Goal: Task Accomplishment & Management: Use online tool/utility

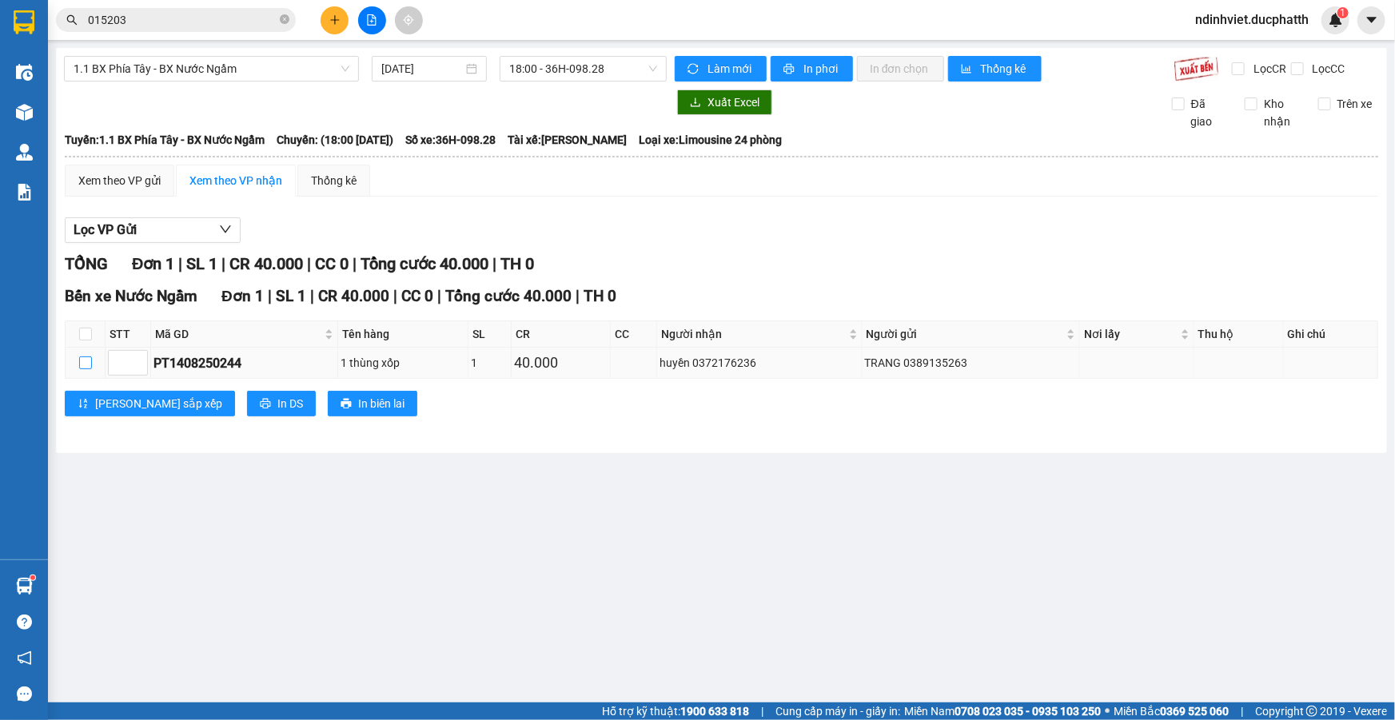
drag, startPoint x: 0, startPoint y: 0, endPoint x: 85, endPoint y: 359, distance: 368.9
click at [87, 365] on input "checkbox" at bounding box center [85, 363] width 13 height 13
checkbox input "true"
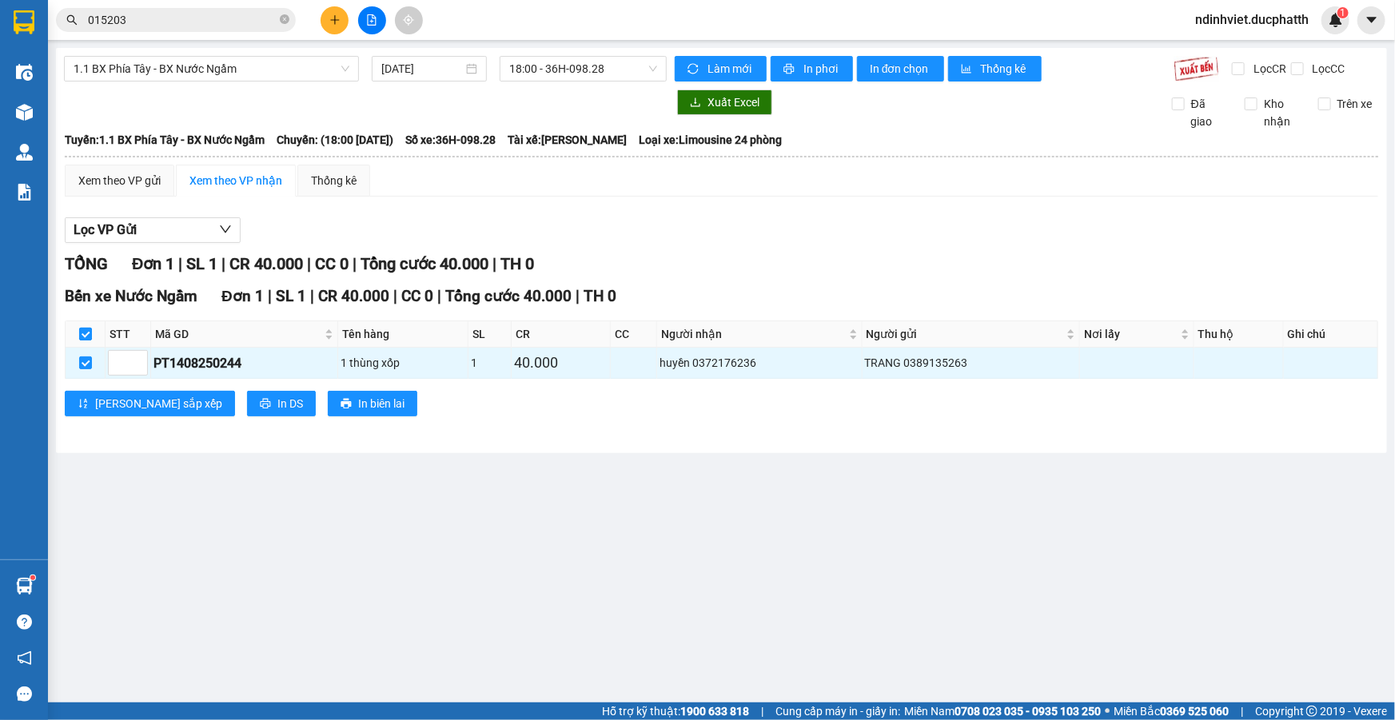
click at [85, 336] on input "checkbox" at bounding box center [85, 334] width 13 height 13
checkbox input "false"
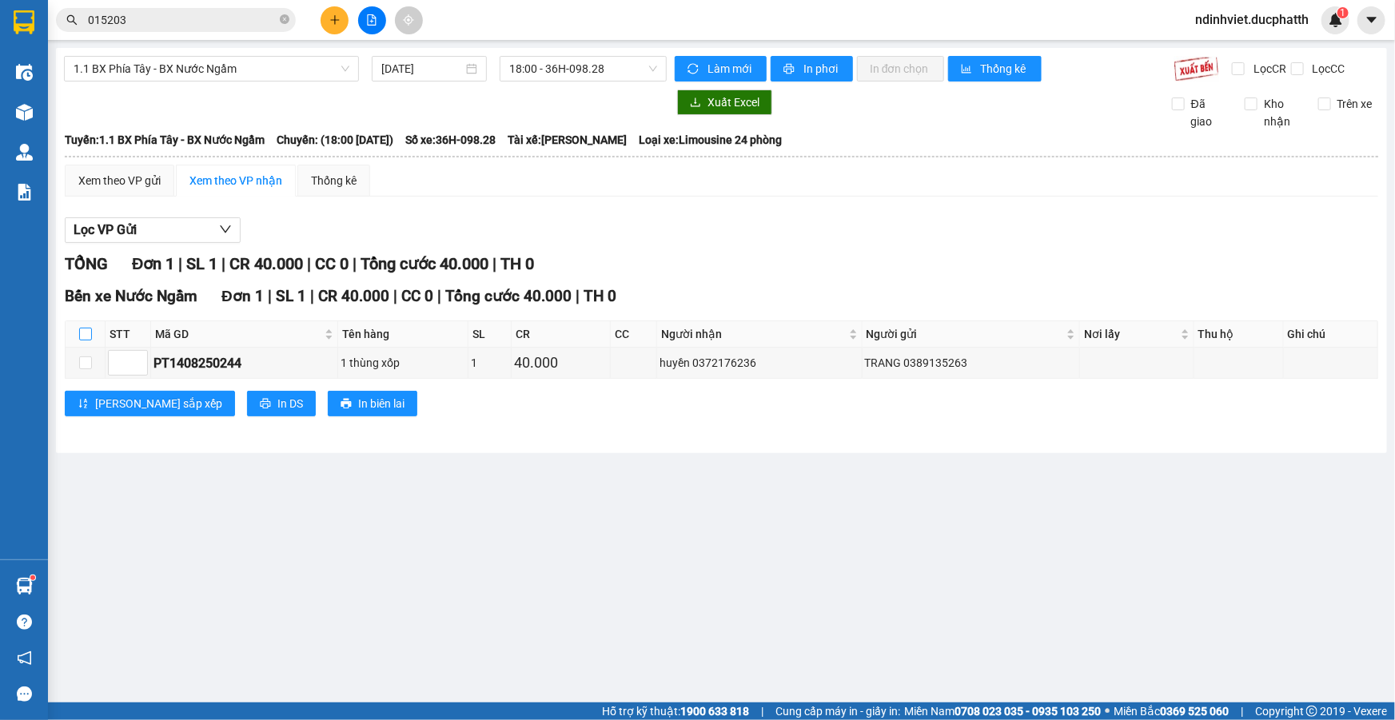
click at [86, 336] on input "checkbox" at bounding box center [85, 334] width 13 height 13
checkbox input "true"
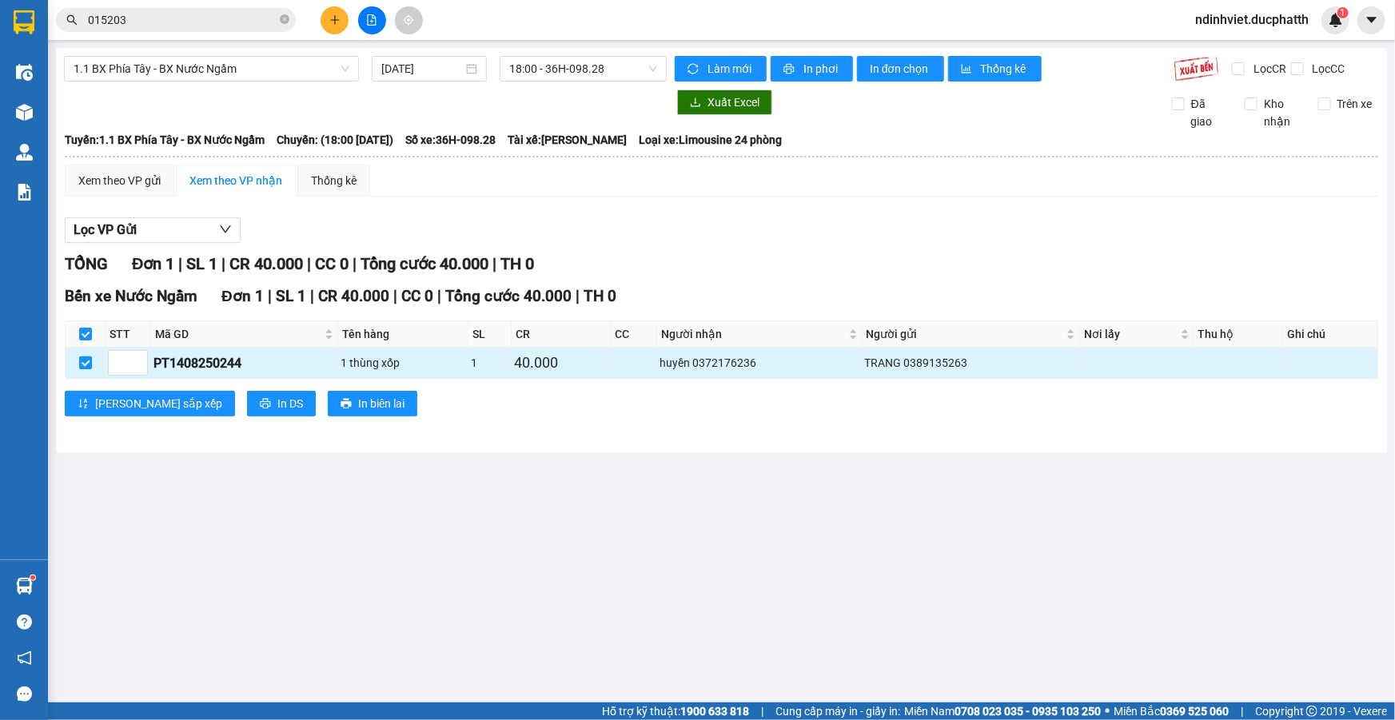
click at [82, 362] on input "checkbox" at bounding box center [85, 363] width 13 height 13
checkbox input "false"
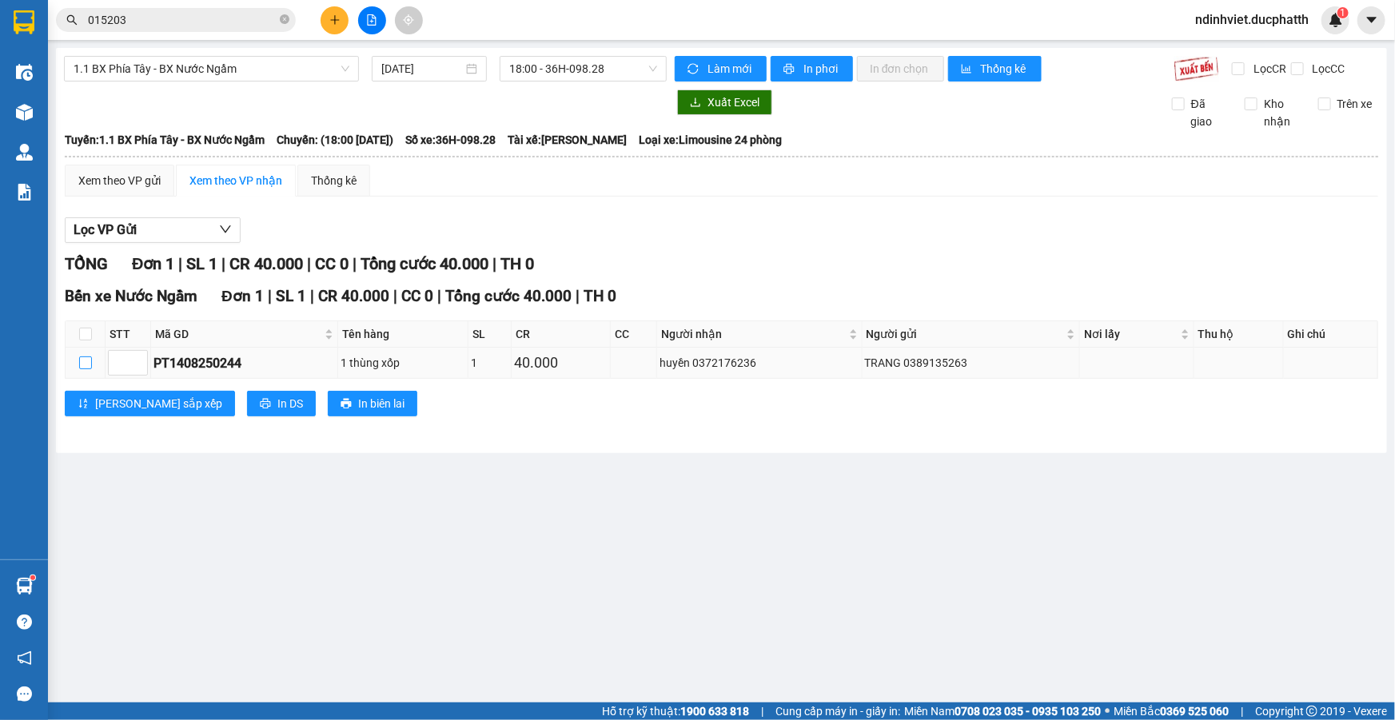
click at [83, 361] on input "checkbox" at bounding box center [85, 363] width 13 height 13
checkbox input "true"
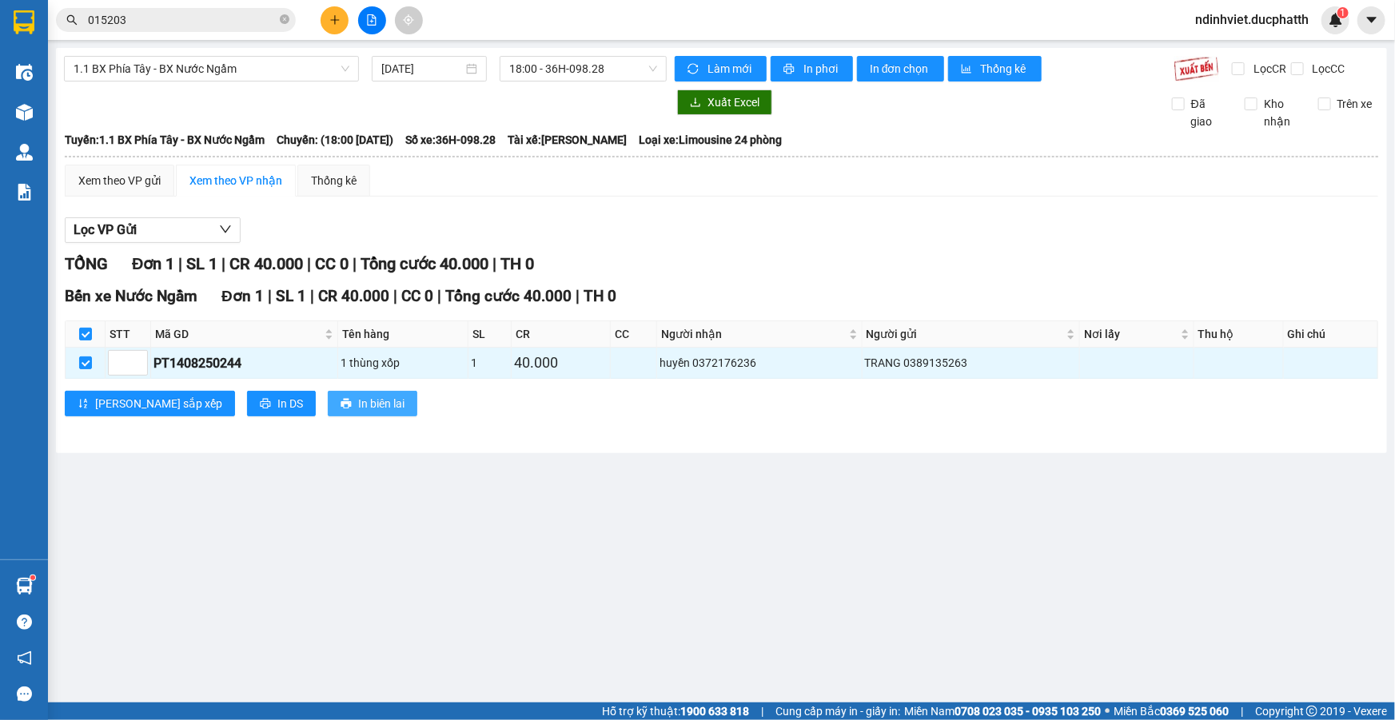
drag, startPoint x: 293, startPoint y: 409, endPoint x: 284, endPoint y: 413, distance: 10.4
click at [358, 409] on span "In biên lai" at bounding box center [381, 404] width 46 height 18
click at [328, 402] on button "In biên lai" at bounding box center [373, 404] width 90 height 26
click at [196, 78] on span "1.1 BX Phía Tây - BX Nước Ngầm" at bounding box center [212, 69] width 276 height 24
click at [454, 64] on input "[DATE]" at bounding box center [422, 69] width 82 height 18
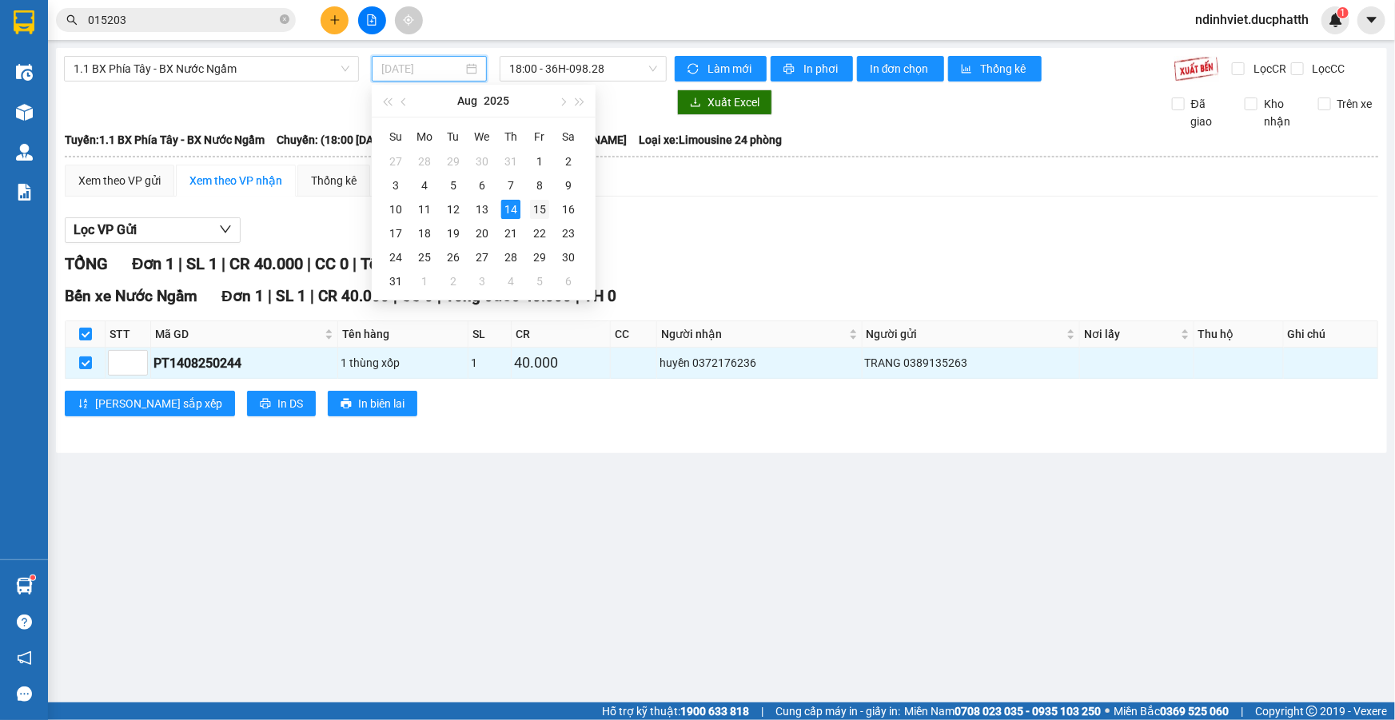
click at [545, 208] on div "15" at bounding box center [539, 209] width 19 height 19
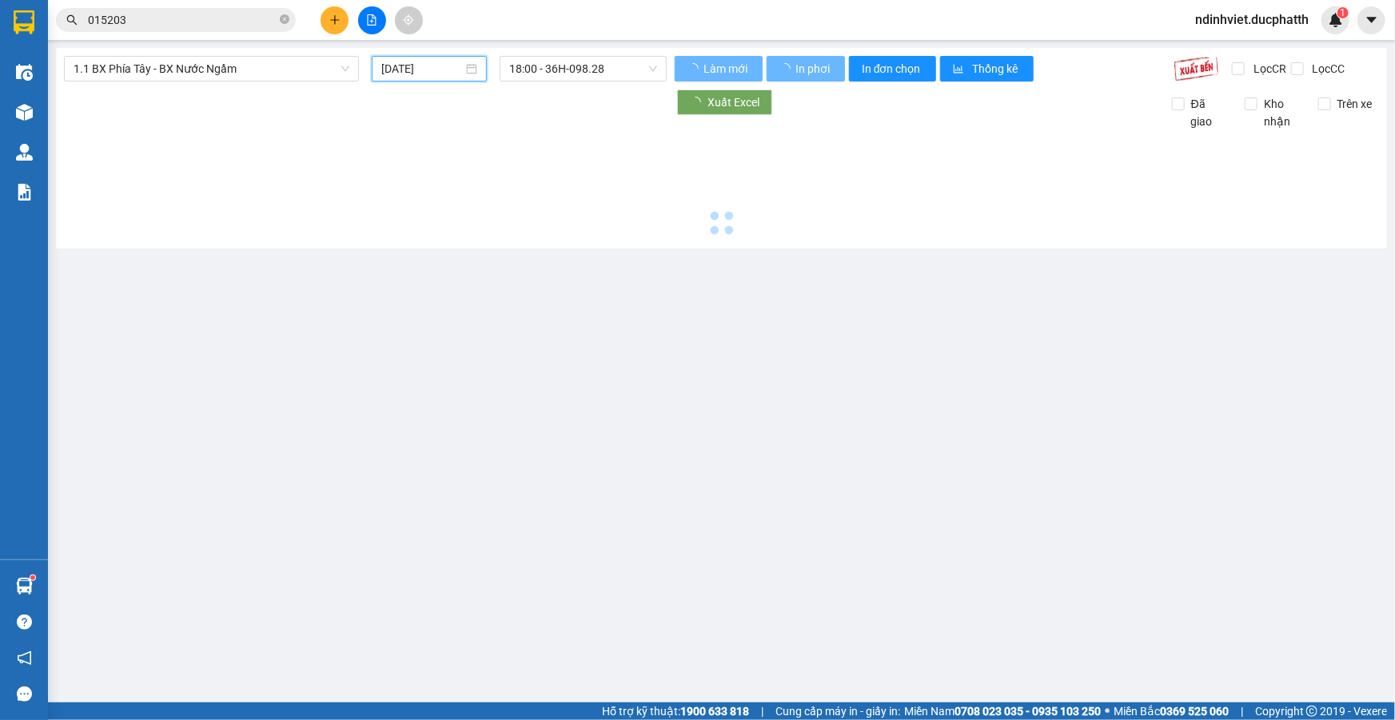
type input "[DATE]"
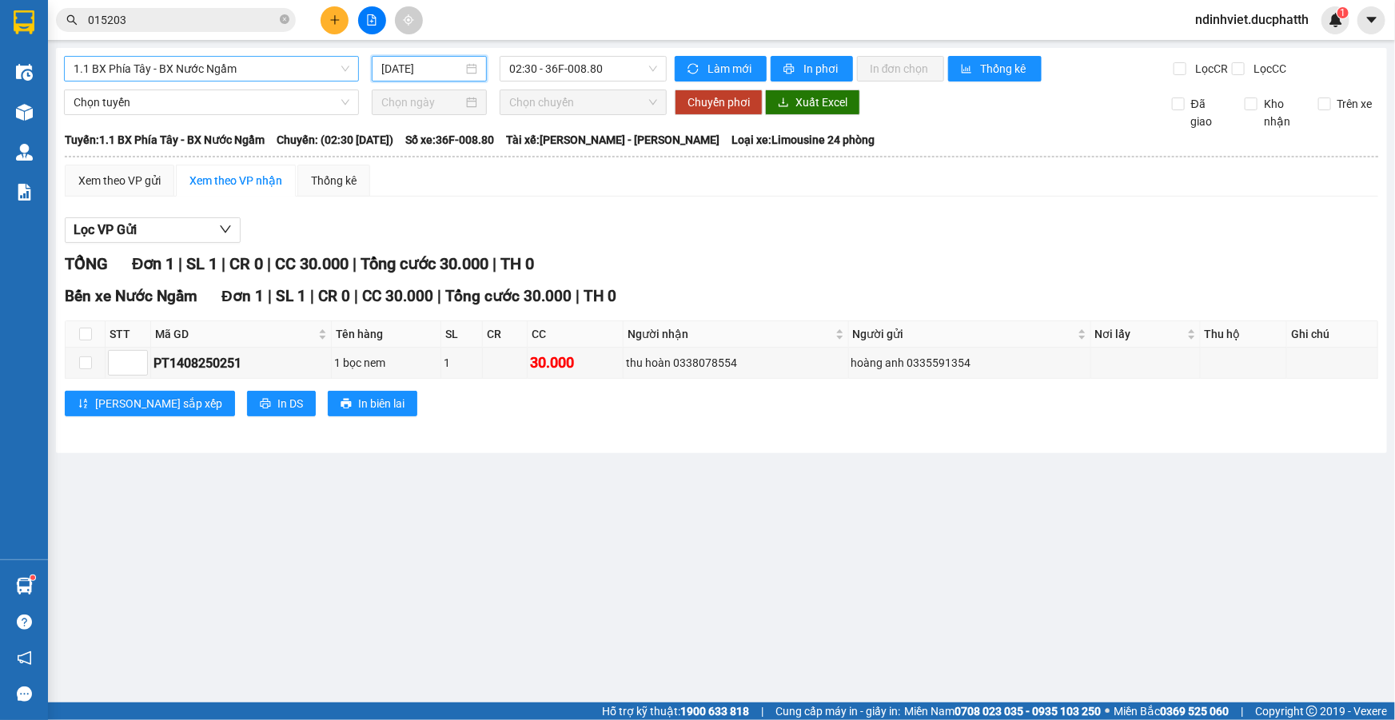
click at [233, 71] on span "1.1 BX Phía Tây - BX Nước Ngầm" at bounding box center [212, 69] width 276 height 24
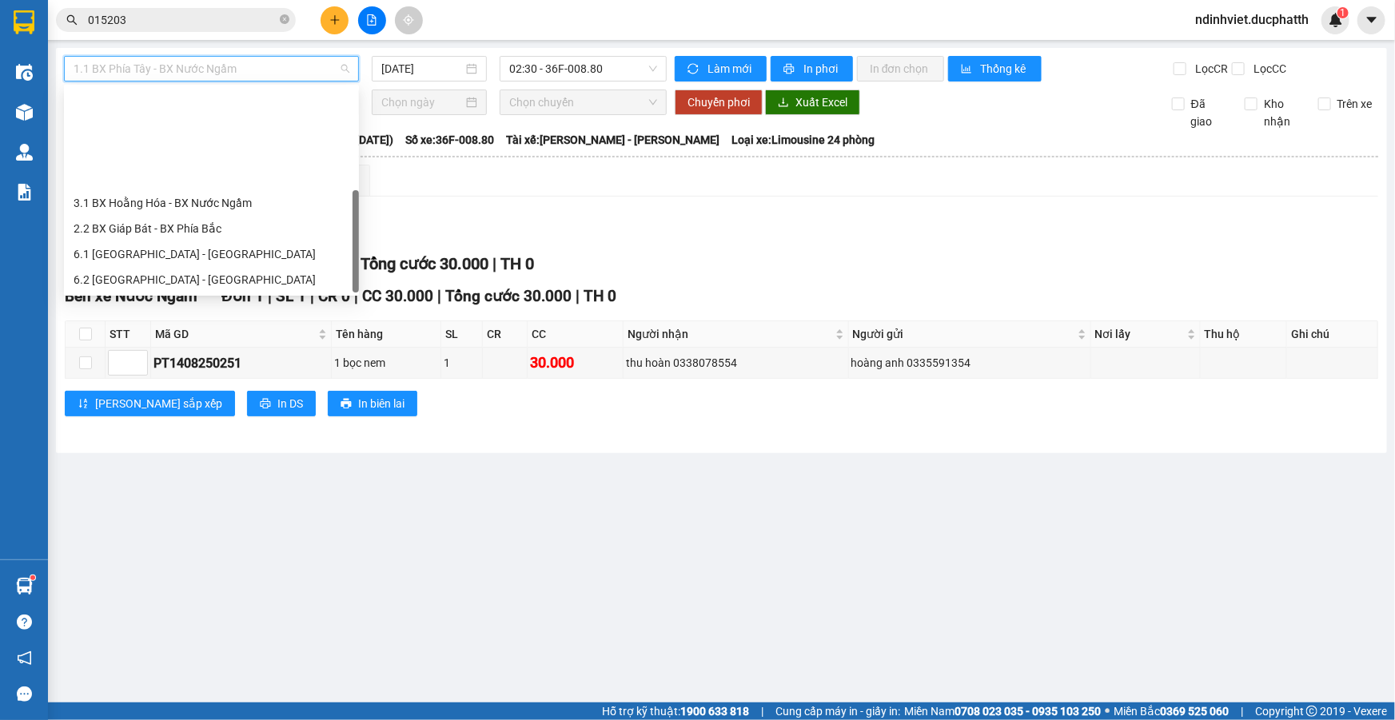
click at [197, 297] on div "1.1 BX Phía Tây - BX Nước Ngầm" at bounding box center [212, 306] width 276 height 18
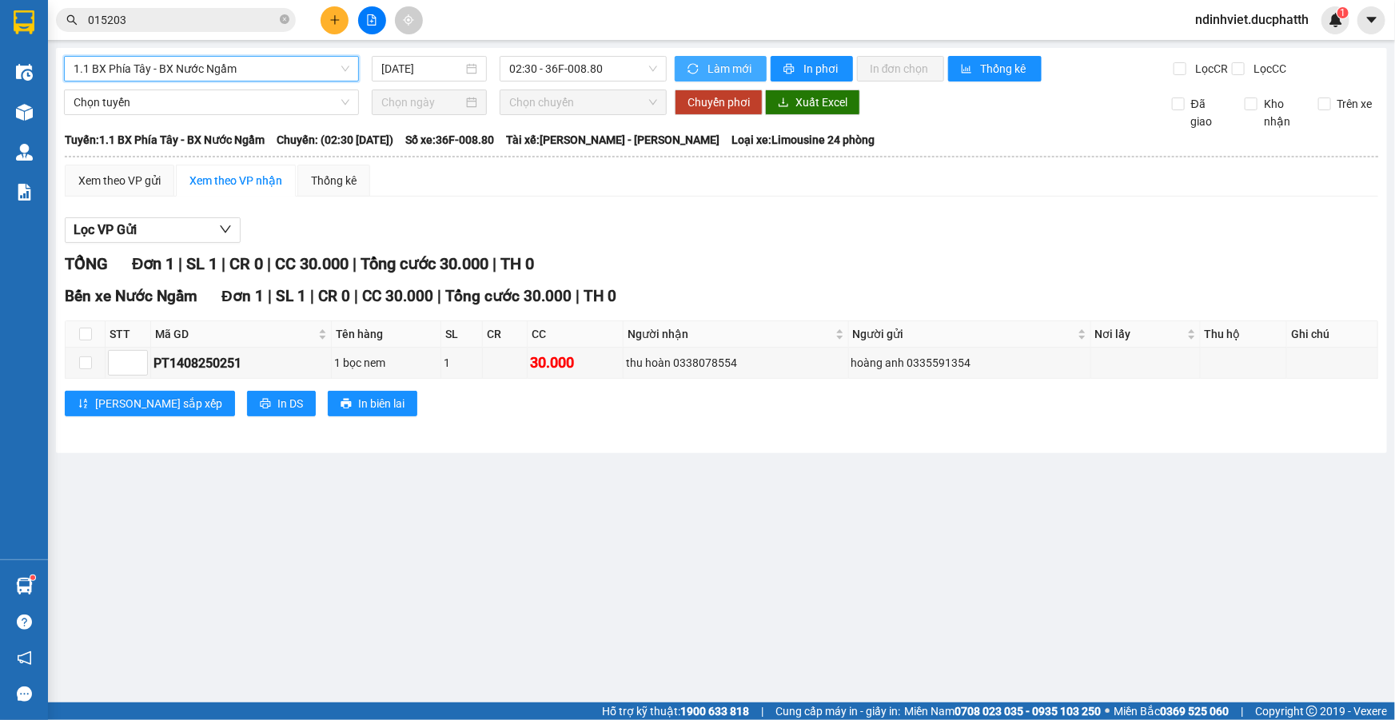
click at [702, 58] on button "Làm mới" at bounding box center [721, 69] width 92 height 26
click at [79, 360] on input "checkbox" at bounding box center [85, 363] width 13 height 13
checkbox input "true"
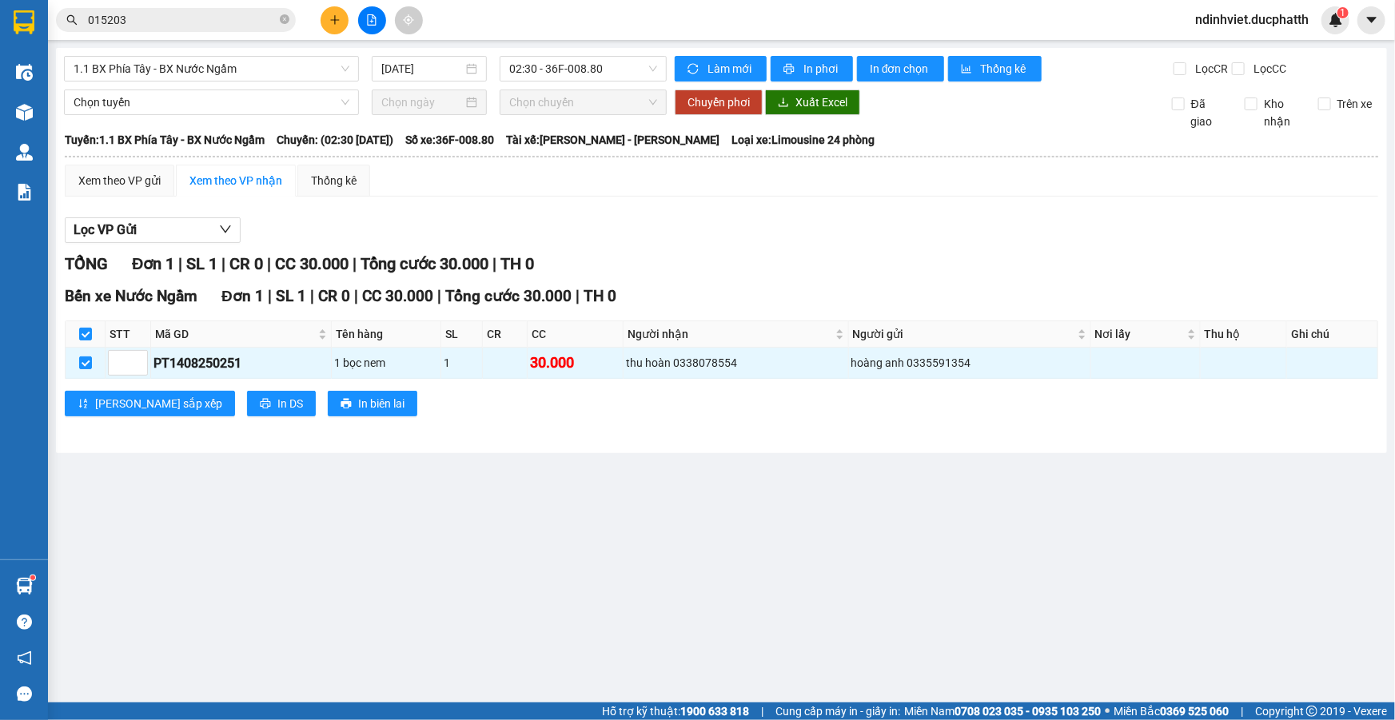
click at [210, 26] on input "015203" at bounding box center [182, 20] width 189 height 18
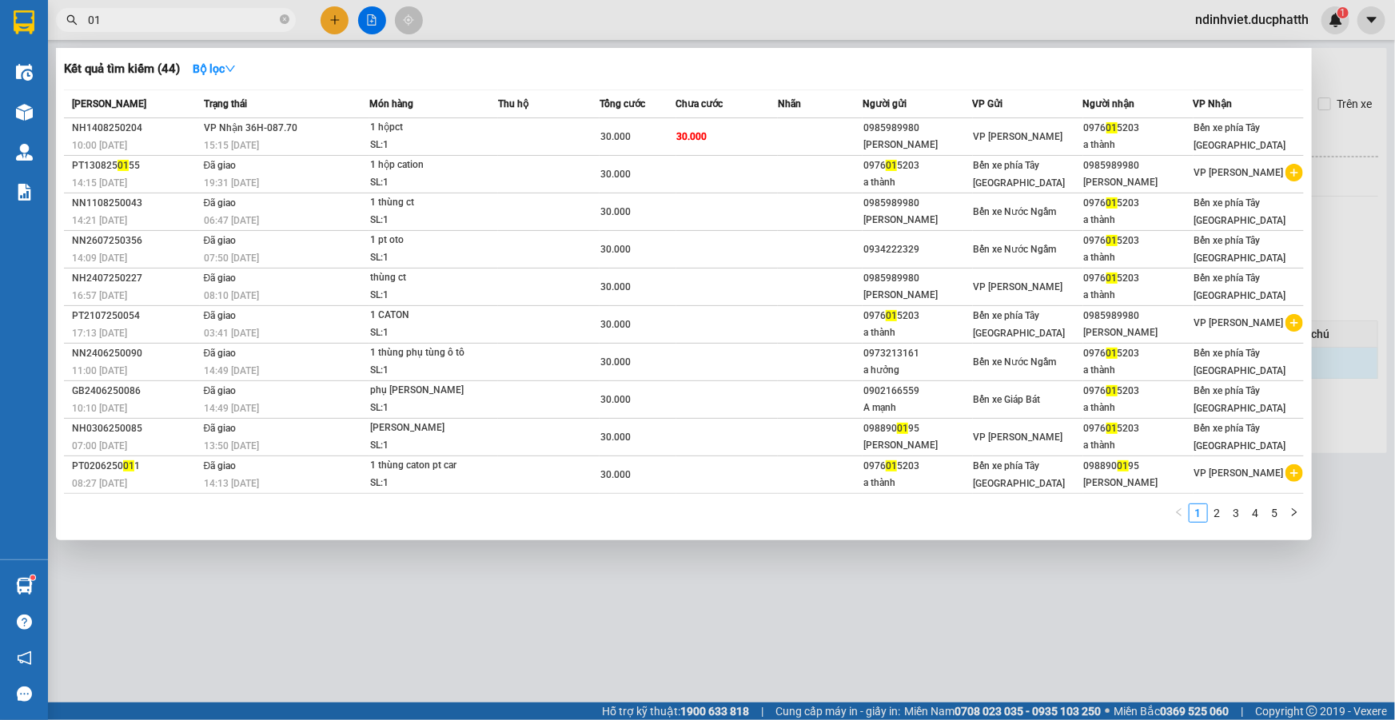
type input "0"
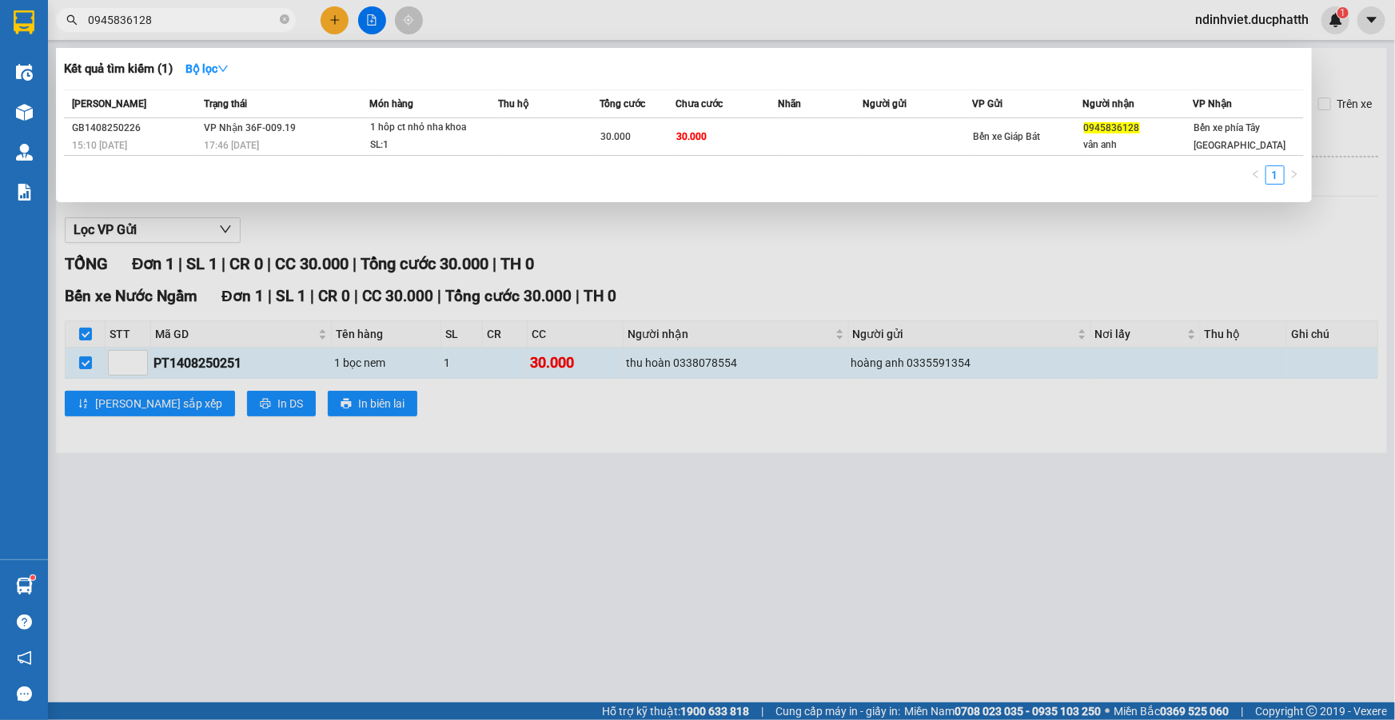
type input "0945836128"
click at [1184, 279] on div at bounding box center [697, 360] width 1395 height 720
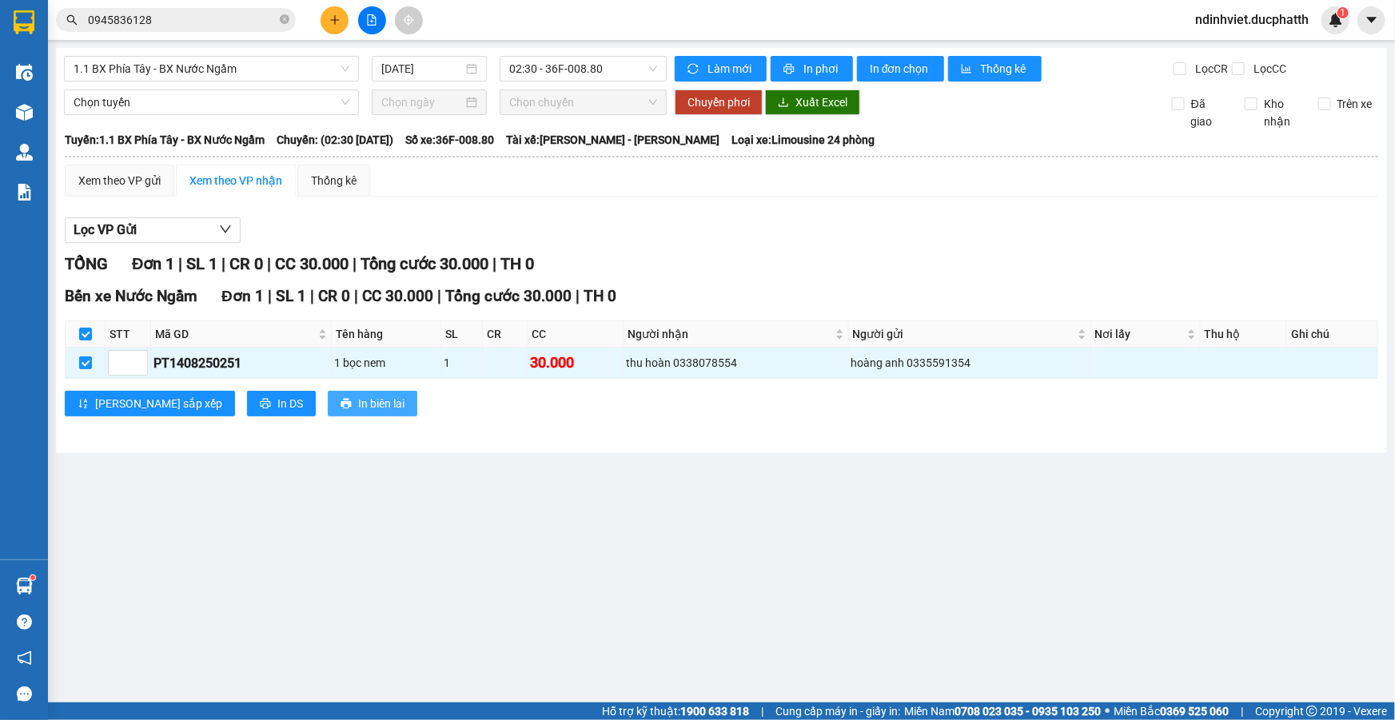
click at [358, 406] on span "In biên lai" at bounding box center [381, 404] width 46 height 18
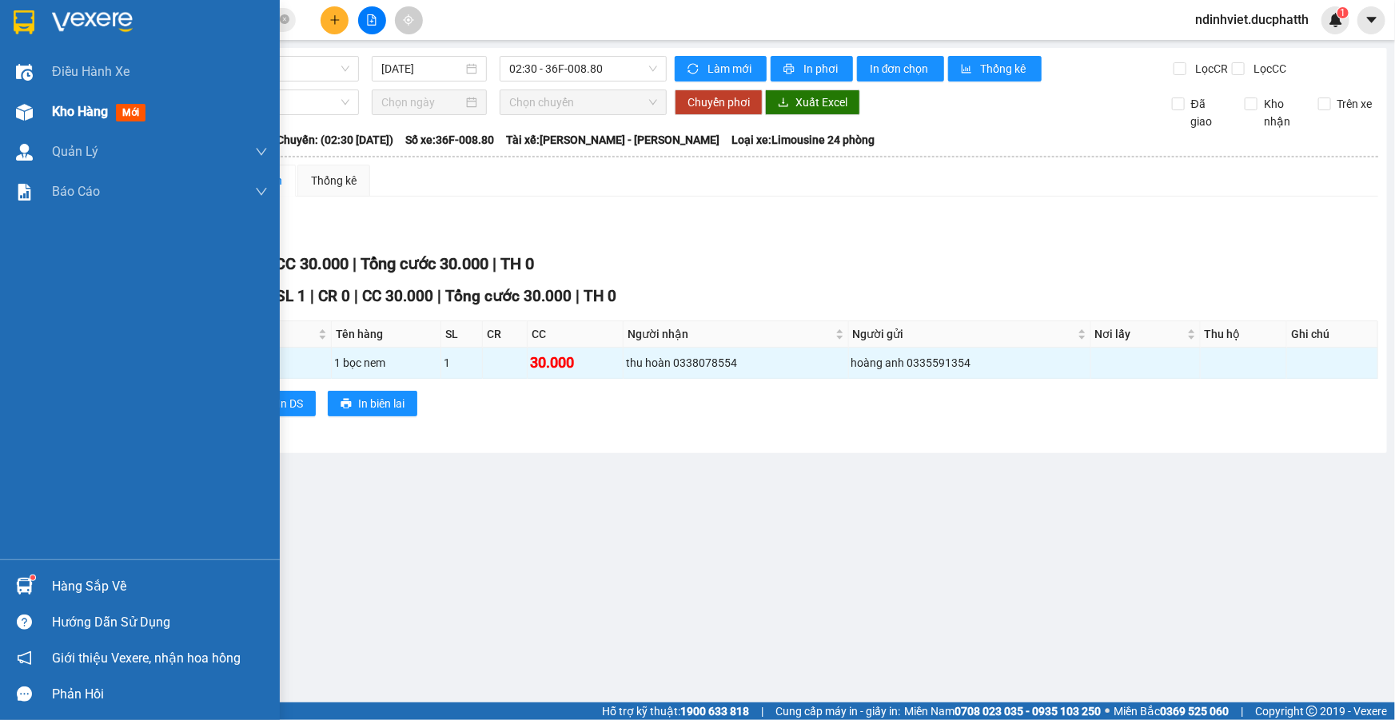
drag, startPoint x: 74, startPoint y: 100, endPoint x: 106, endPoint y: 114, distance: 35.1
click at [74, 101] on div "Kho hàng mới" at bounding box center [160, 112] width 216 height 40
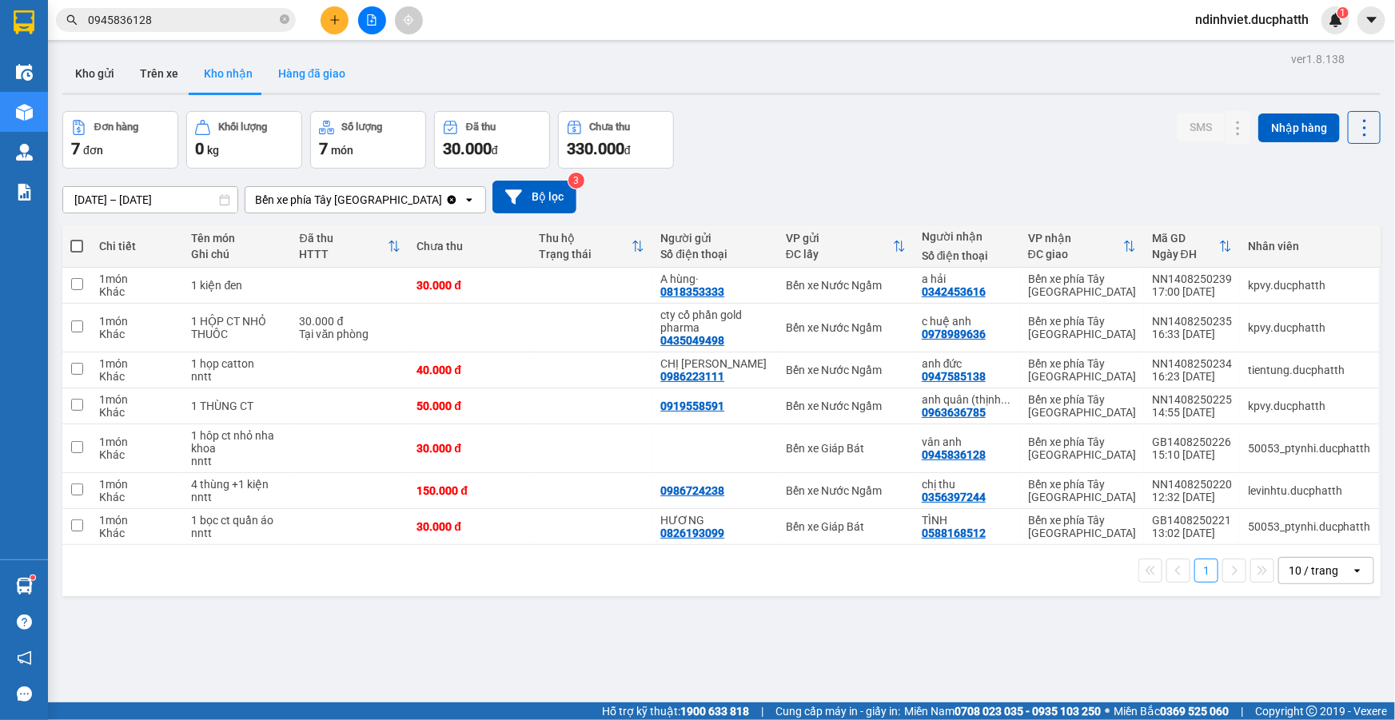
click at [313, 74] on button "Hàng đã giao" at bounding box center [311, 73] width 93 height 38
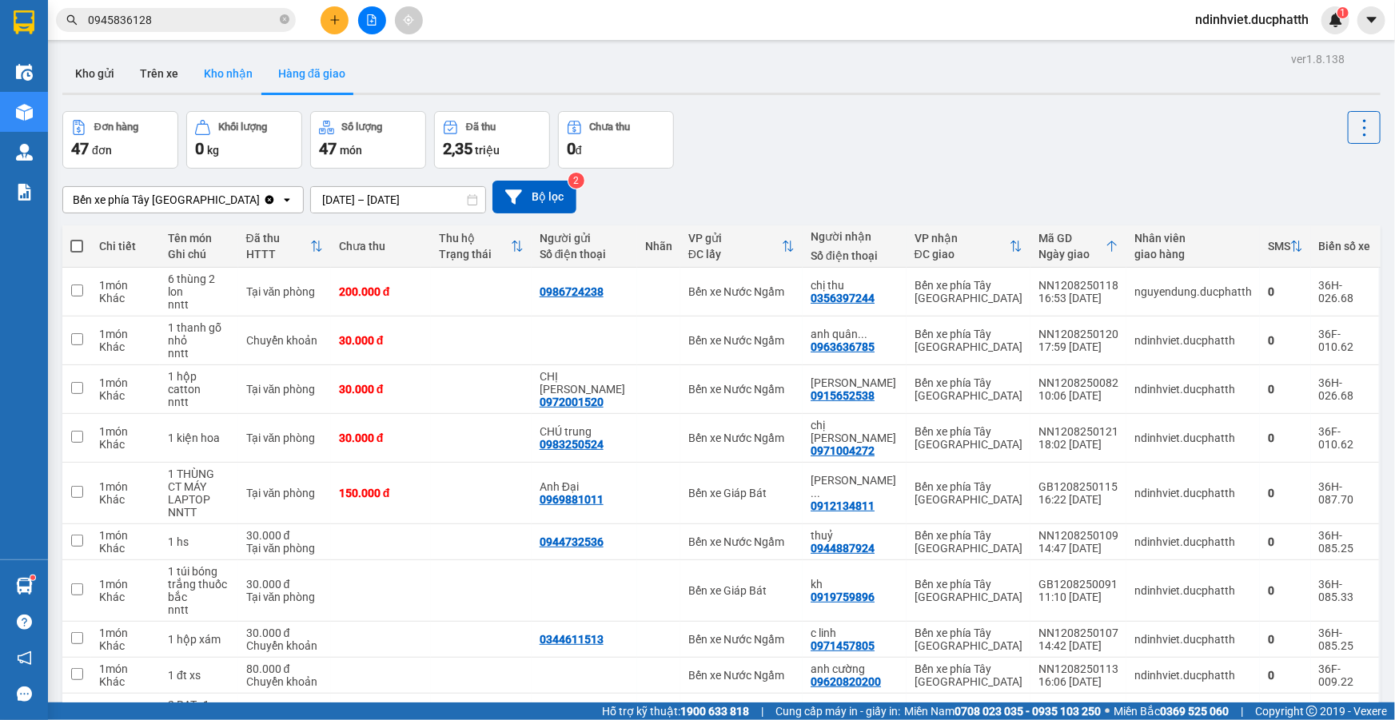
click at [234, 82] on button "Kho nhận" at bounding box center [228, 73] width 74 height 38
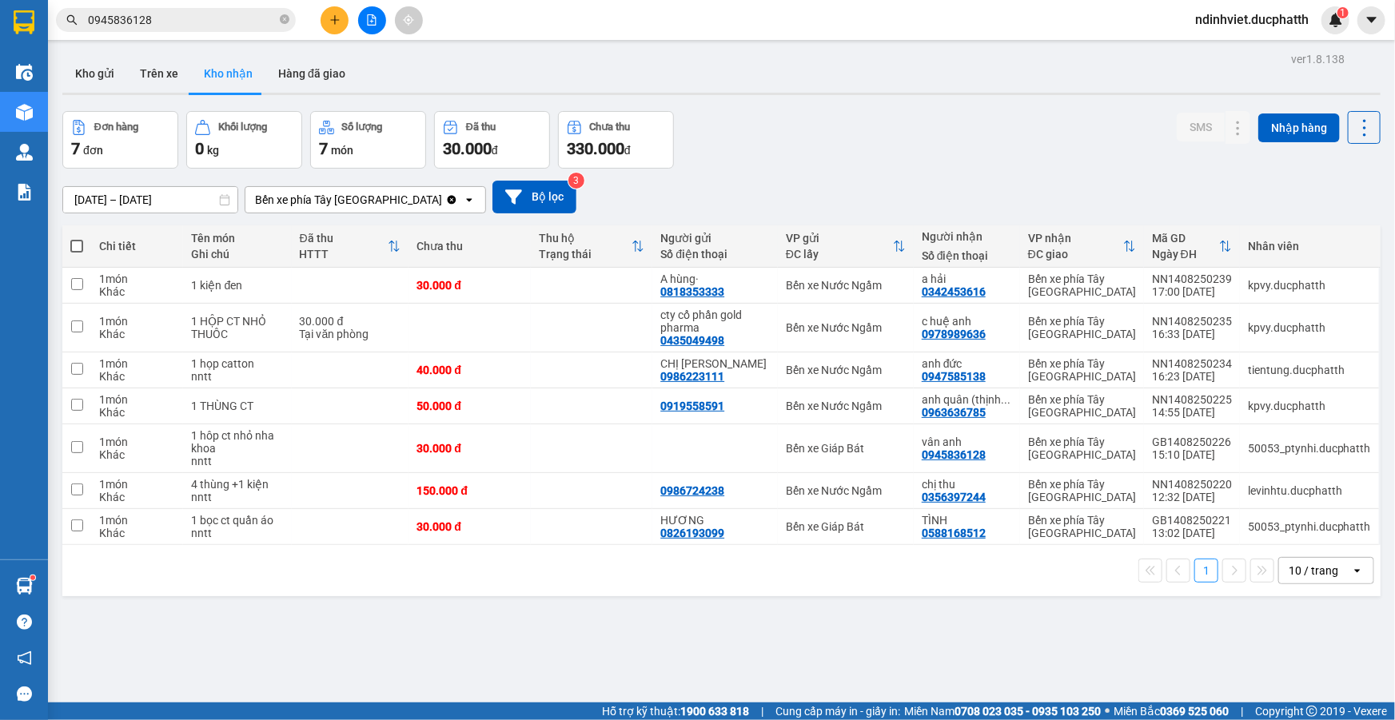
click at [194, 27] on input "0945836128" at bounding box center [182, 20] width 189 height 18
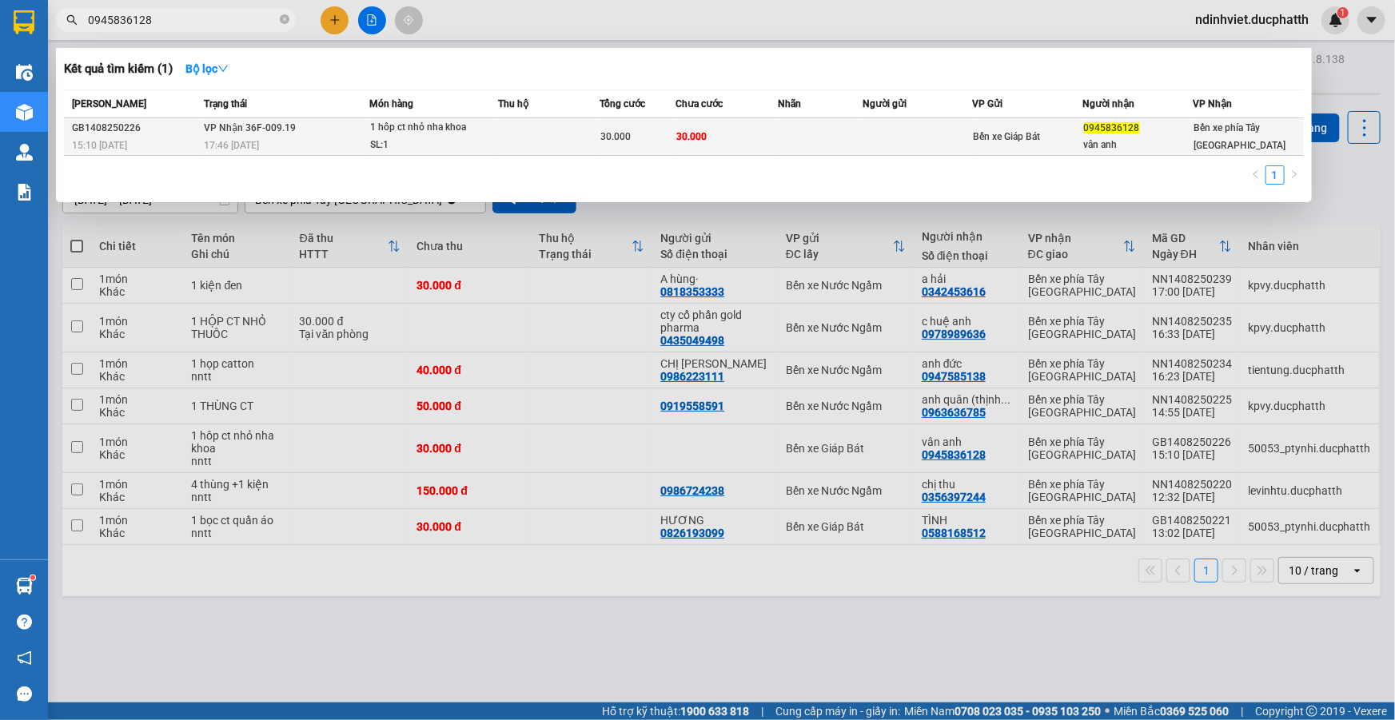
click at [1150, 134] on div "0945836128" at bounding box center [1138, 128] width 109 height 17
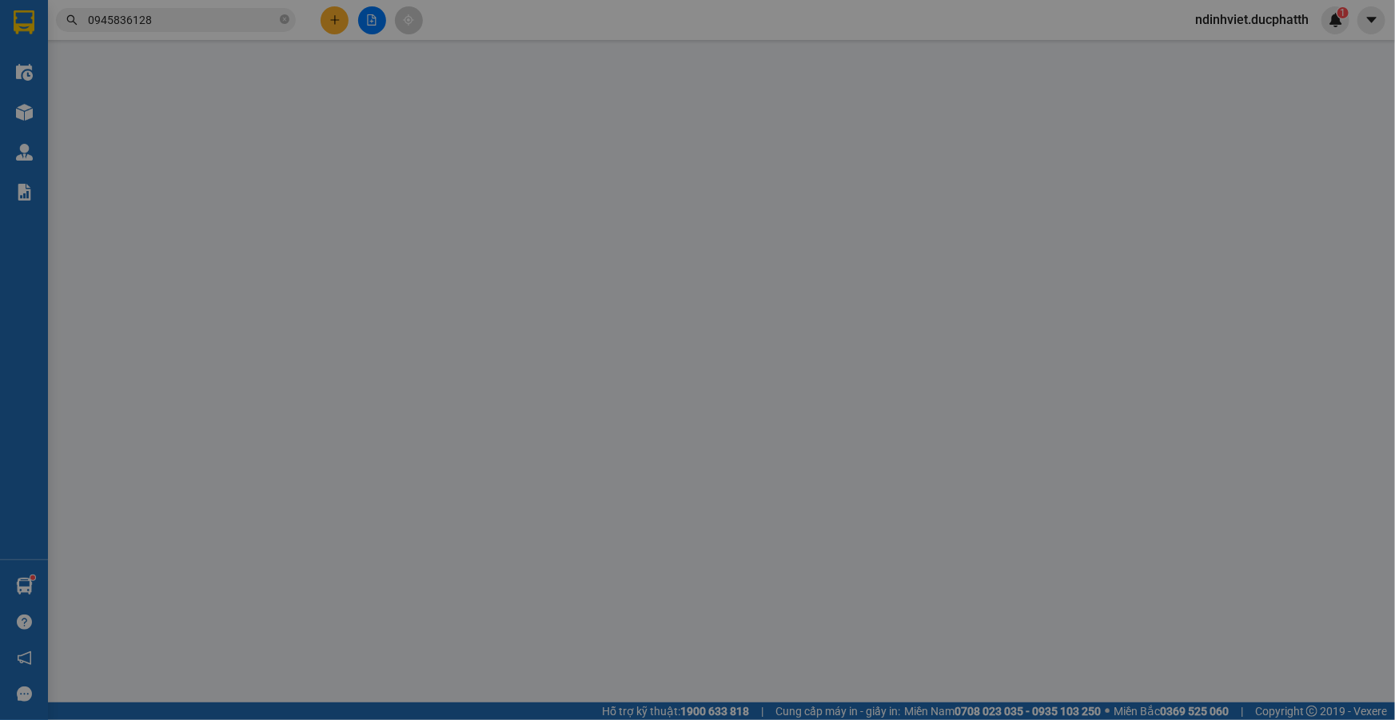
type input "0945836128"
type input "vân anh"
type input "30.000"
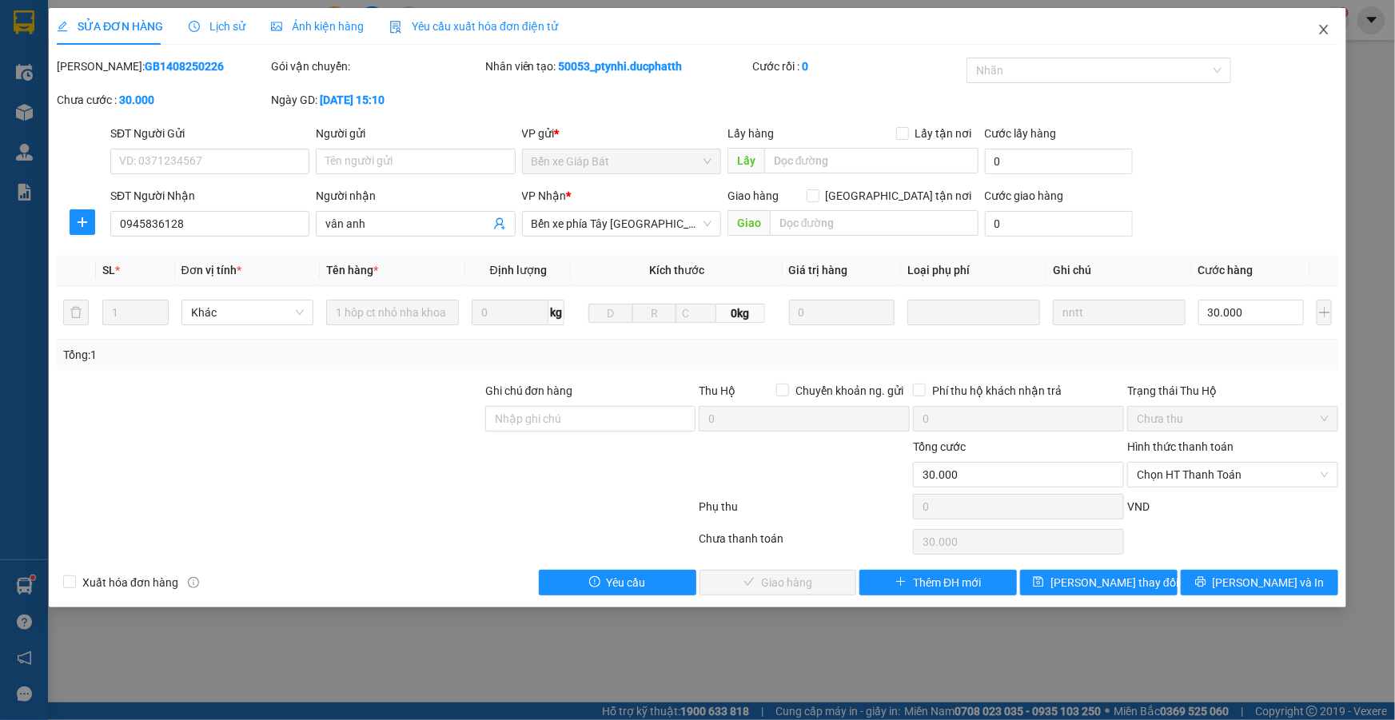
click at [1319, 30] on icon "close" at bounding box center [1324, 29] width 13 height 13
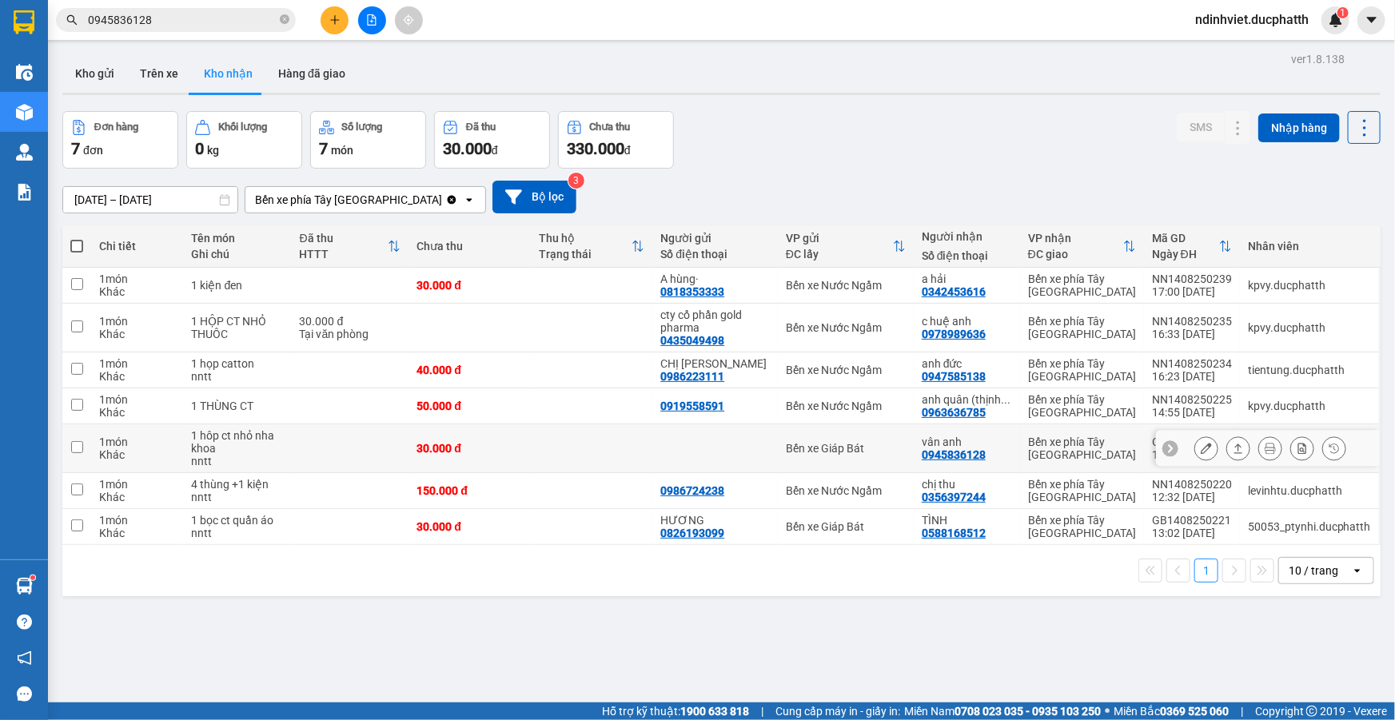
click at [78, 452] on input "checkbox" at bounding box center [77, 447] width 12 height 12
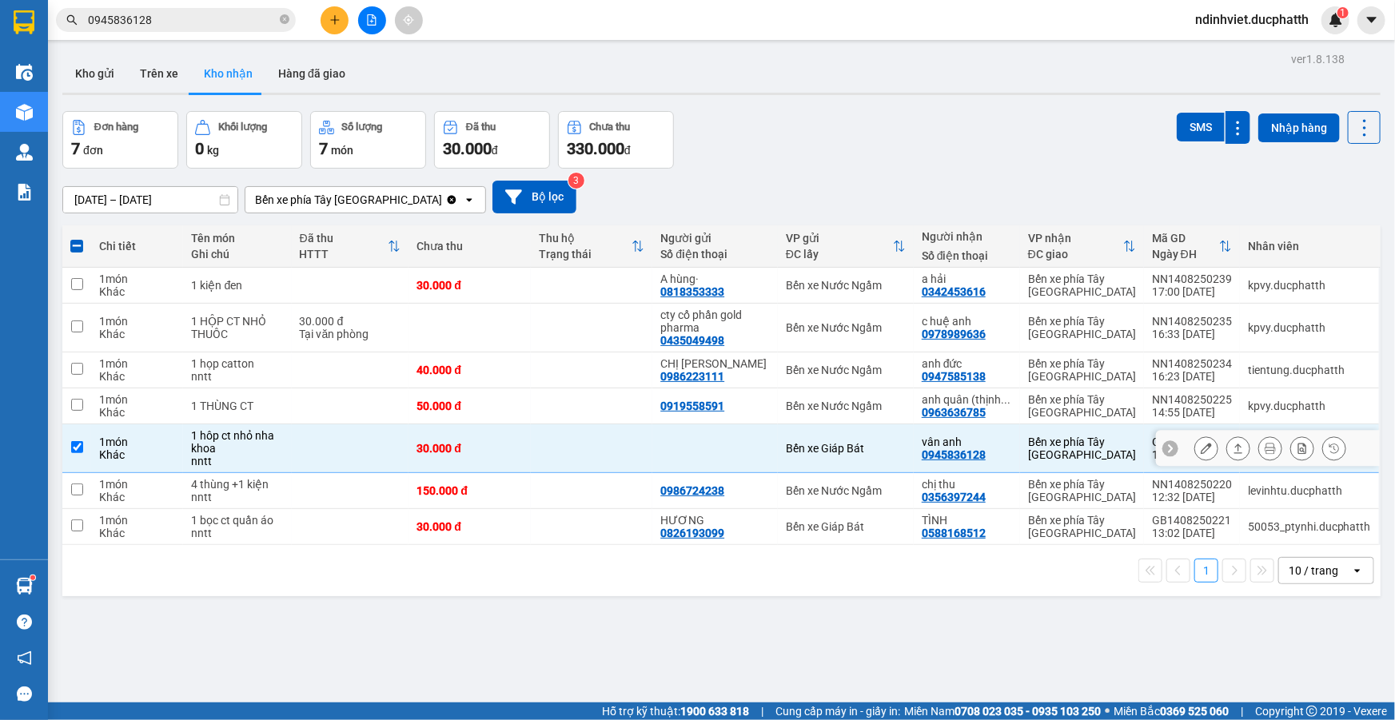
click at [1206, 445] on button at bounding box center [1207, 449] width 22 height 28
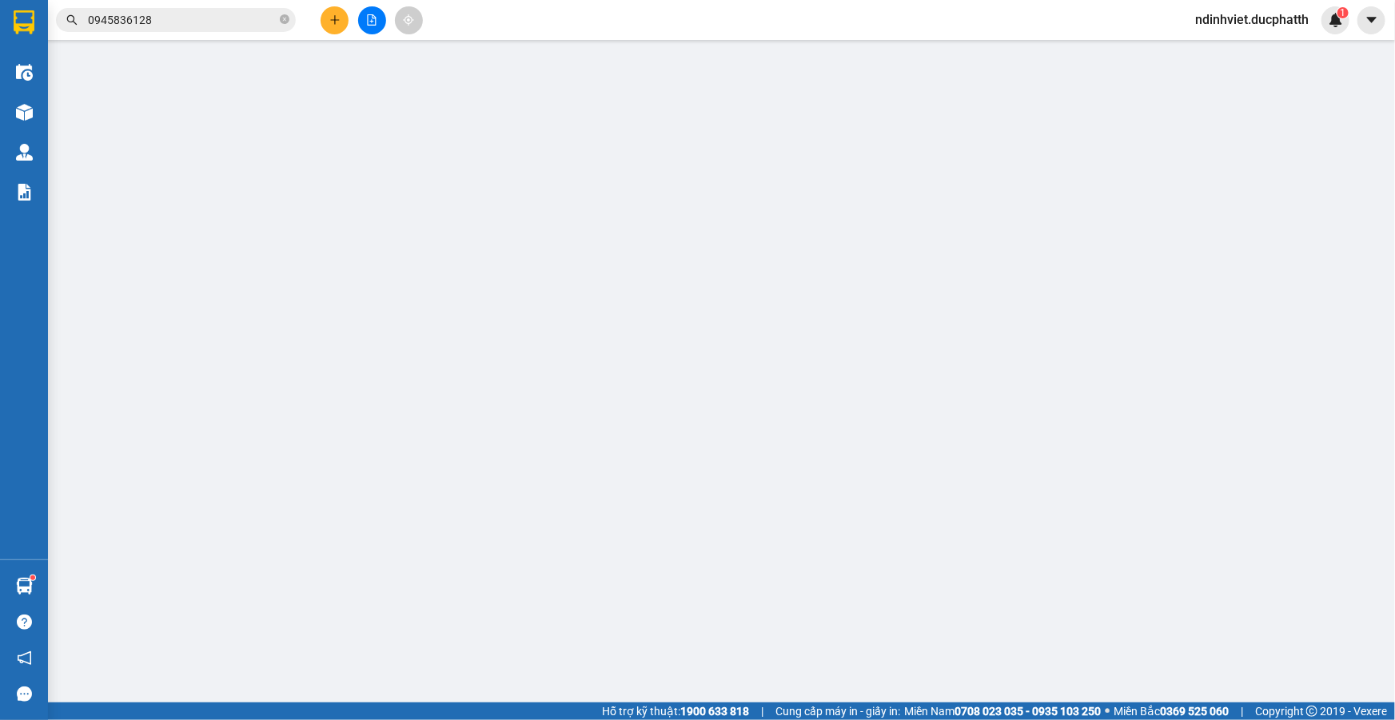
type input "0945836128"
type input "vân anh"
type input "30.000"
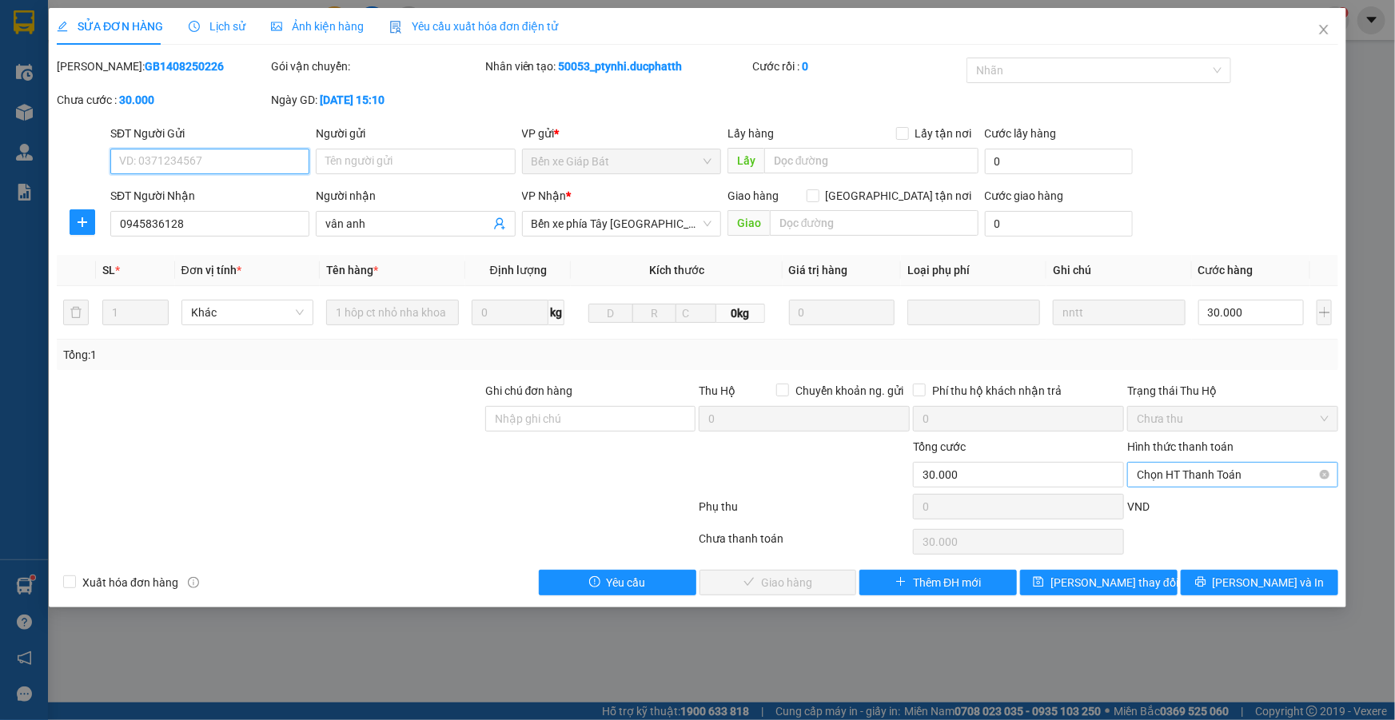
click at [1247, 467] on span "Chọn HT Thanh Toán" at bounding box center [1233, 475] width 192 height 24
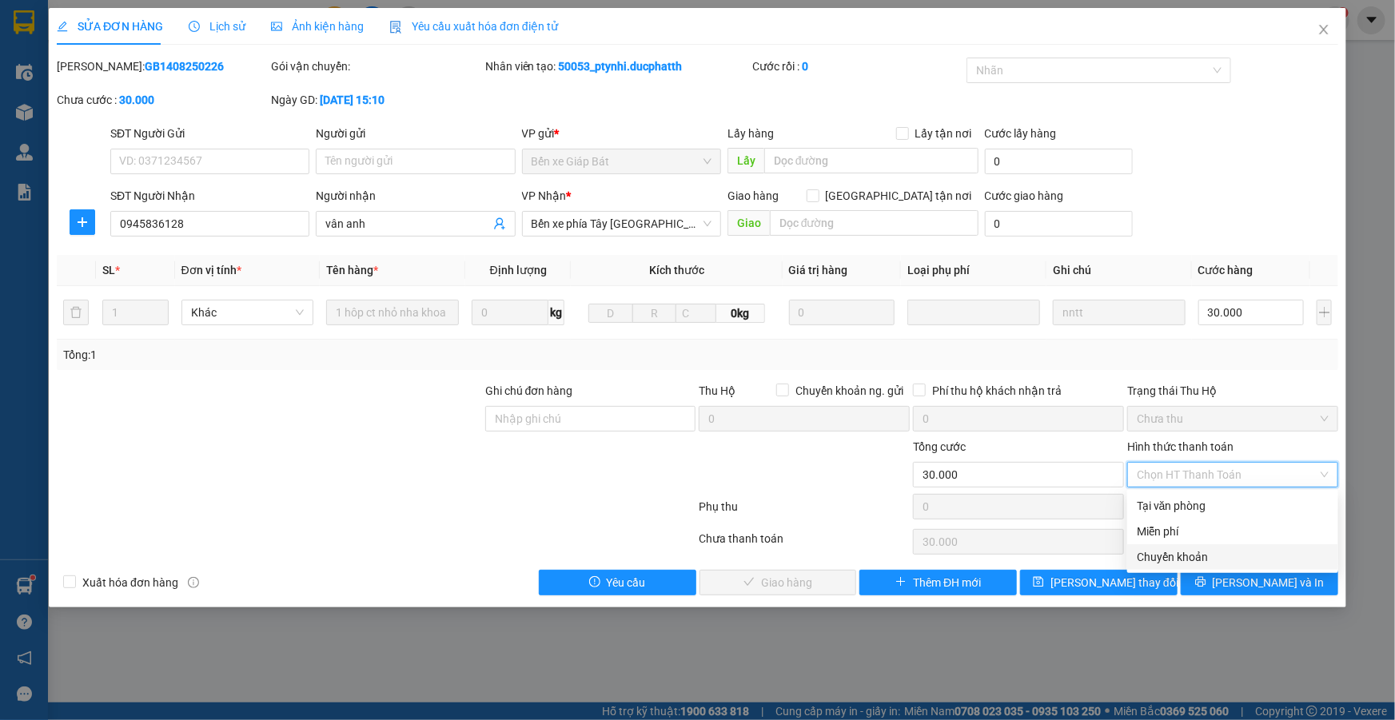
drag, startPoint x: 1231, startPoint y: 560, endPoint x: 1196, endPoint y: 562, distance: 36.1
click at [1232, 561] on div "Chuyển khoản" at bounding box center [1233, 558] width 192 height 18
type input "0"
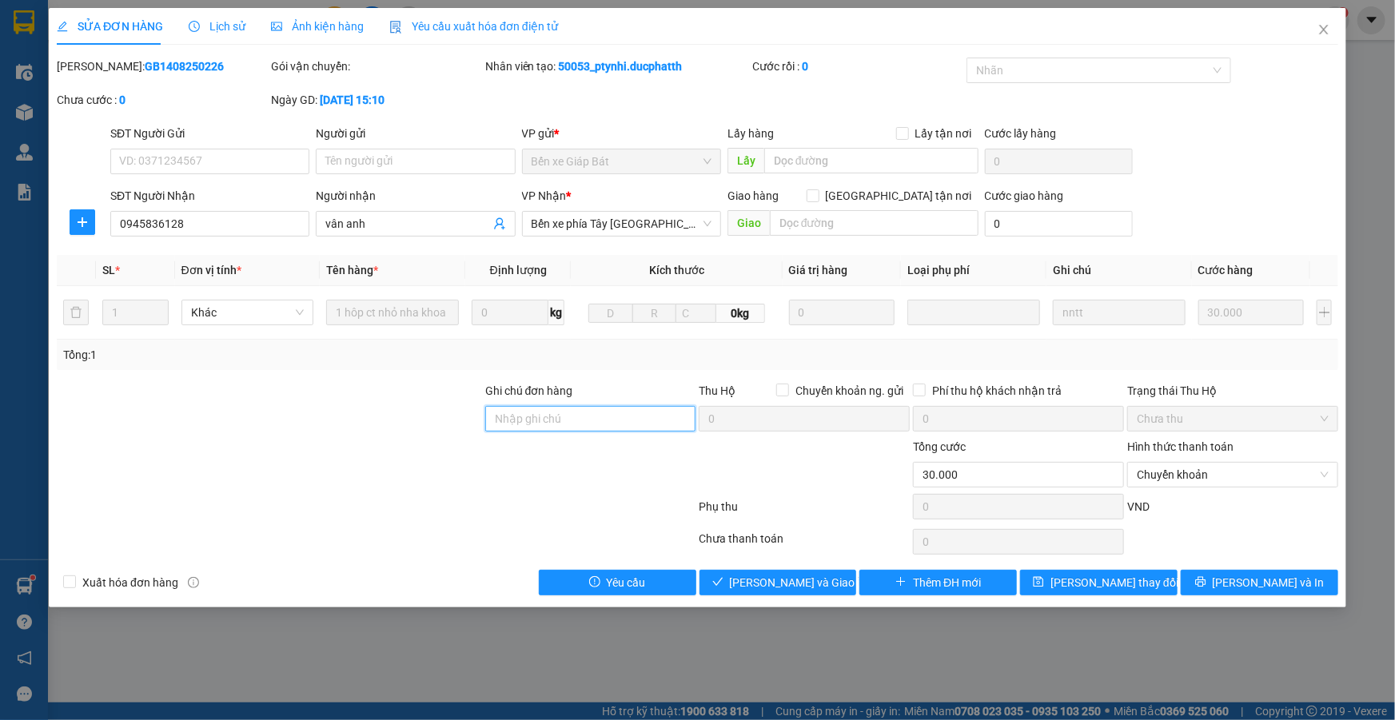
click at [670, 413] on input "Ghi chú đơn hàng" at bounding box center [590, 419] width 211 height 26
type input "[PERSON_NAME] thu 21:24 30k vtb cty"
click at [1320, 26] on icon "close" at bounding box center [1323, 30] width 9 height 10
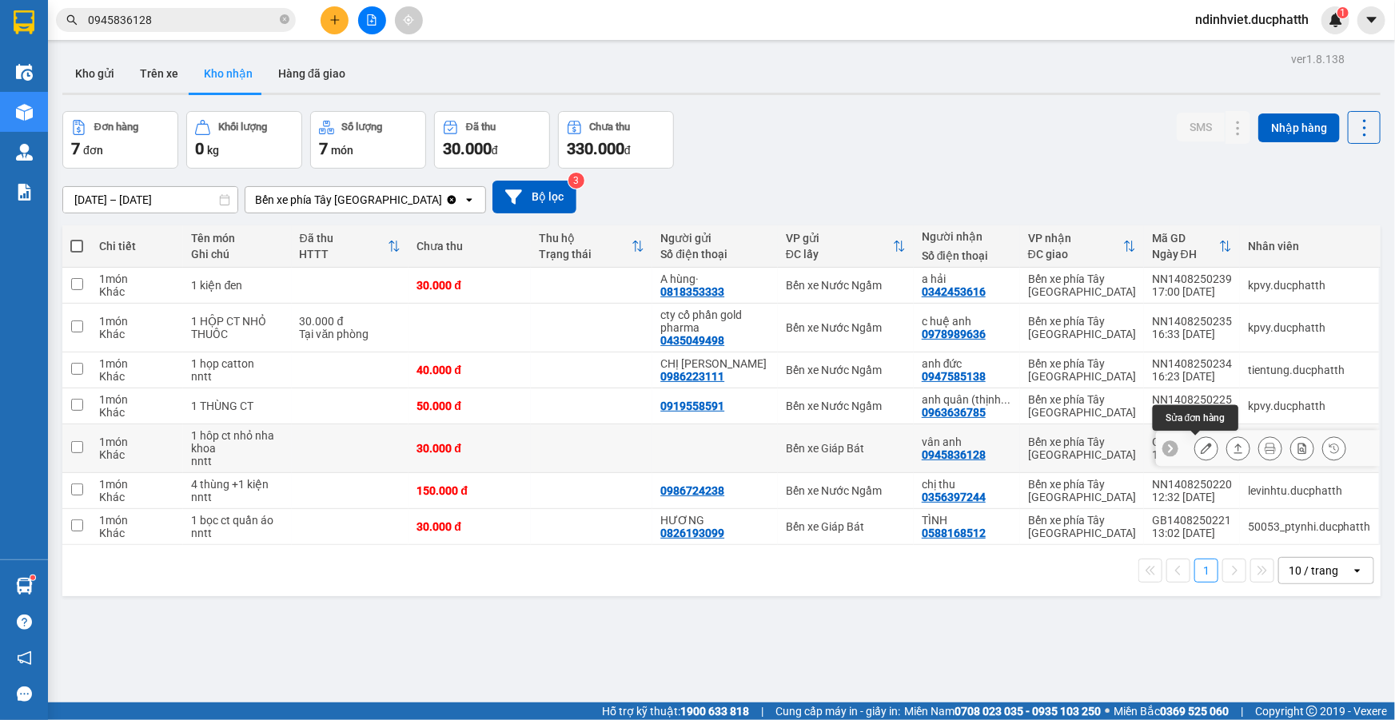
click at [1201, 448] on icon at bounding box center [1206, 448] width 11 height 11
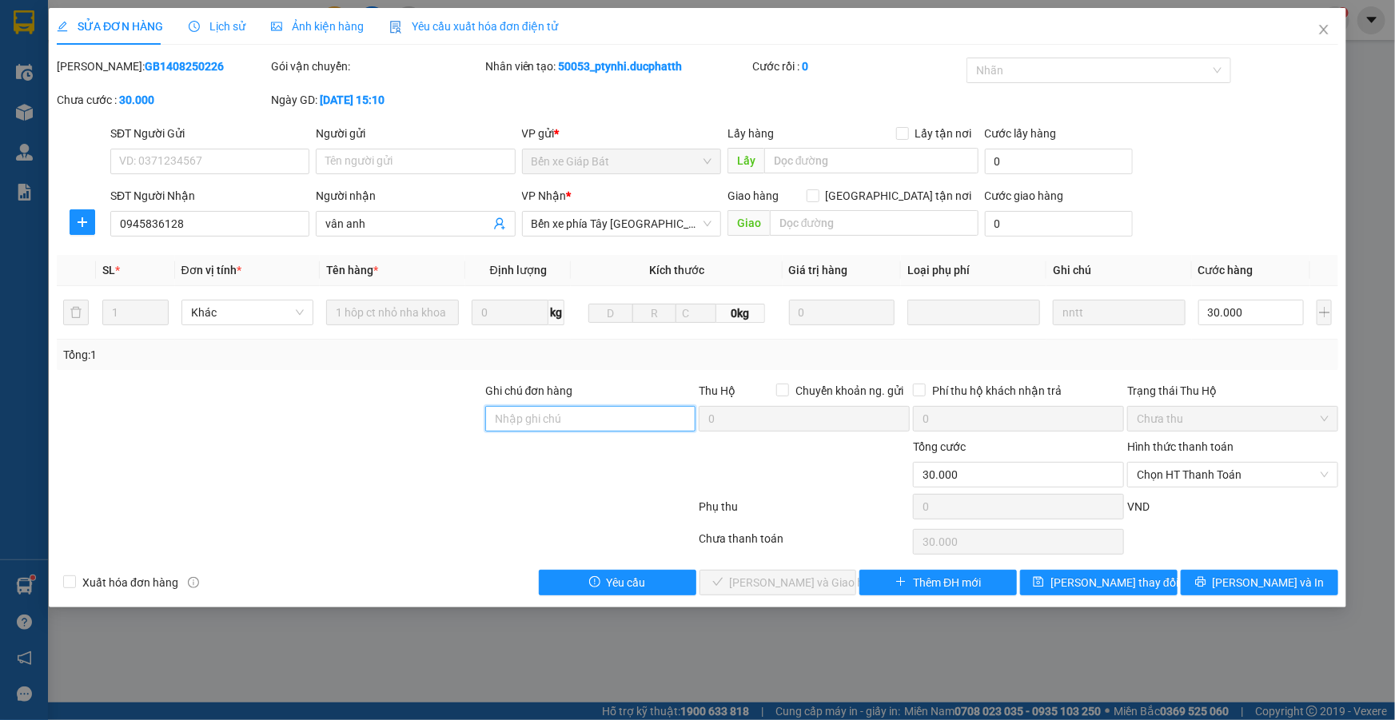
click at [545, 422] on input "Ghi chú đơn hàng" at bounding box center [590, 419] width 211 height 26
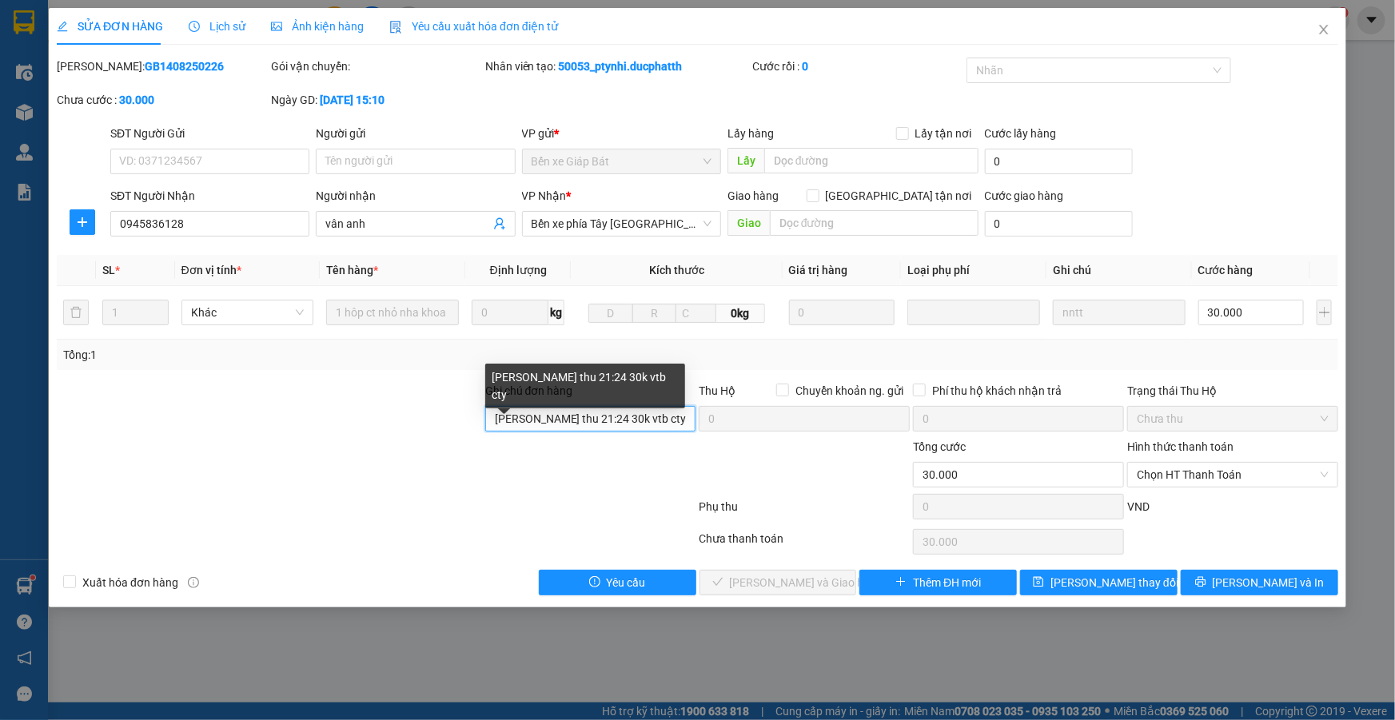
click at [637, 417] on input "[PERSON_NAME] thu 21:24 30k vtb cty" at bounding box center [590, 419] width 211 height 26
click at [621, 416] on input "[PERSON_NAME] thu 21:24 30k vtb cty" at bounding box center [590, 419] width 211 height 26
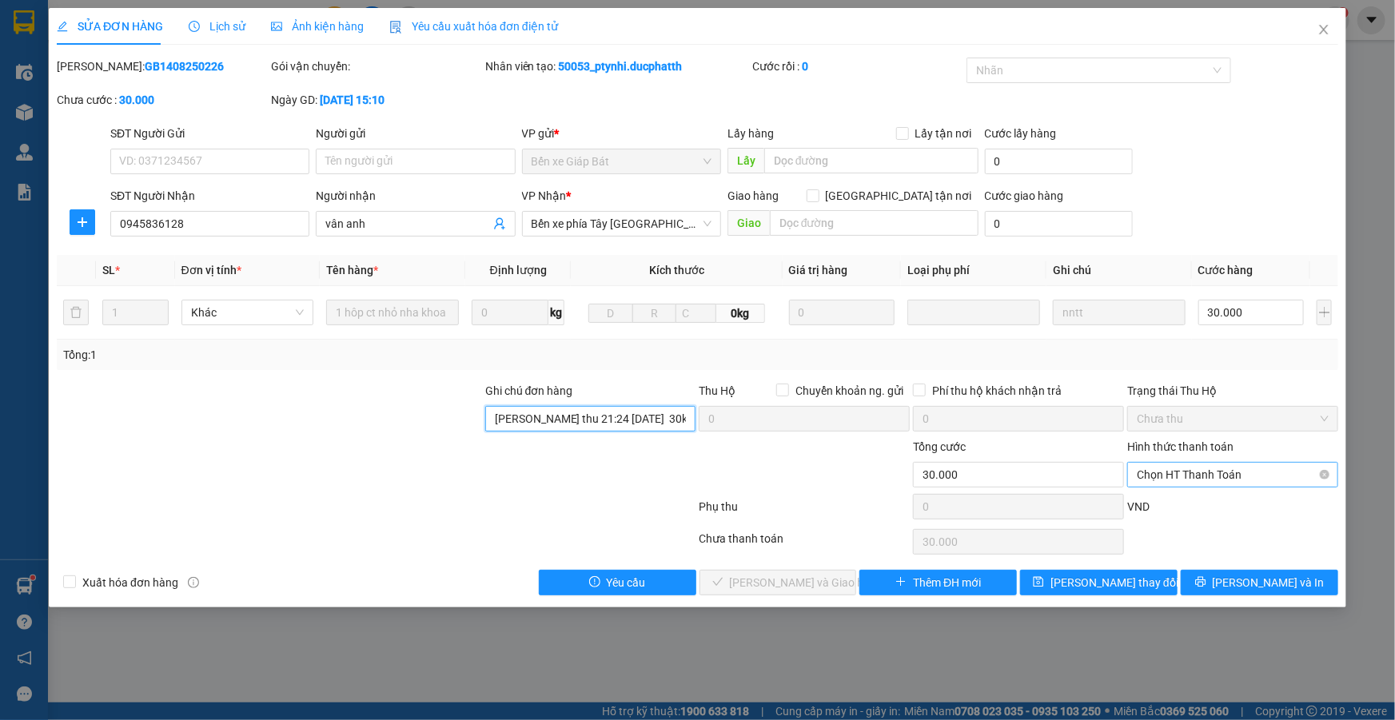
click at [1241, 472] on span "Chọn HT Thanh Toán" at bounding box center [1233, 475] width 192 height 24
type input "[PERSON_NAME] thu 21:24 [DATE] 30k vtb cty"
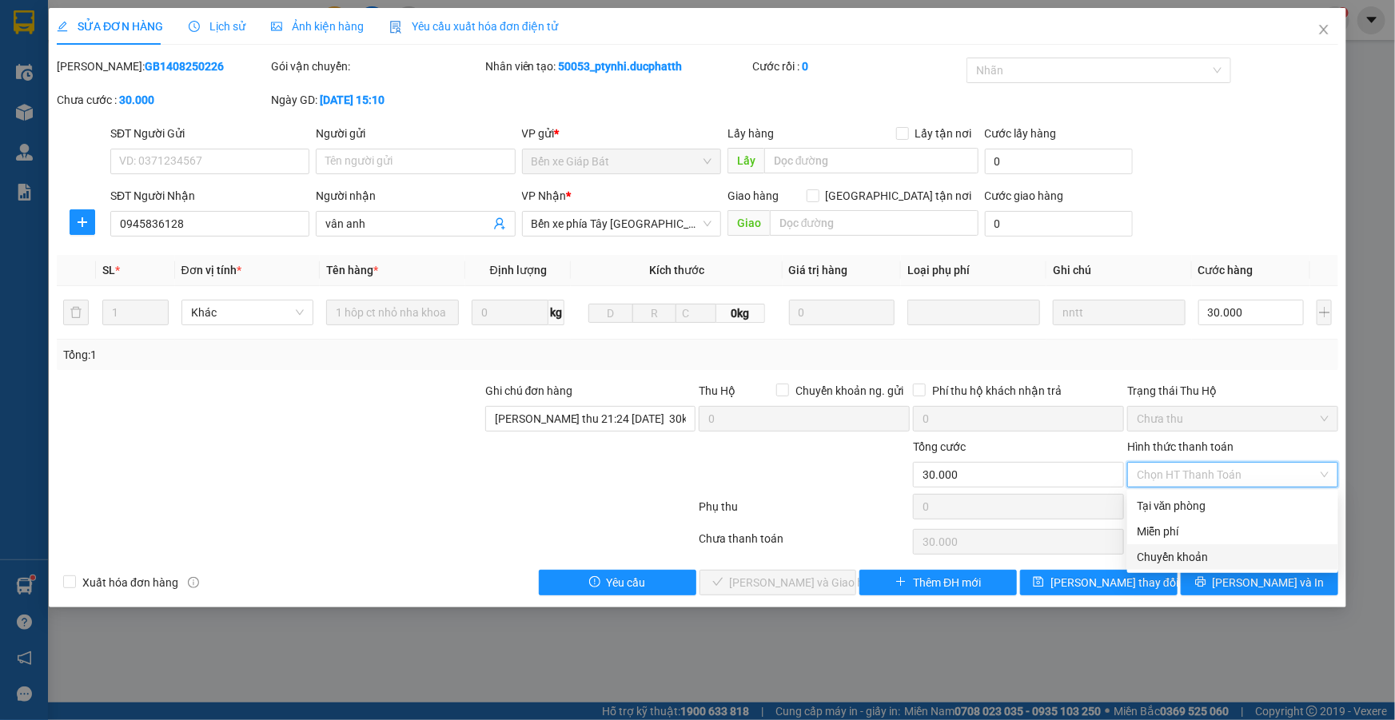
click at [1208, 560] on div "Chuyển khoản" at bounding box center [1233, 558] width 192 height 18
type input "0"
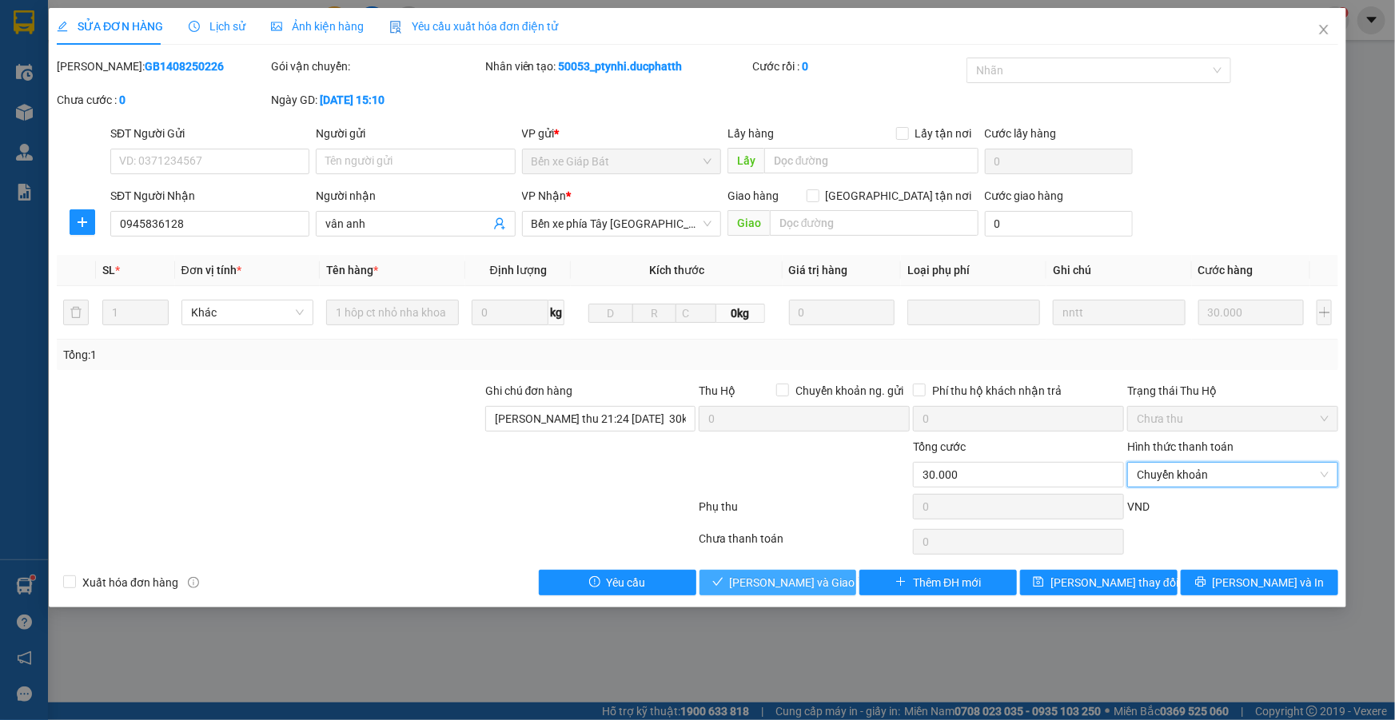
click at [793, 591] on button "[PERSON_NAME] và Giao hàng" at bounding box center [779, 583] width 158 height 26
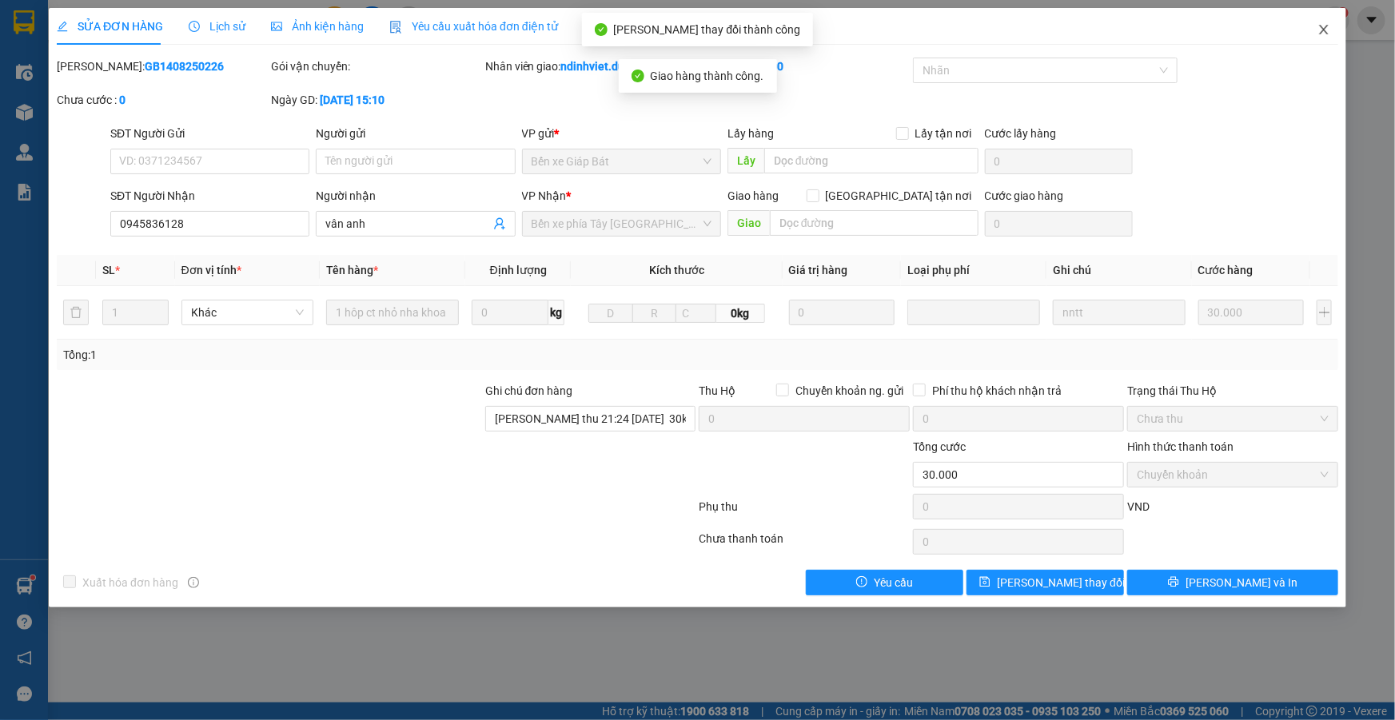
click at [1326, 33] on icon "close" at bounding box center [1323, 30] width 9 height 10
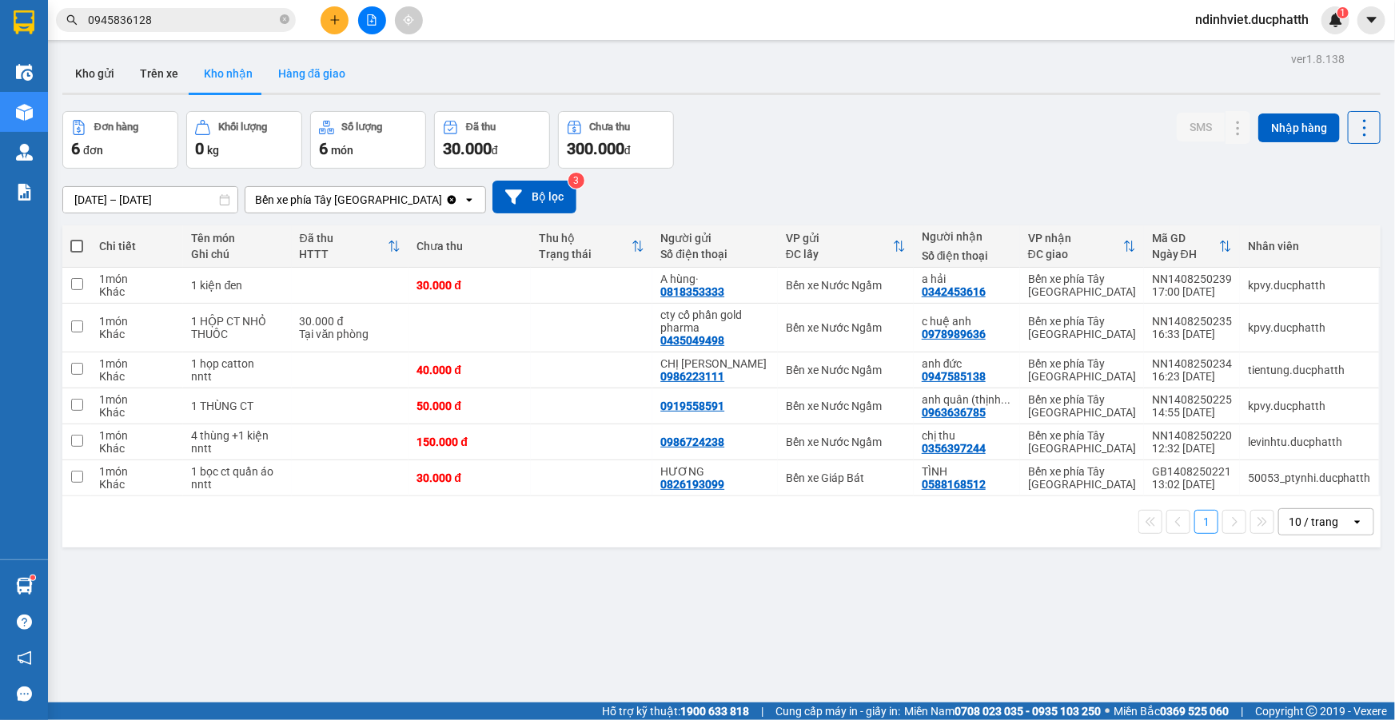
click at [284, 83] on button "Hàng đã giao" at bounding box center [311, 73] width 93 height 38
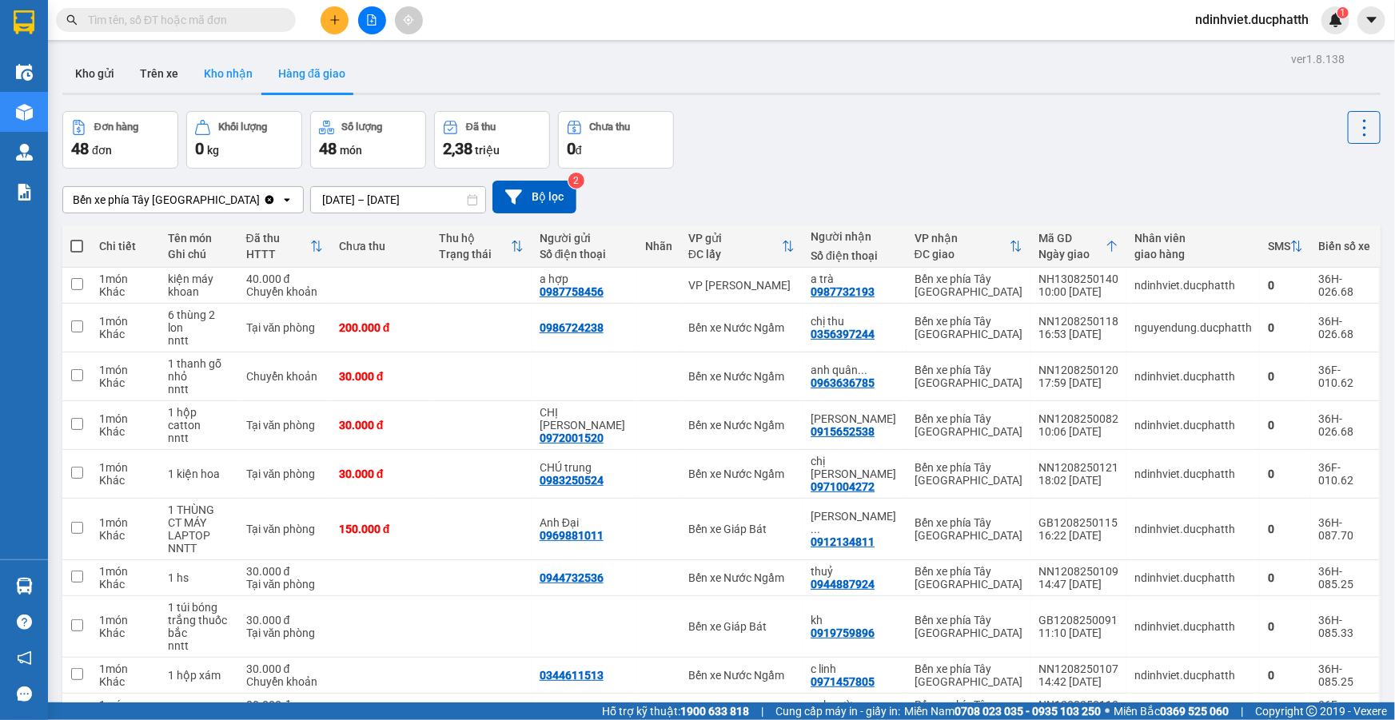
click at [207, 58] on button "Kho nhận" at bounding box center [228, 73] width 74 height 38
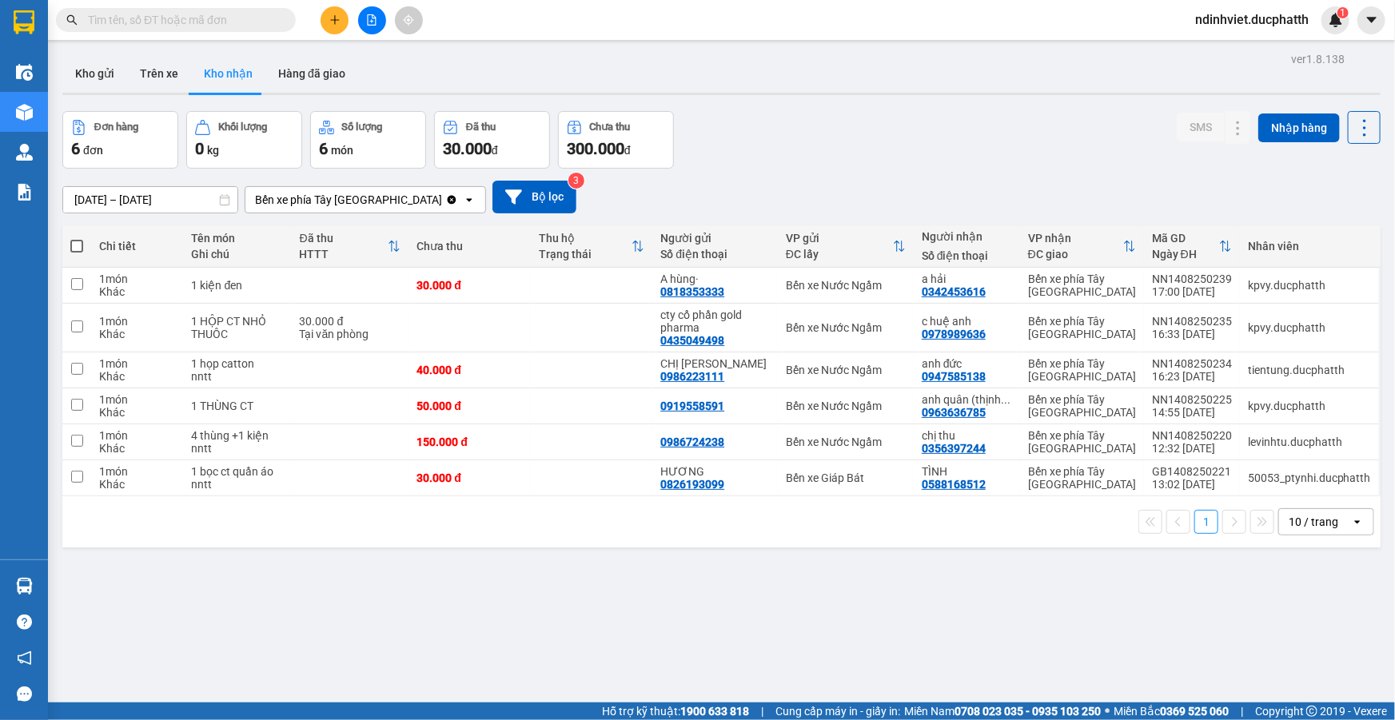
click at [317, 93] on div at bounding box center [721, 94] width 1319 height 2
click at [325, 78] on button "Hàng đã giao" at bounding box center [311, 73] width 93 height 38
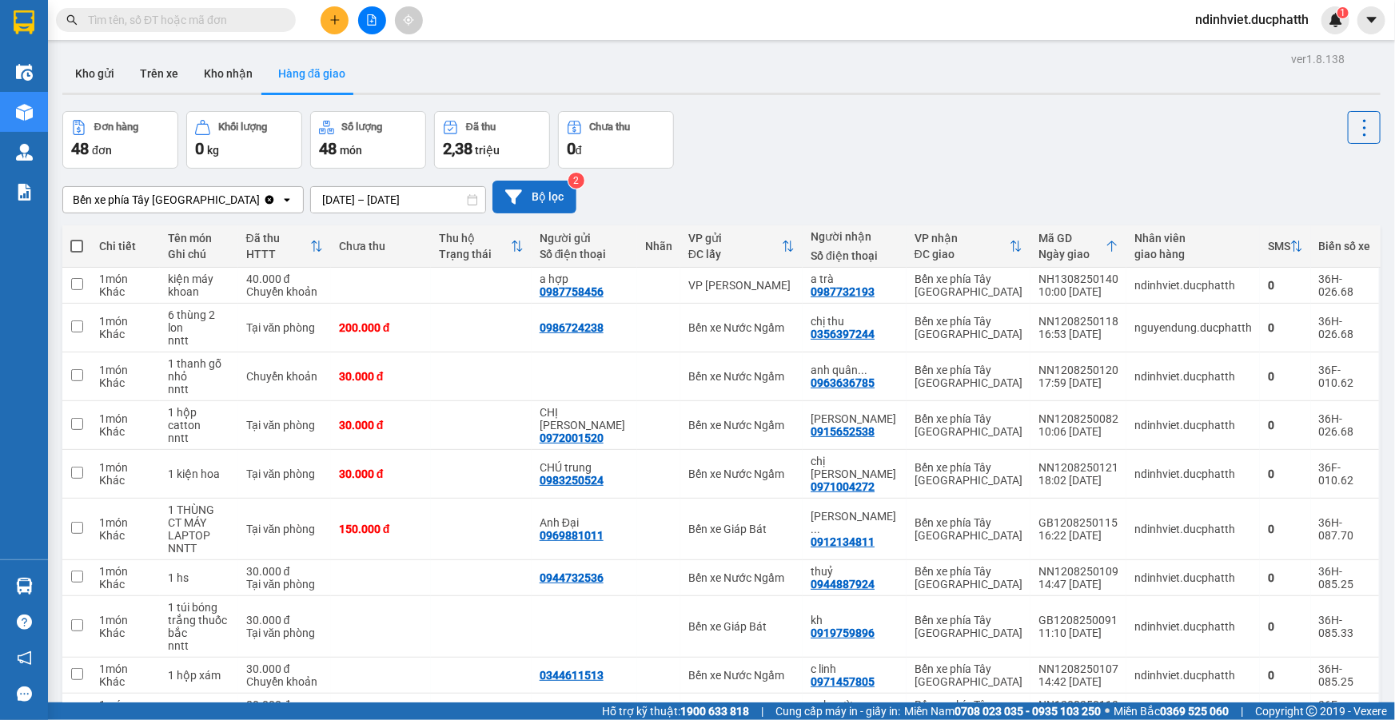
click at [521, 212] on button "Bộ lọc" at bounding box center [535, 197] width 84 height 33
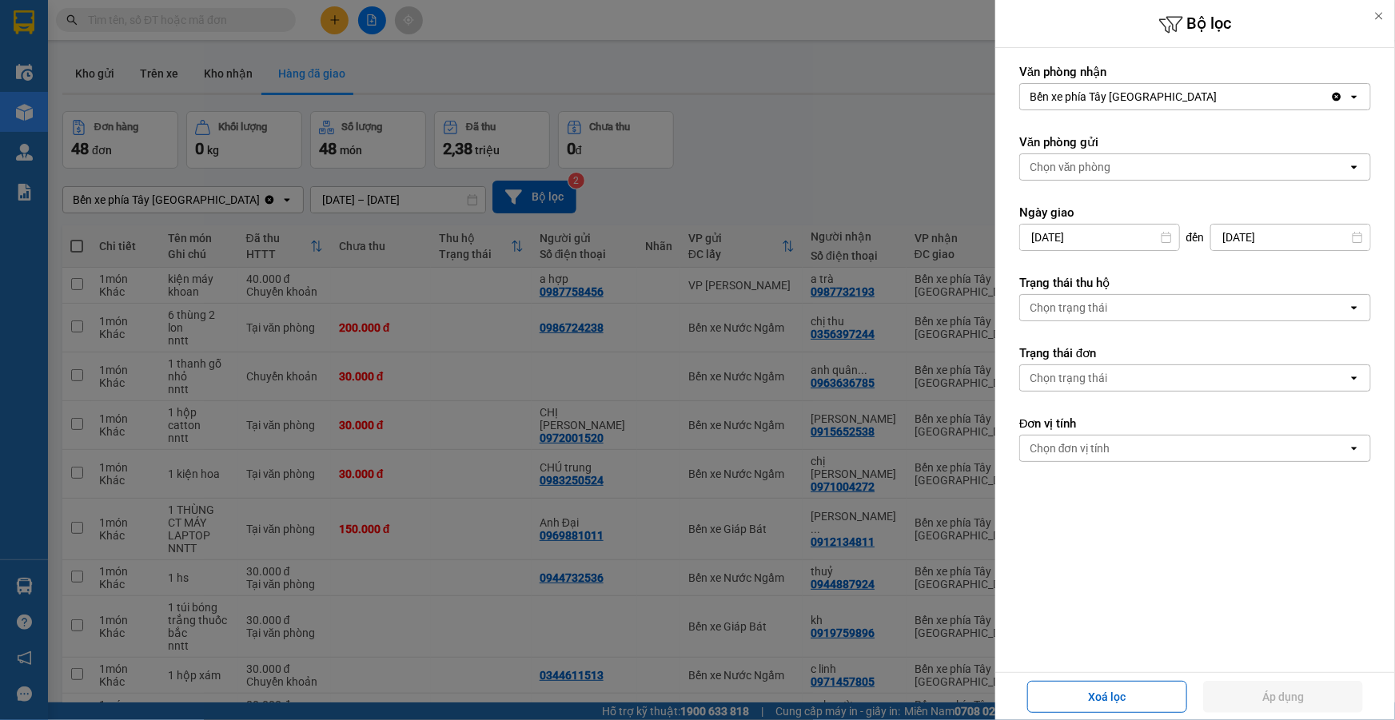
click at [1141, 173] on div "Chọn văn phòng" at bounding box center [1184, 167] width 328 height 26
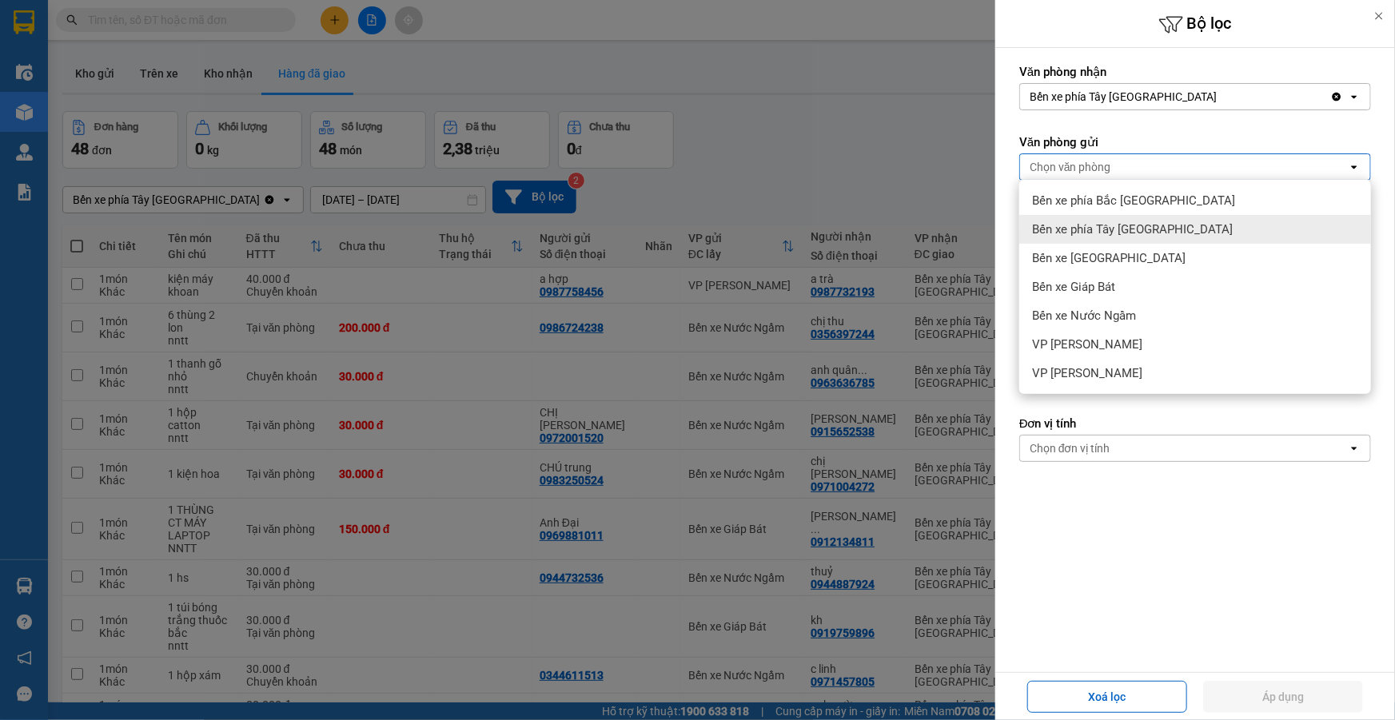
click at [1116, 234] on span "Bến xe phía Tây [GEOGRAPHIC_DATA]" at bounding box center [1132, 230] width 201 height 16
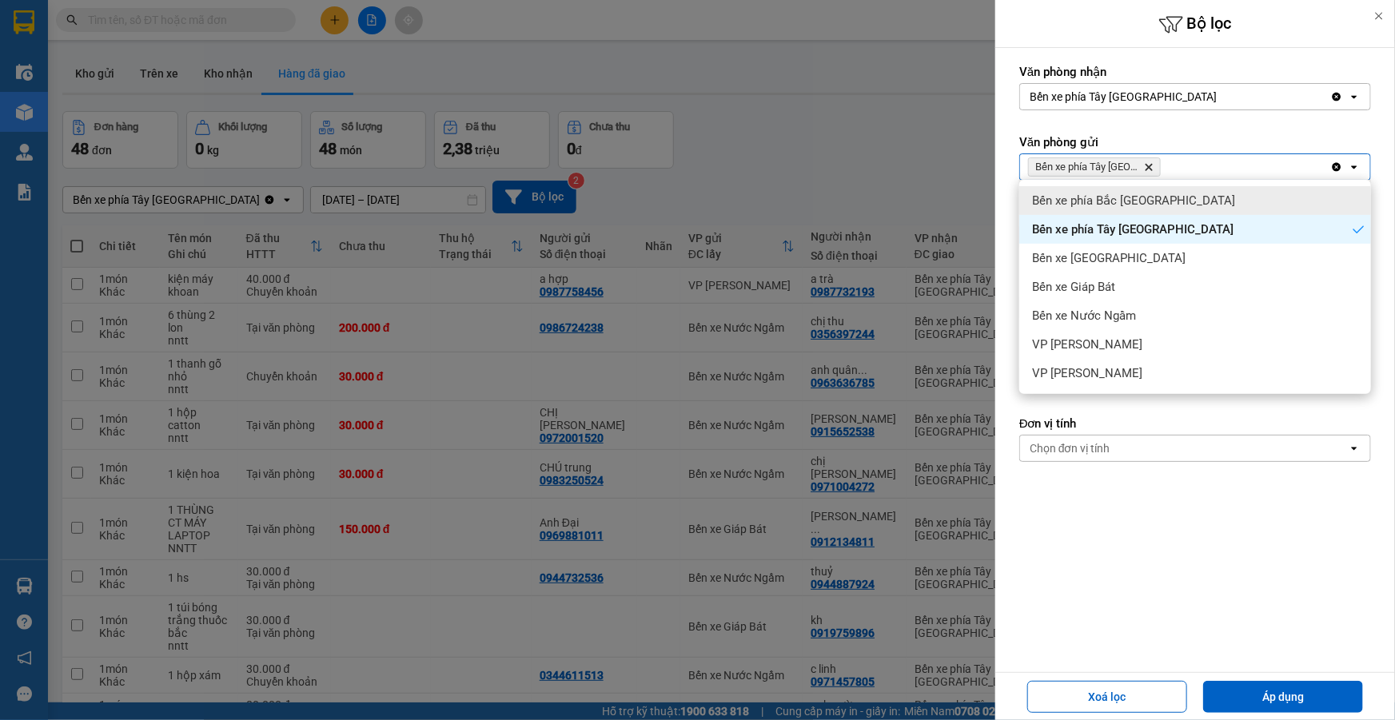
click at [1155, 162] on span "Bến xe phía Tây Thanh Hóa Delete" at bounding box center [1094, 167] width 133 height 19
click at [1152, 168] on icon "Bến xe phía Tây Thanh Hóa, close by backspace" at bounding box center [1149, 167] width 7 height 7
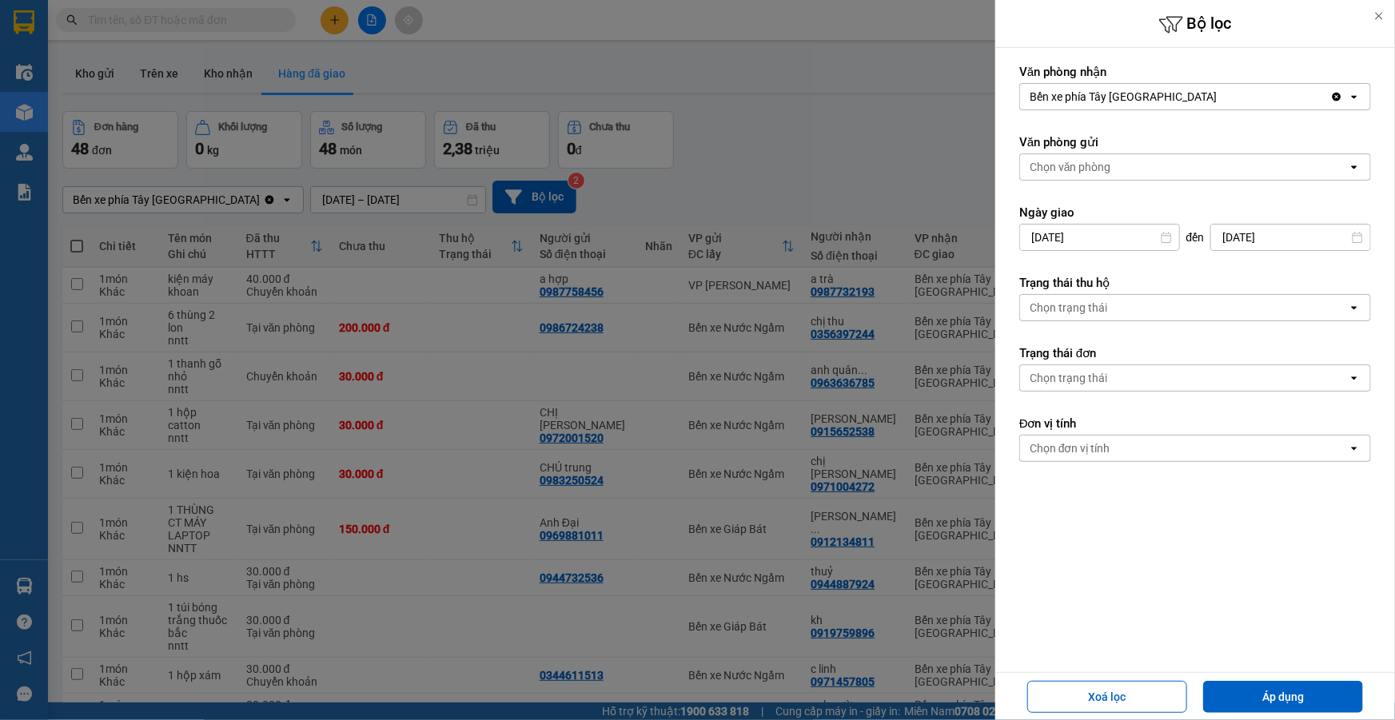
click at [1135, 170] on div "Chọn văn phòng" at bounding box center [1184, 167] width 328 height 26
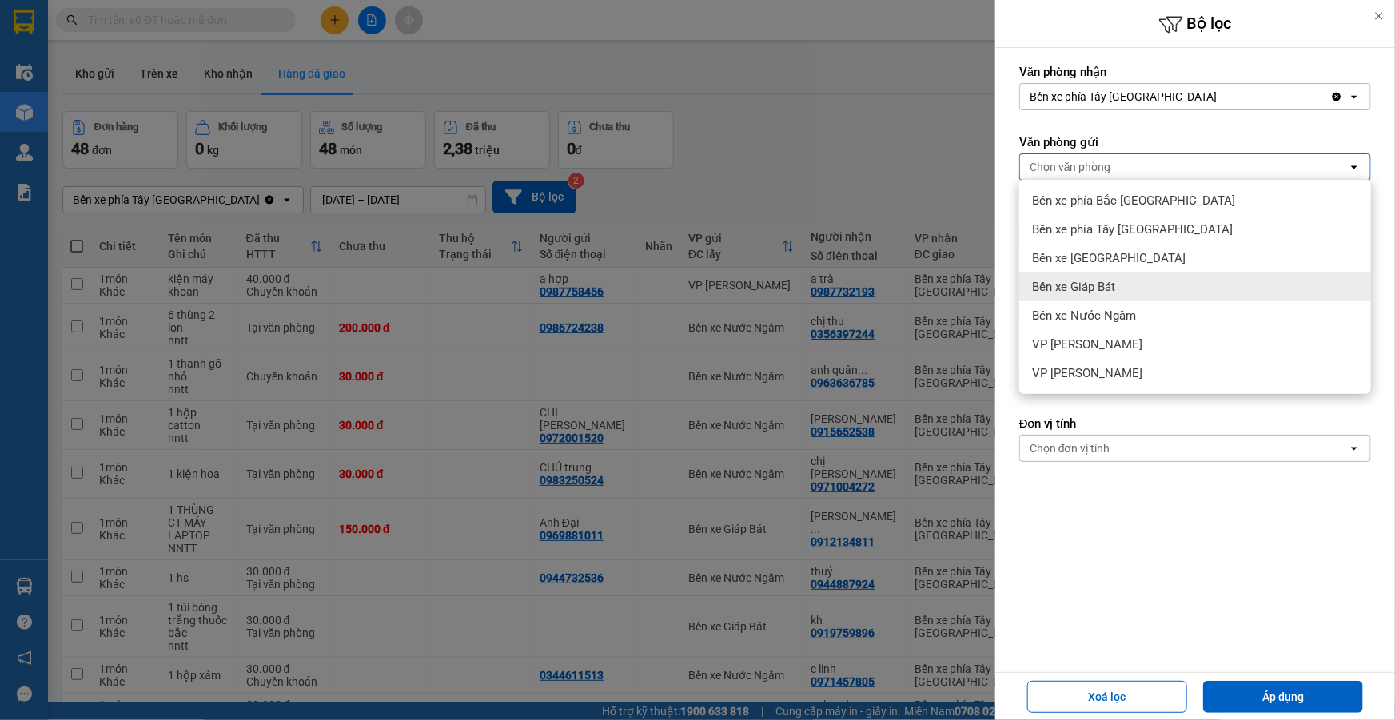
click at [1140, 286] on div "Bến xe Giáp Bát" at bounding box center [1196, 287] width 352 height 29
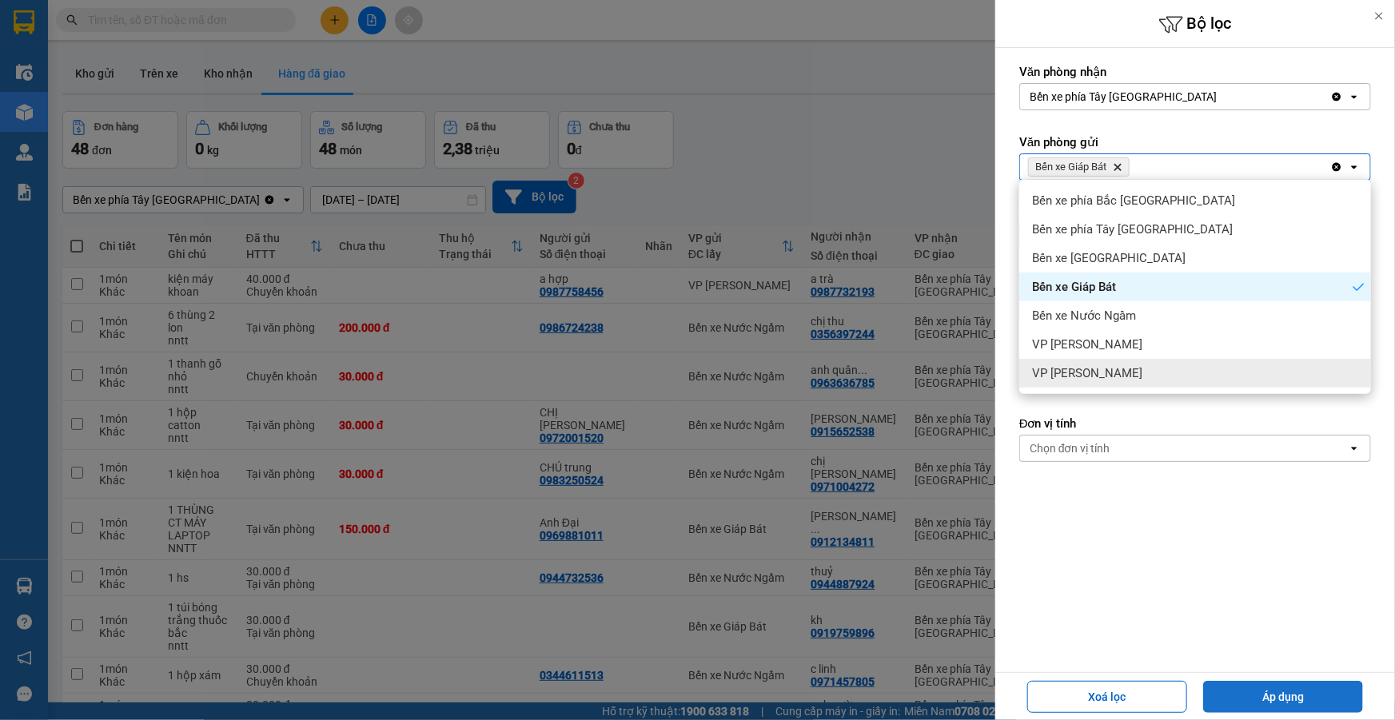
click at [1313, 702] on button "Áp dụng" at bounding box center [1283, 697] width 160 height 32
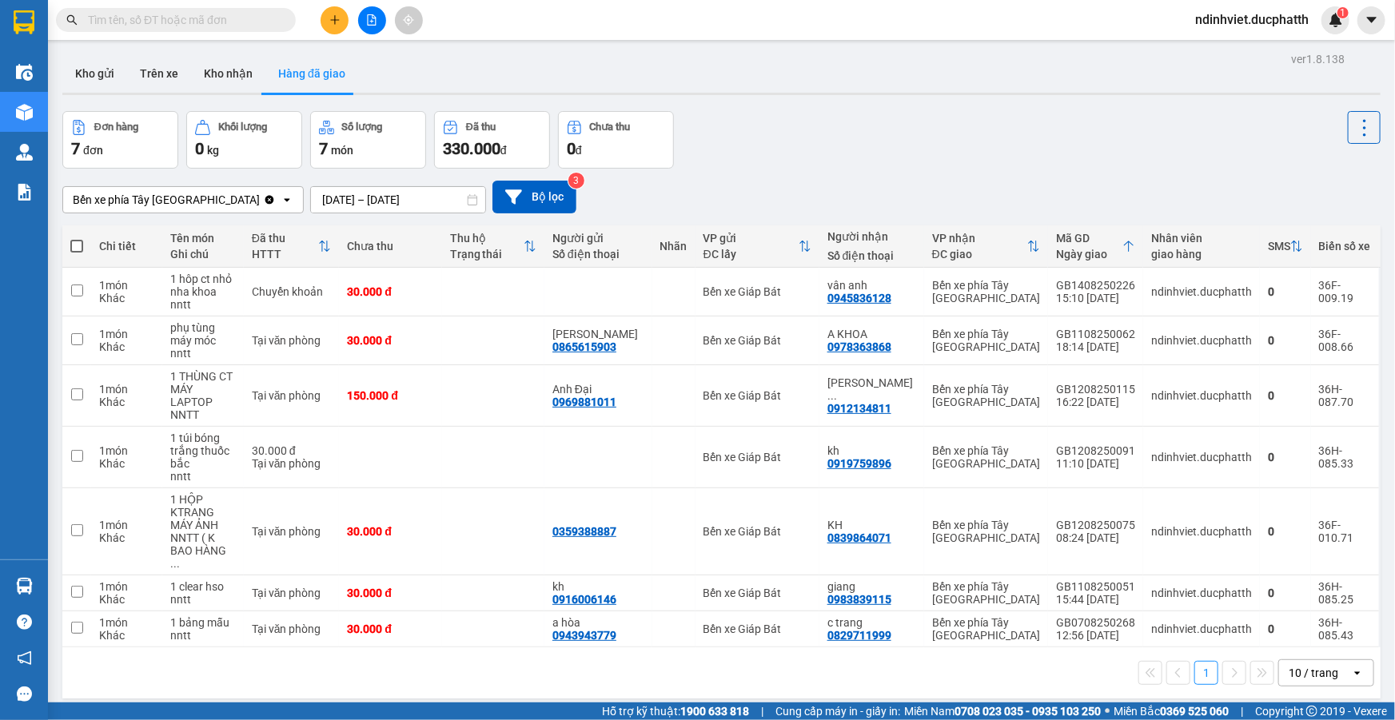
click at [385, 200] on input "[DATE] – [DATE]" at bounding box center [398, 200] width 174 height 26
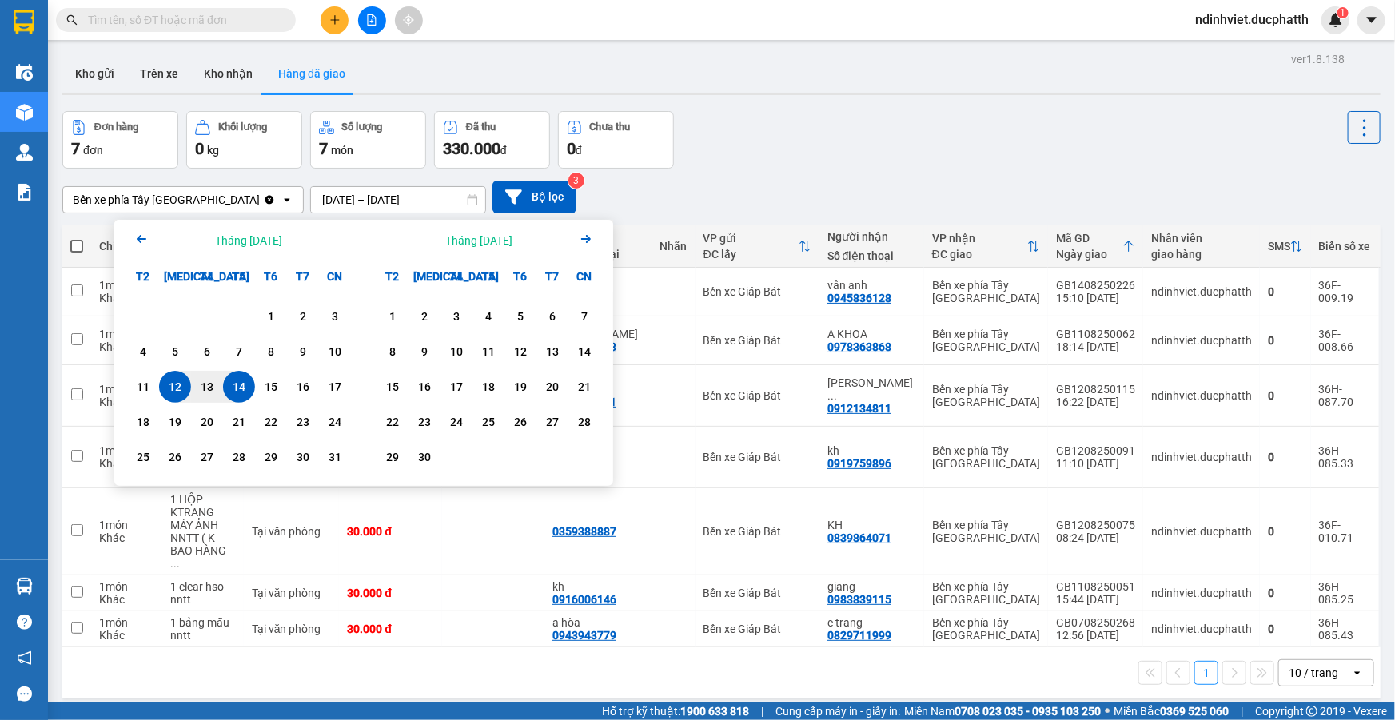
click at [247, 385] on div "14" at bounding box center [239, 386] width 22 height 19
click at [170, 384] on div "12" at bounding box center [175, 386] width 22 height 19
type input "[DATE] – [DATE]"
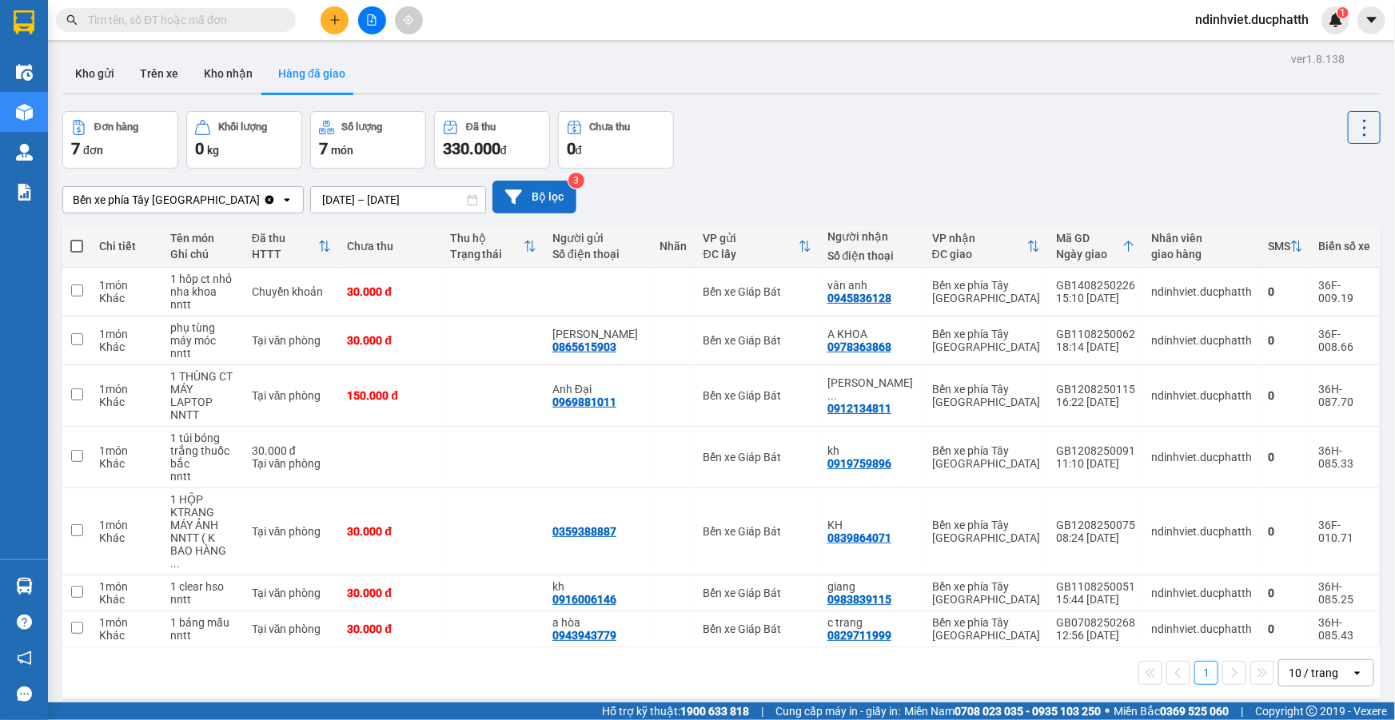
click at [514, 192] on button "Bộ lọc" at bounding box center [535, 197] width 84 height 33
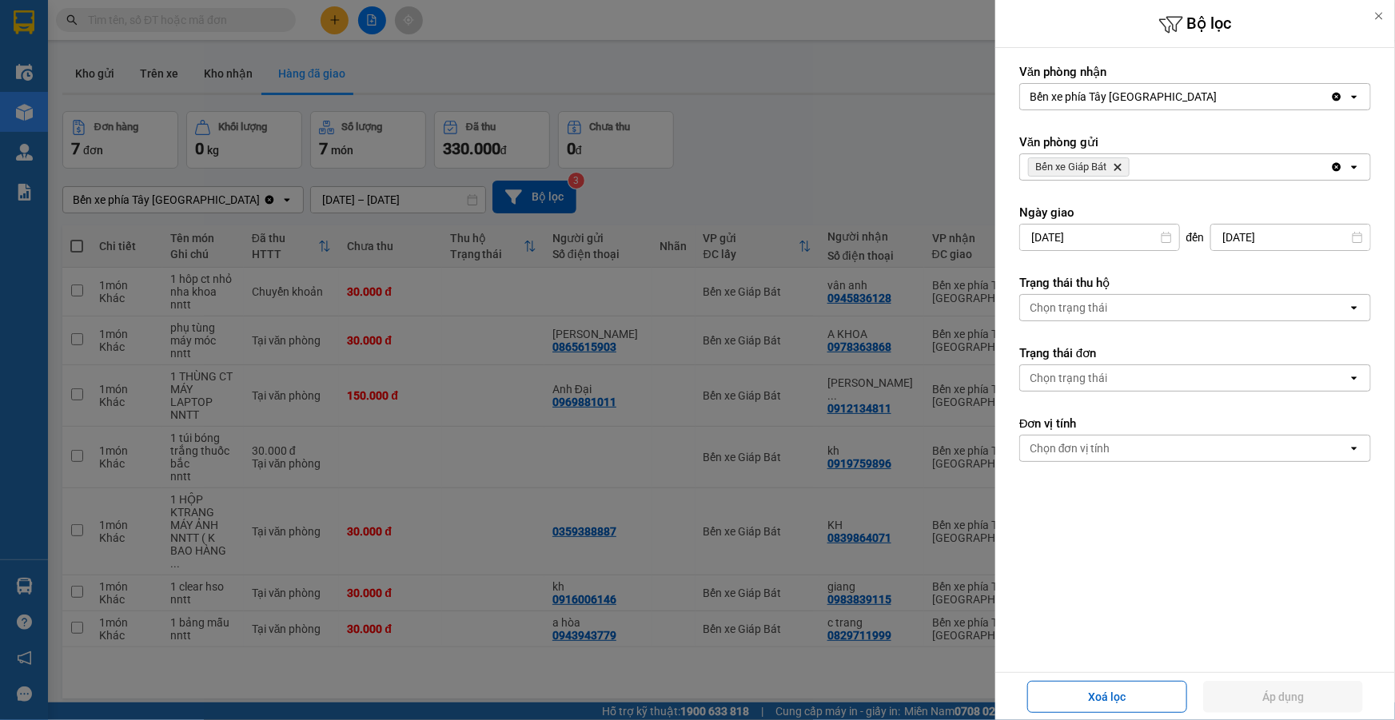
click at [1142, 305] on div "Chọn trạng thái" at bounding box center [1184, 308] width 328 height 26
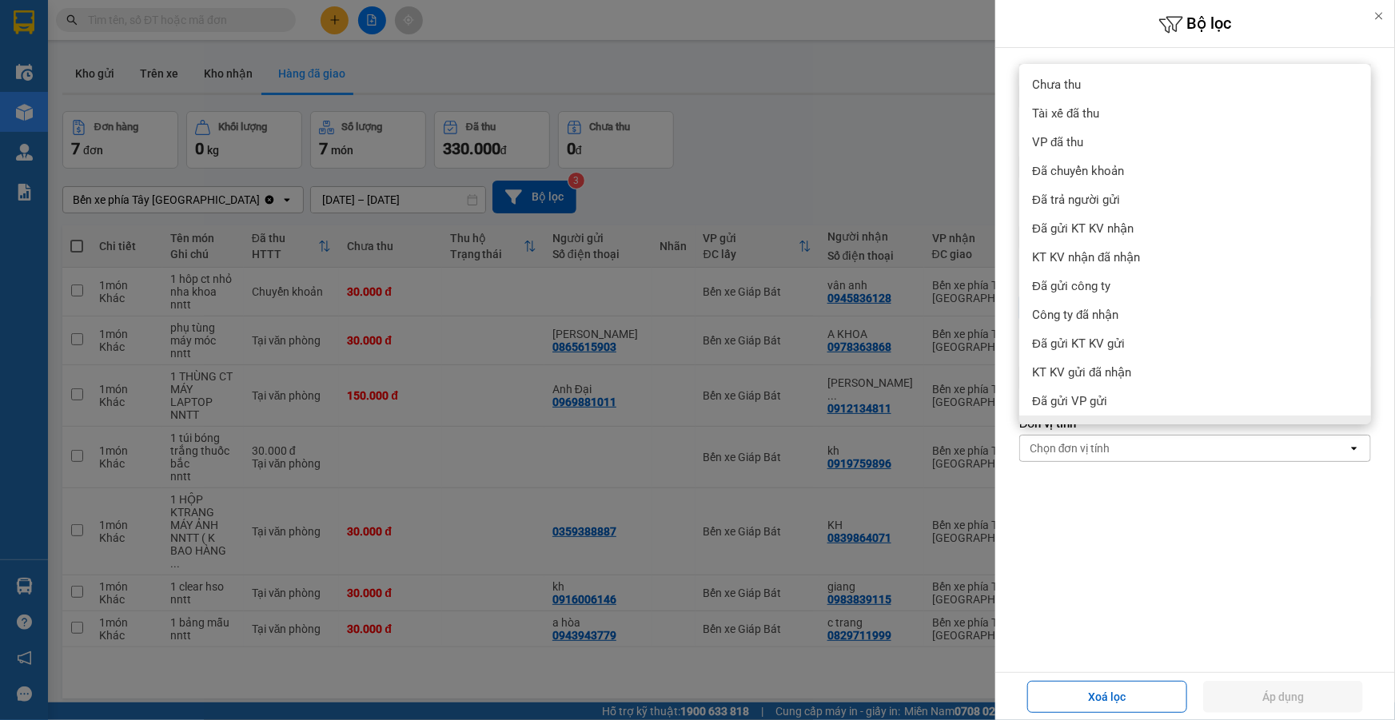
click at [1122, 534] on form "Văn phòng nhận Bến xe phía Tây Thanh Hóa Clear value open Văn phòng gửi Bến xe …" at bounding box center [1196, 335] width 352 height 542
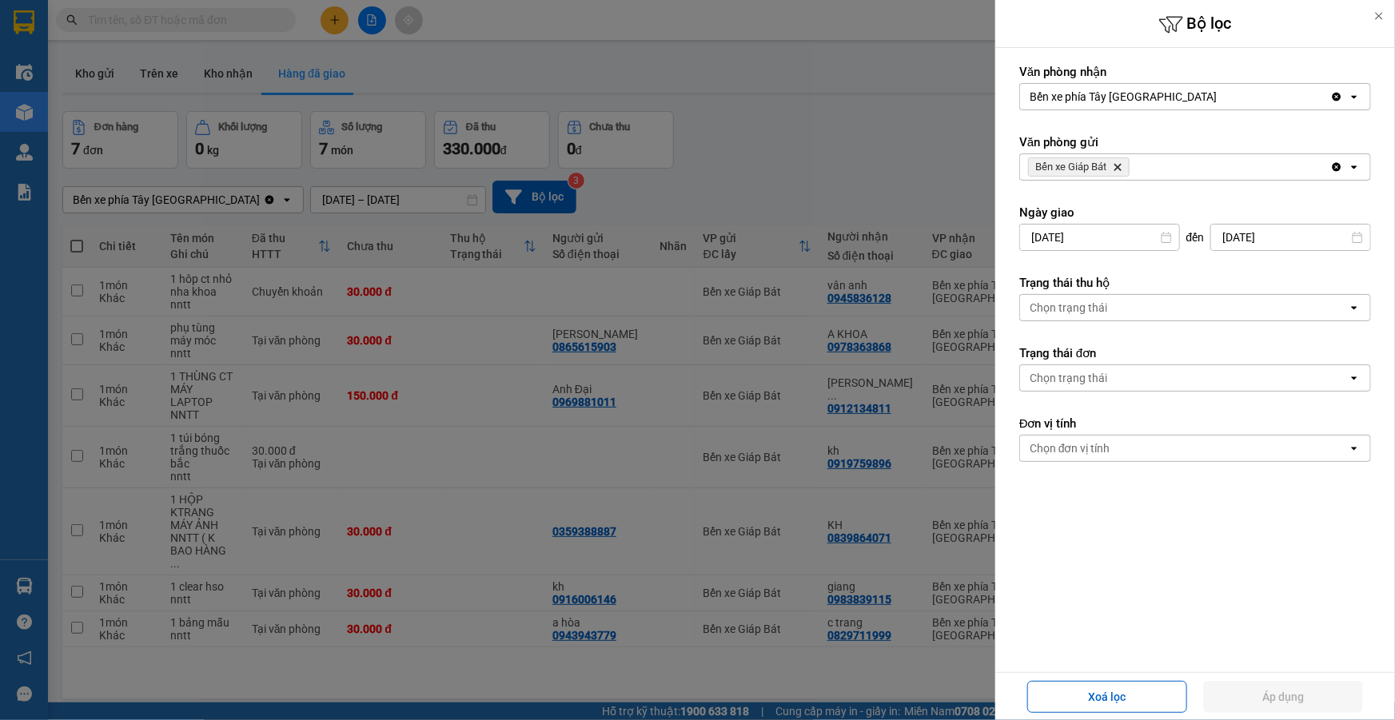
click at [1390, 12] on div at bounding box center [1379, 16] width 32 height 32
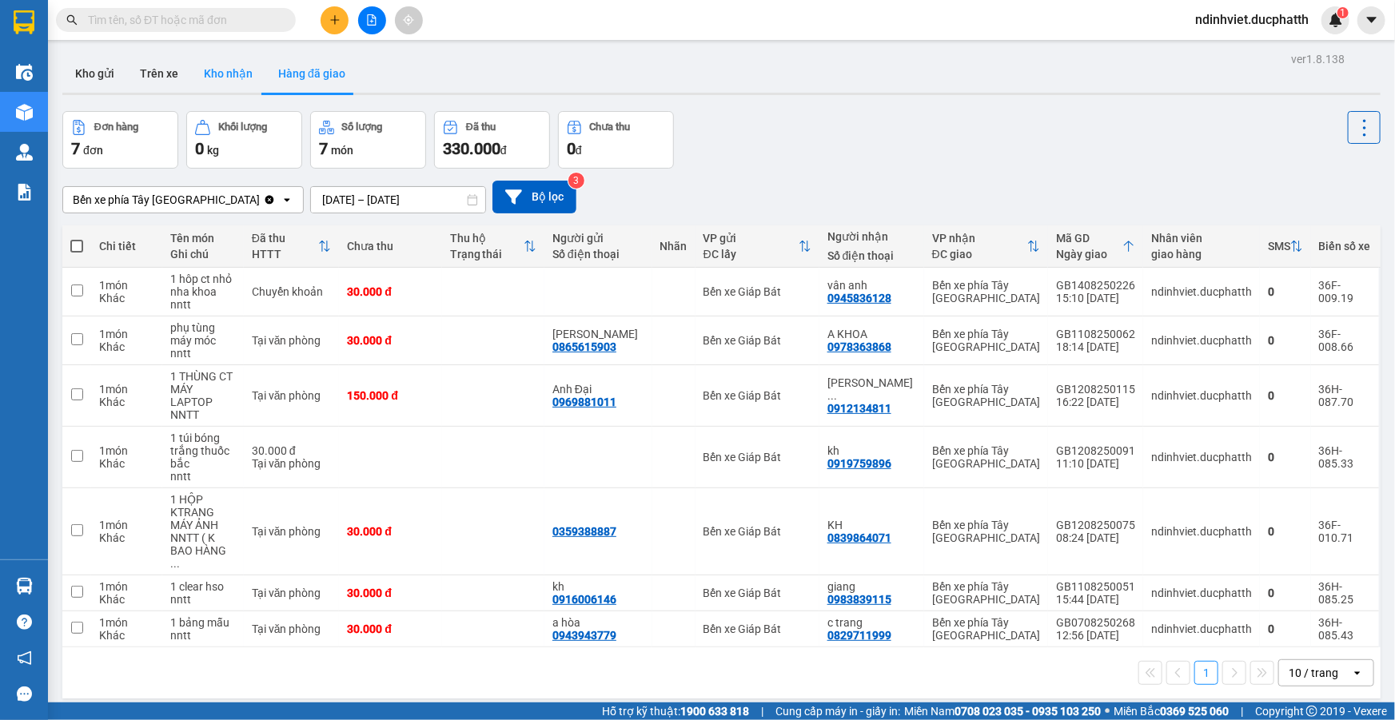
click at [225, 78] on button "Kho nhận" at bounding box center [228, 73] width 74 height 38
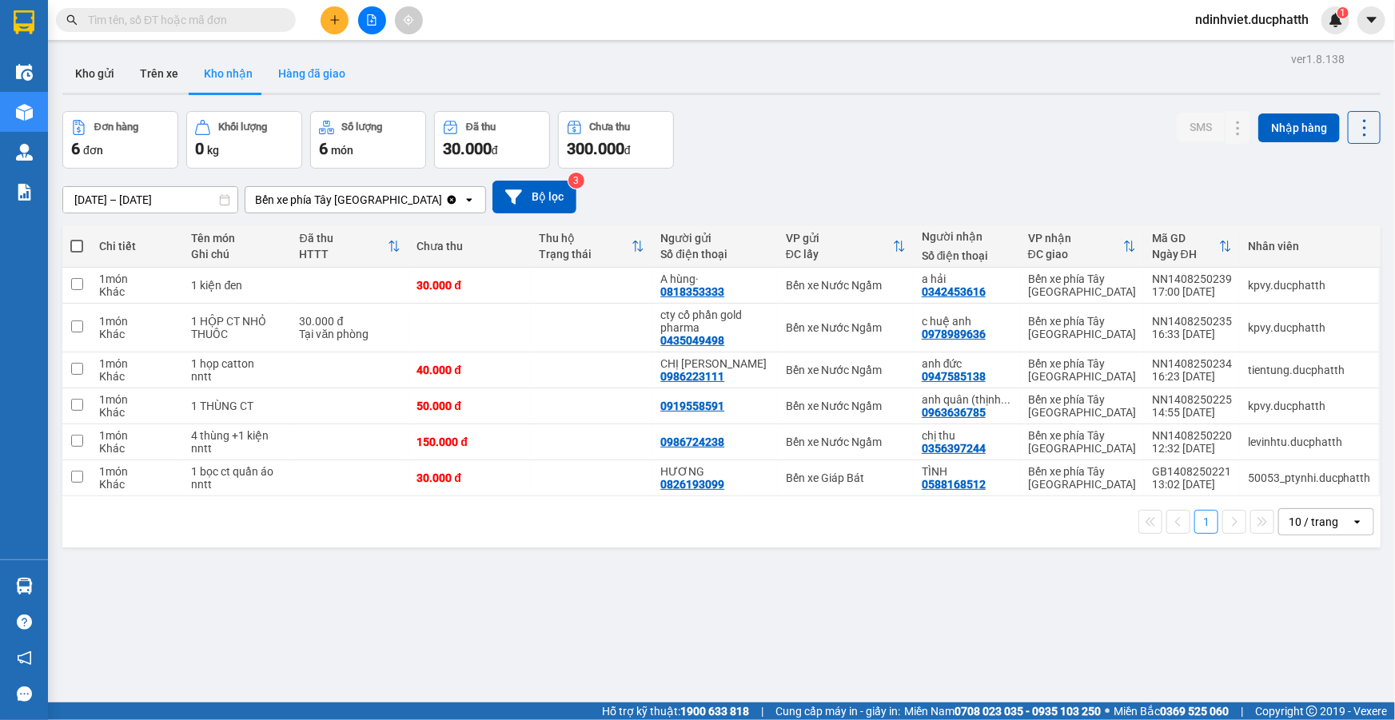
click at [328, 84] on button "Hàng đã giao" at bounding box center [311, 73] width 93 height 38
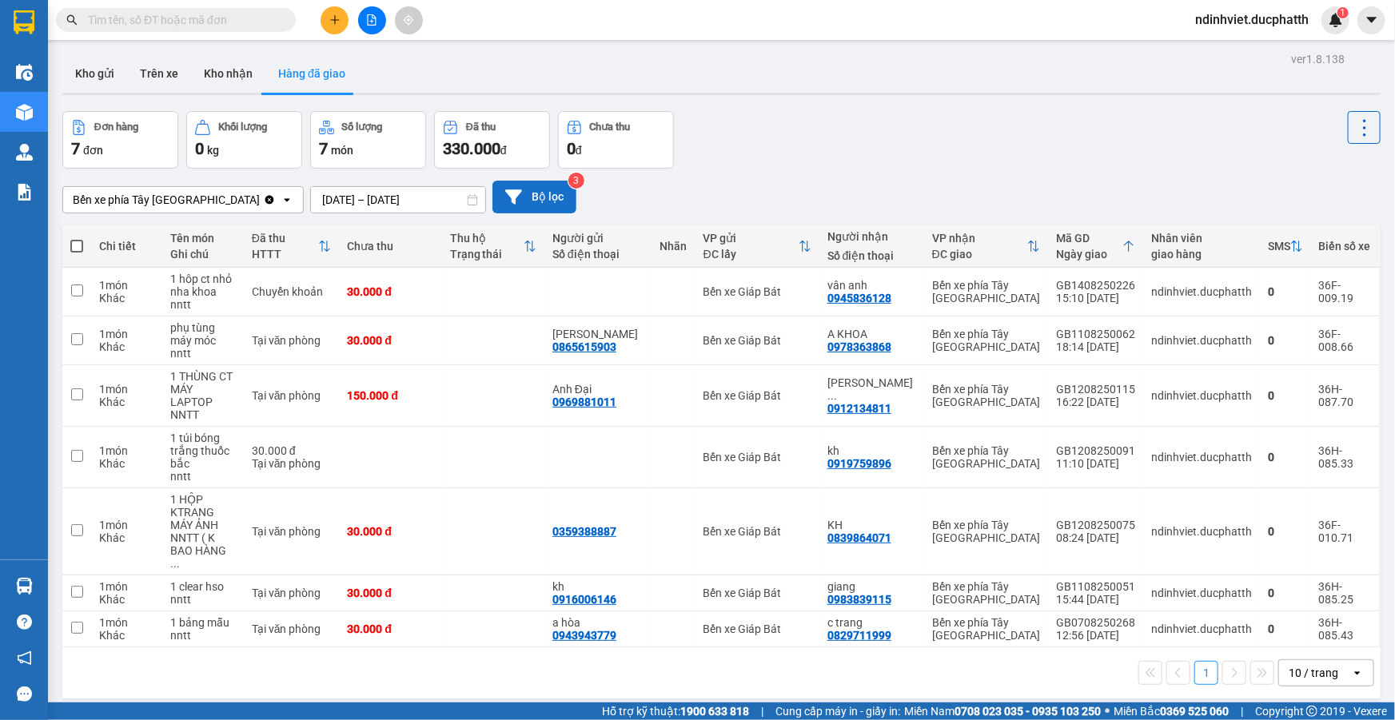
click at [515, 202] on button "Bộ lọc" at bounding box center [535, 197] width 84 height 33
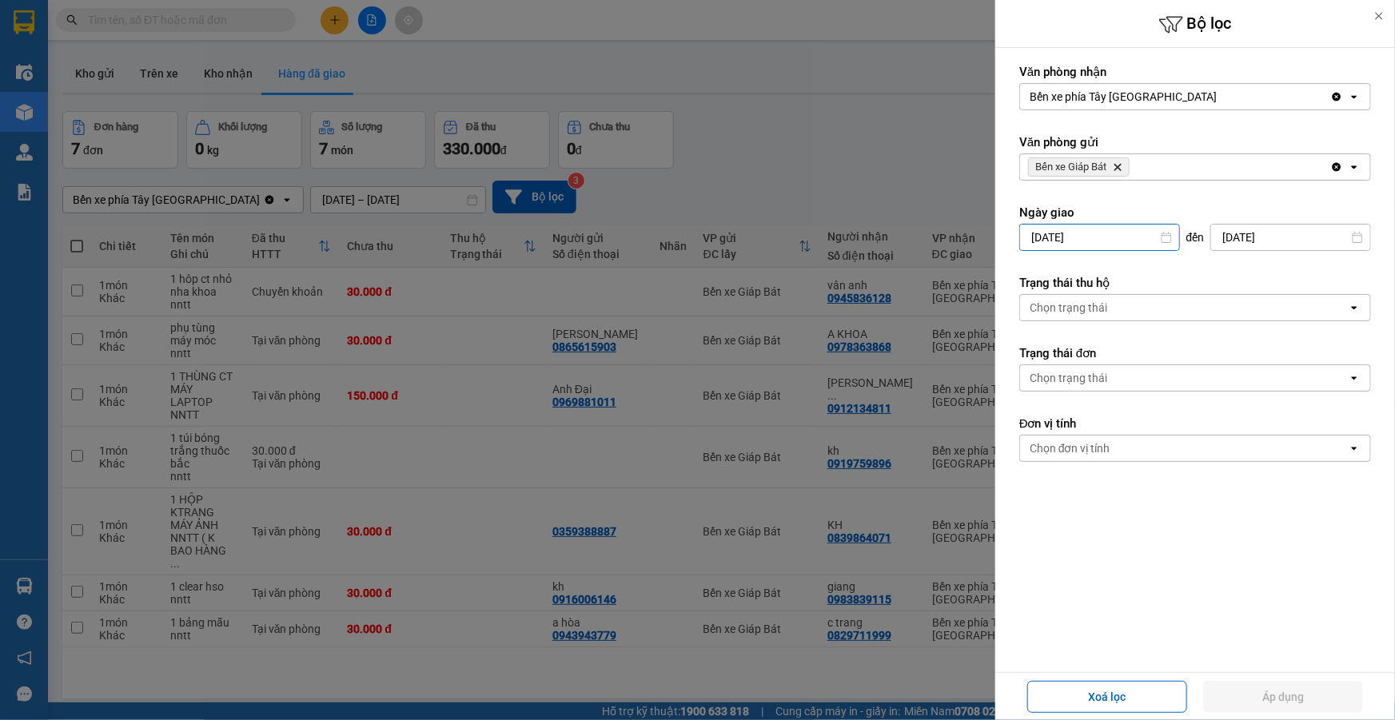
click at [1151, 238] on input "[DATE]" at bounding box center [1099, 238] width 159 height 26
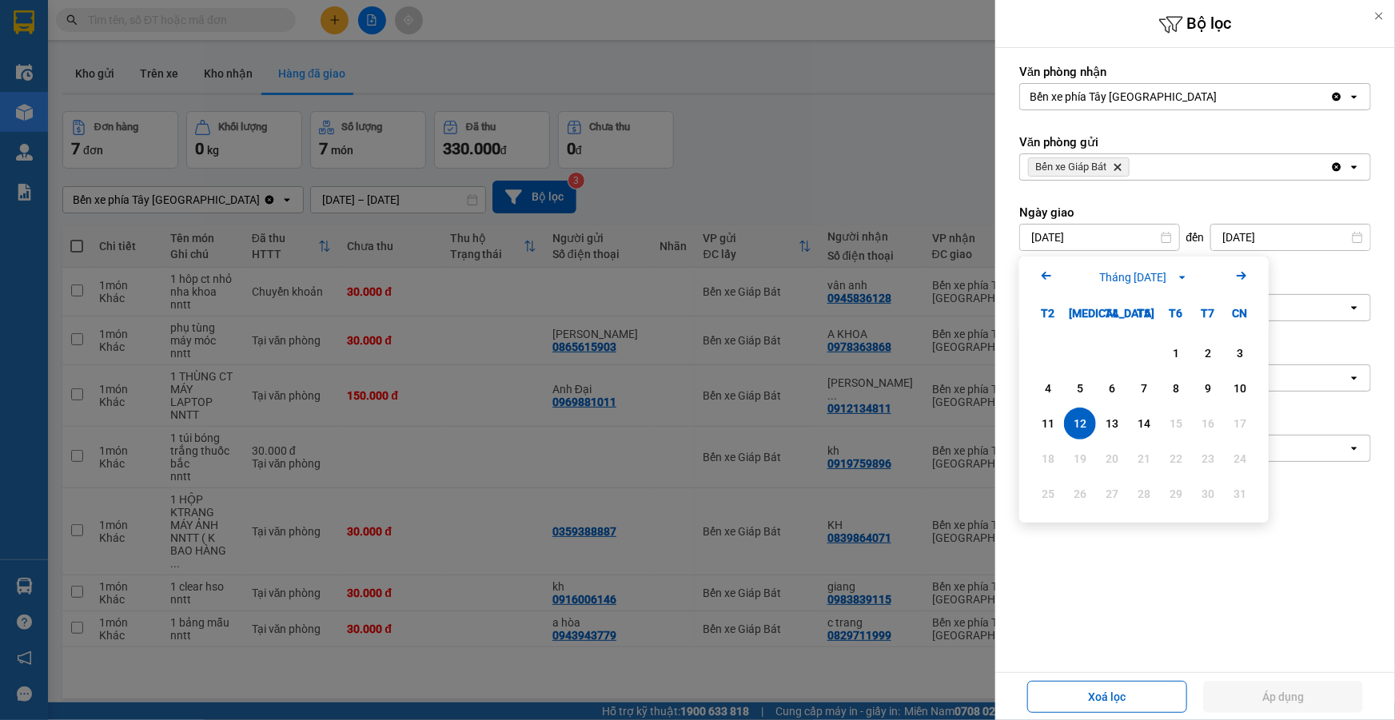
click at [1087, 421] on div "12" at bounding box center [1080, 423] width 22 height 19
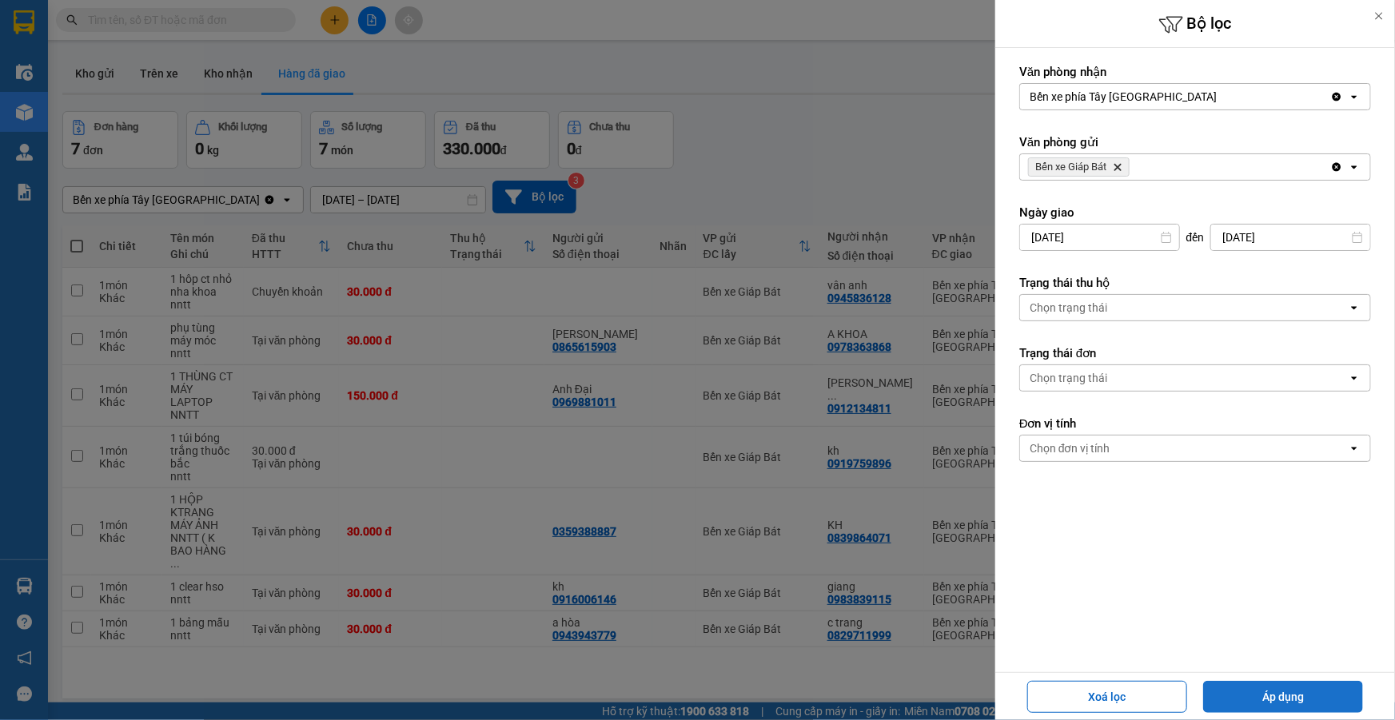
click at [1283, 697] on button "Áp dụng" at bounding box center [1283, 697] width 160 height 32
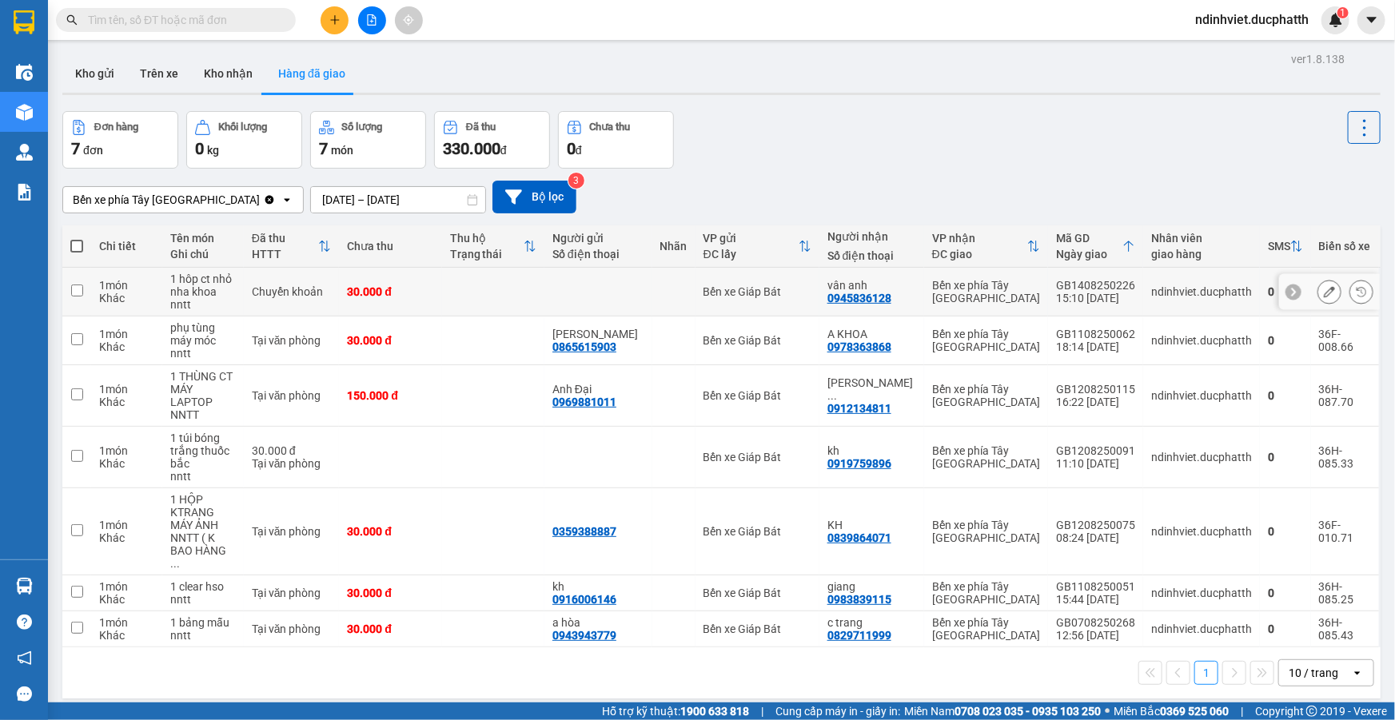
click at [1326, 293] on button at bounding box center [1330, 292] width 22 height 28
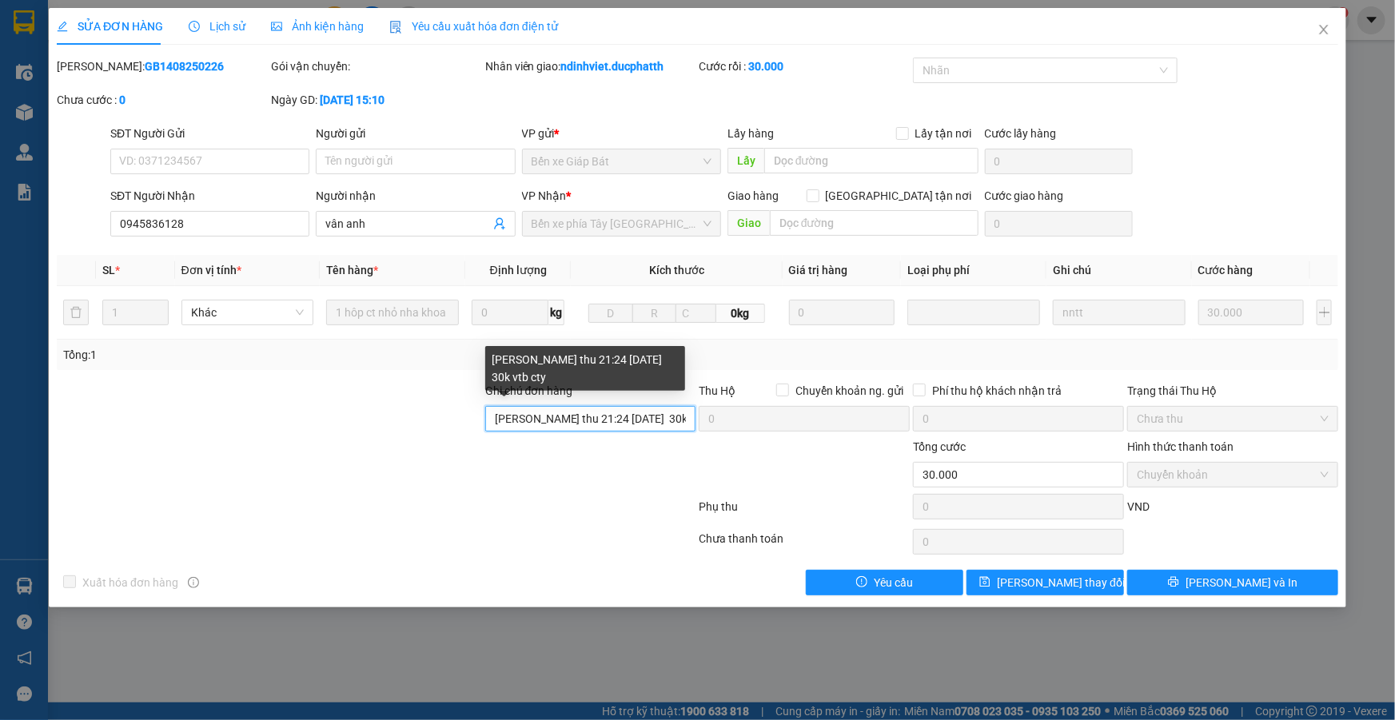
scroll to position [0, 18]
drag, startPoint x: 613, startPoint y: 419, endPoint x: 691, endPoint y: 417, distance: 77.6
click at [691, 417] on input "[PERSON_NAME] thu 21:24 [DATE] 30k vtb cty" at bounding box center [590, 419] width 211 height 26
click at [683, 417] on input "[PERSON_NAME] thu 21:24 [DATE] 30k vtb cty" at bounding box center [590, 419] width 211 height 26
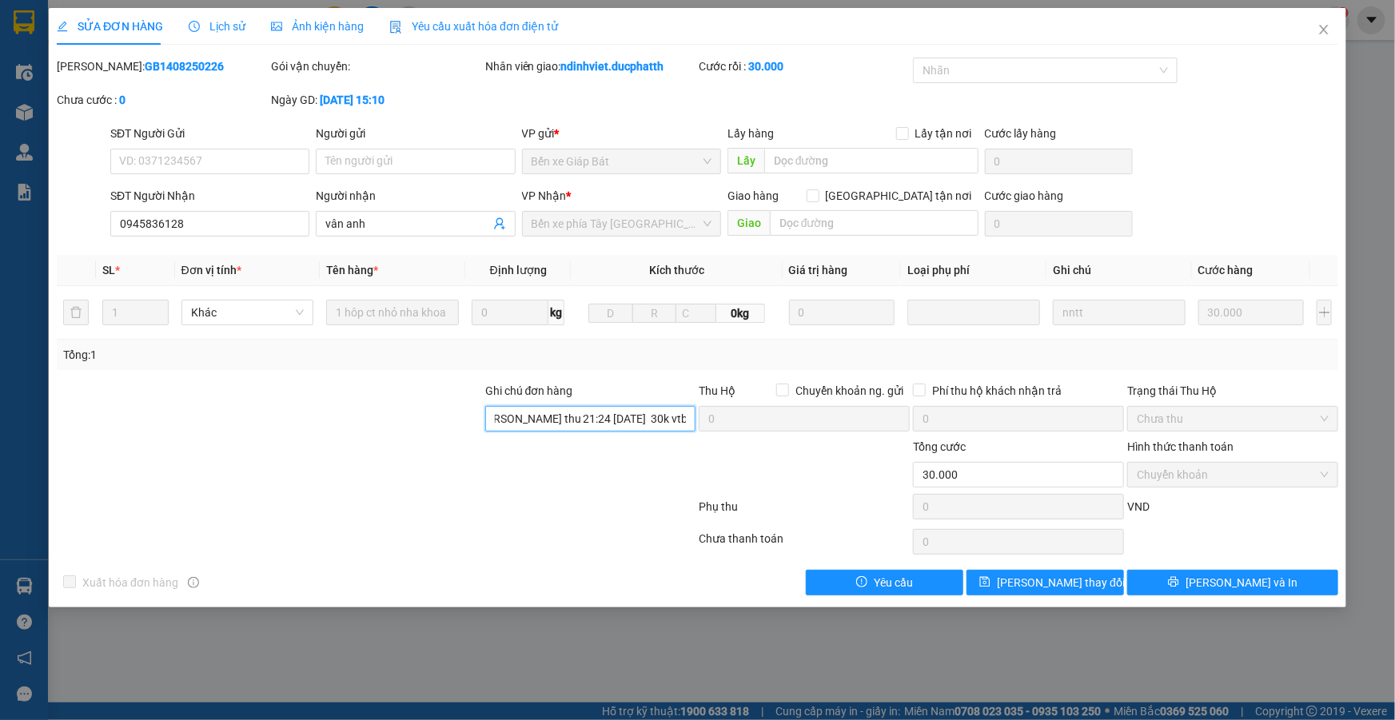
click at [815, 421] on div "Ghi chú đơn hàng nntt nguyen thi thu 21:24 14/8 30k vtb cty Thu Hộ Chuyển khoản…" at bounding box center [697, 410] width 1285 height 56
click at [984, 579] on button "[PERSON_NAME] thay đổi" at bounding box center [1046, 583] width 158 height 26
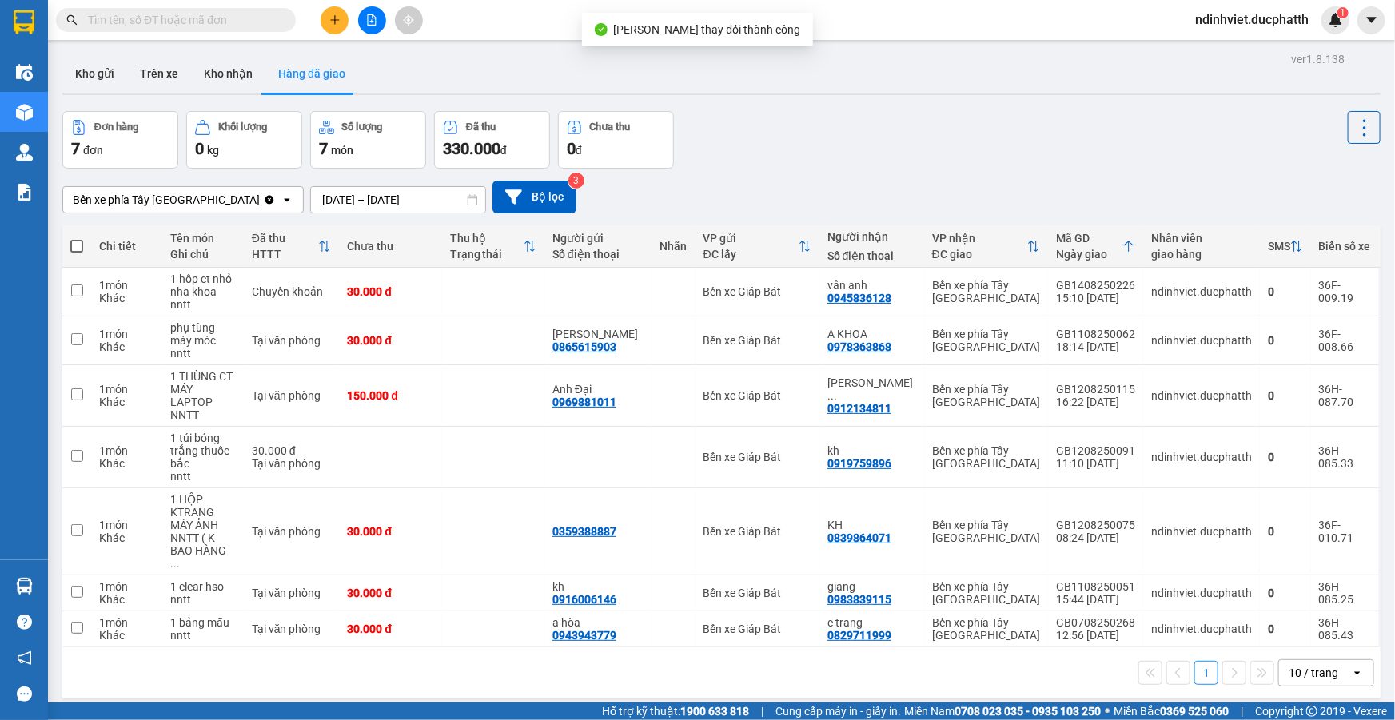
click at [365, 23] on button at bounding box center [372, 20] width 28 height 28
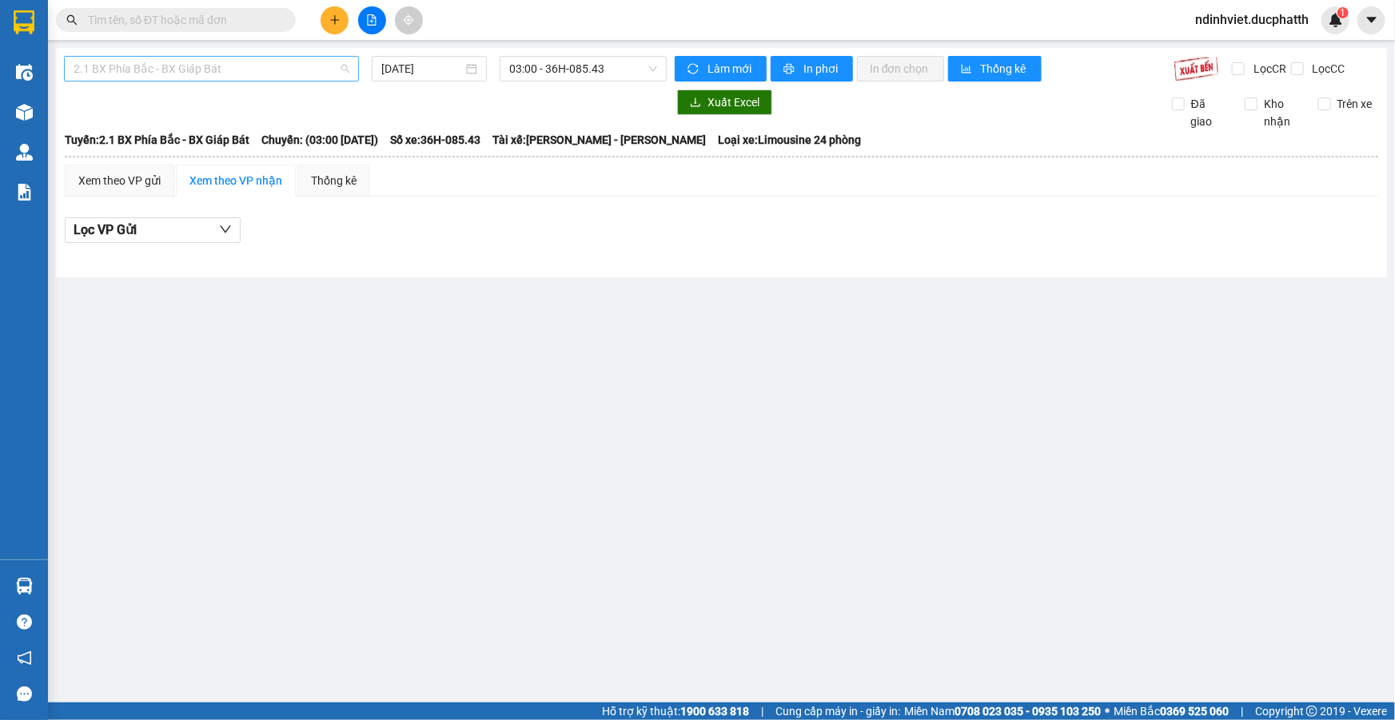
click at [214, 66] on span "2.1 BX Phía Bắc - BX Giáp Bát" at bounding box center [212, 69] width 276 height 24
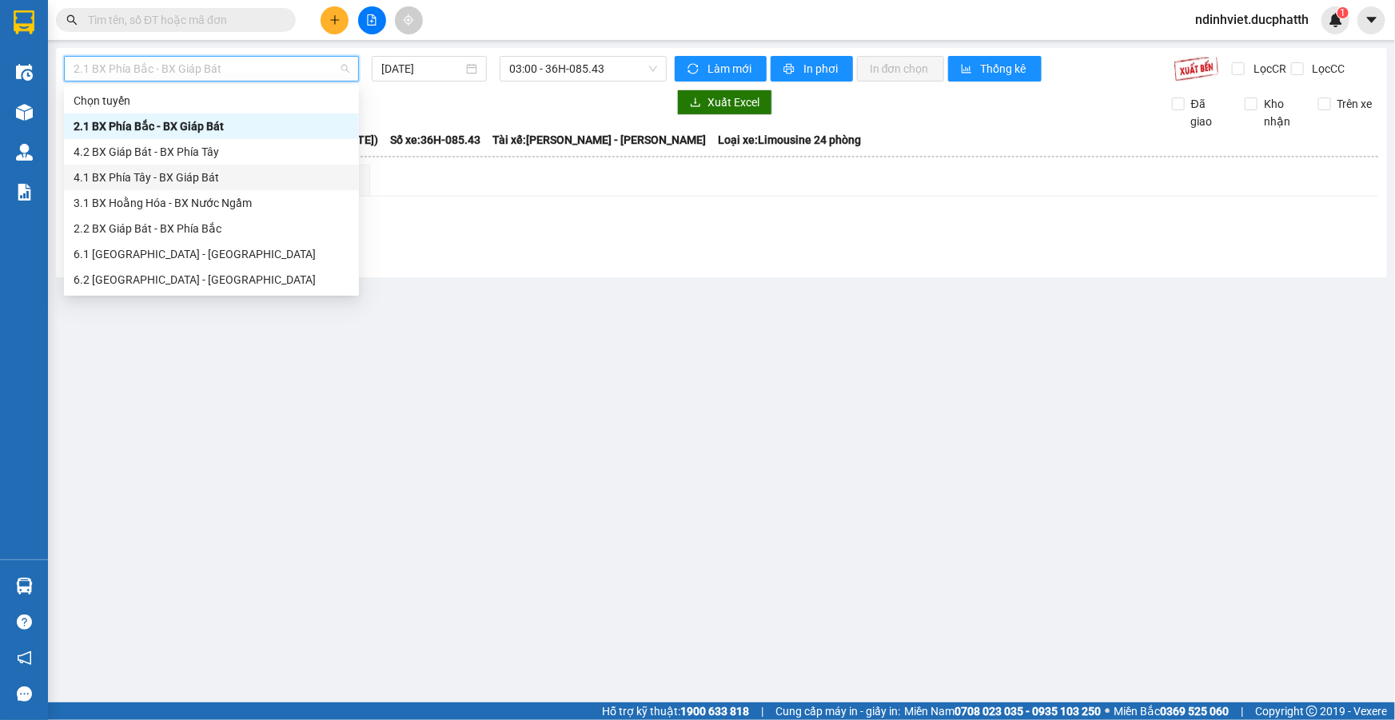
click at [209, 178] on div "4.1 BX Phía Tây - BX Giáp Bát" at bounding box center [212, 178] width 276 height 18
type input "[DATE]"
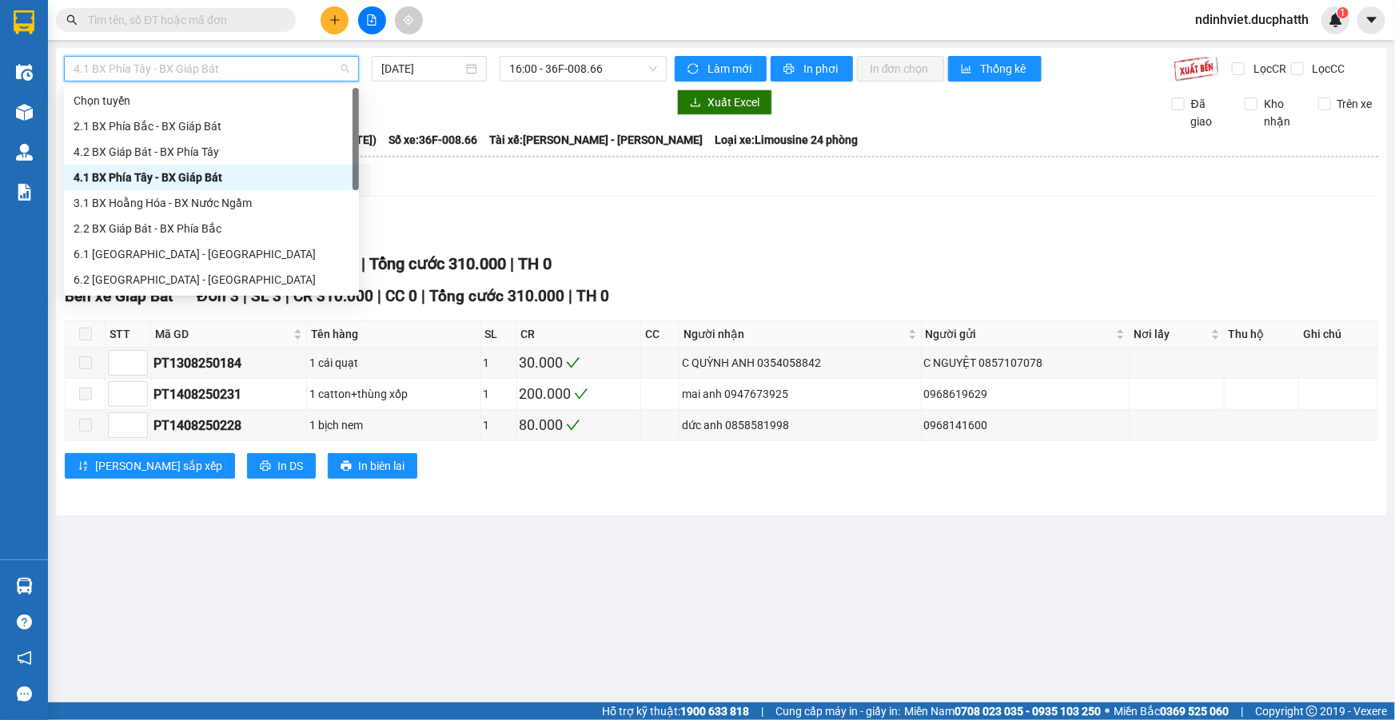
click at [280, 72] on span "4.1 BX Phía Tây - BX Giáp Bát" at bounding box center [212, 69] width 276 height 24
drag, startPoint x: 230, startPoint y: 230, endPoint x: 528, endPoint y: 232, distance: 297.5
click at [528, 232] on body "Kết quả tìm kiếm ( 0 ) Bộ lọc No Data ndinhviet.ducphatth 1 Điều hành xe Kho hà…" at bounding box center [697, 360] width 1395 height 720
click at [150, 151] on div "4.2 BX Giáp Bát - BX Phía Tây" at bounding box center [212, 152] width 276 height 18
type input "[DATE]"
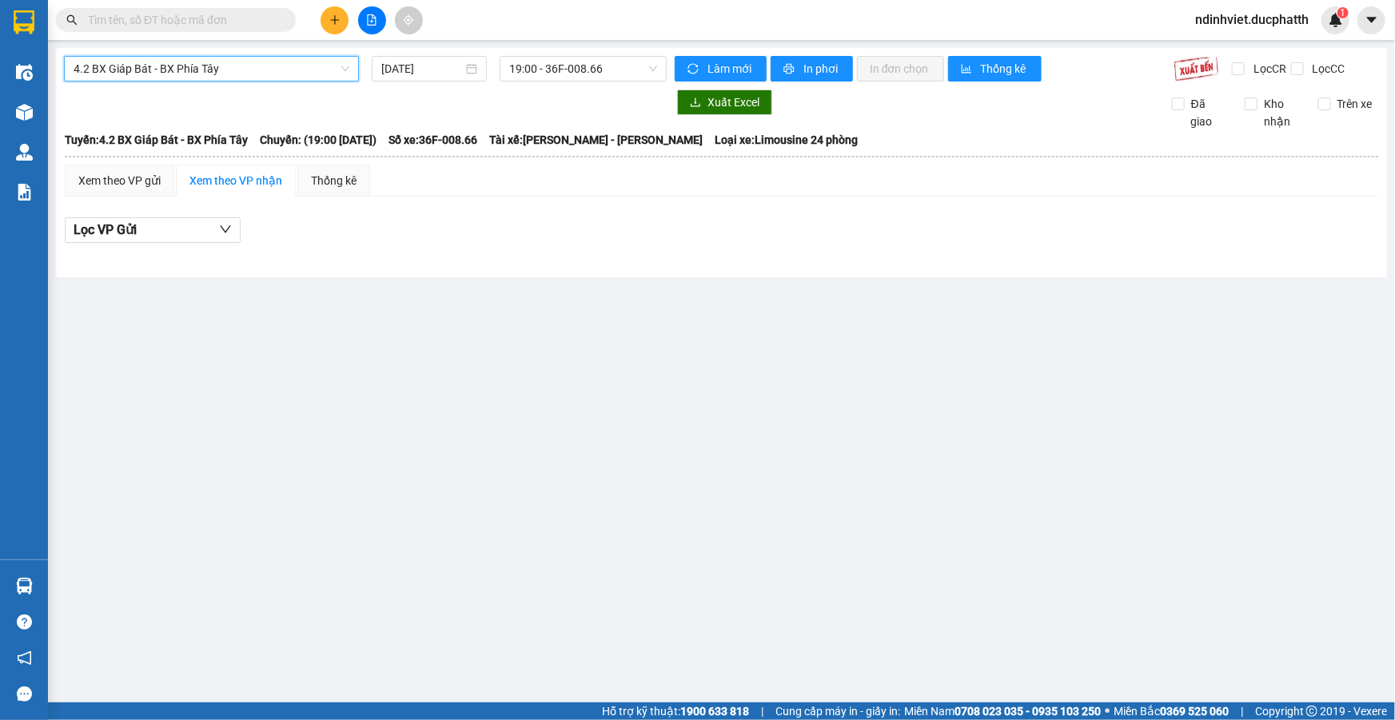
click at [224, 64] on span "4.2 BX Giáp Bát - BX Phía Tây" at bounding box center [212, 69] width 276 height 24
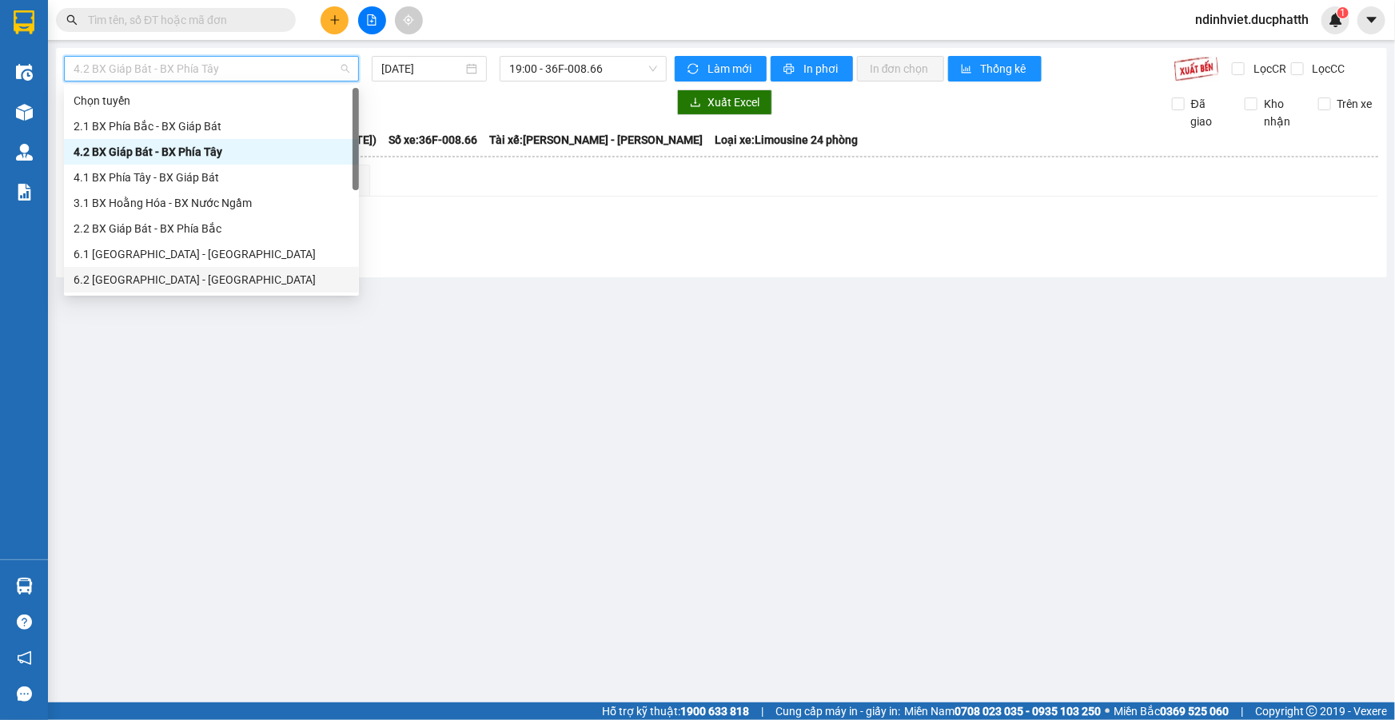
click at [424, 238] on div "Lọc VP Gửi" at bounding box center [722, 231] width 1314 height 26
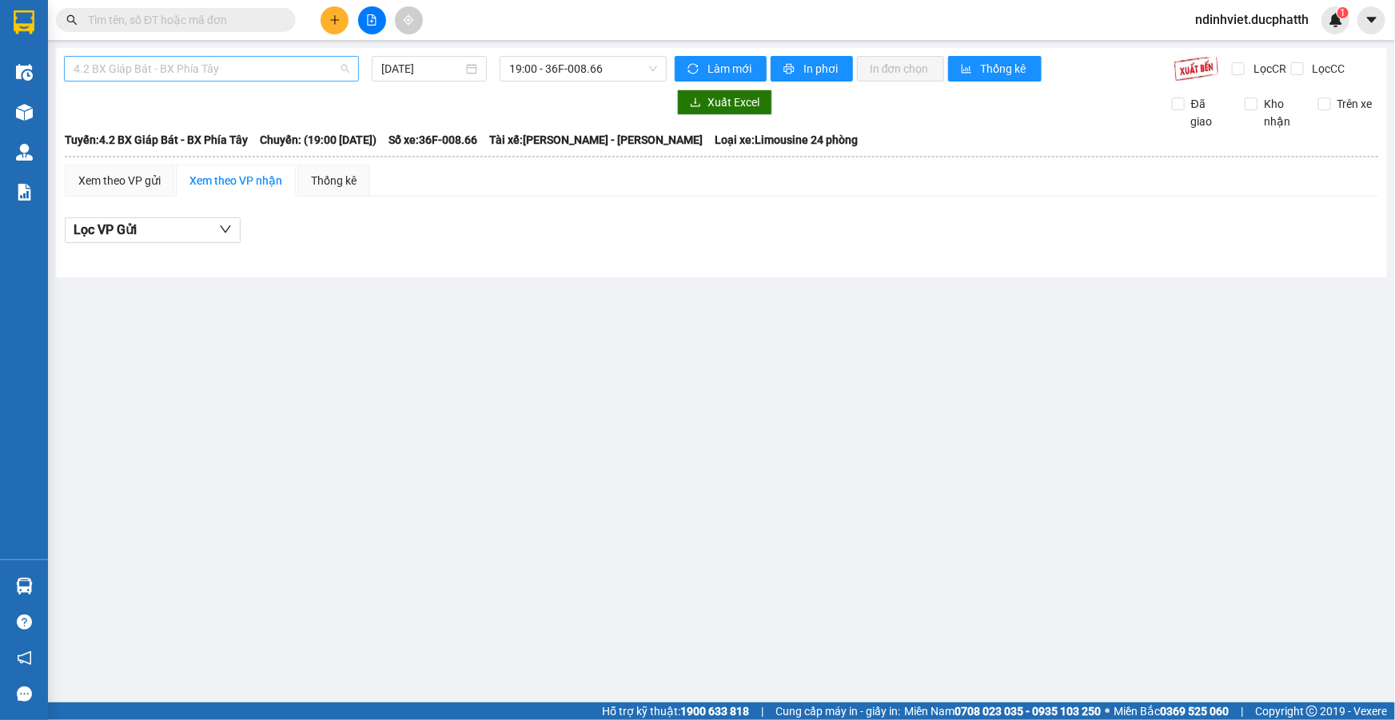
click at [223, 70] on span "4.2 BX Giáp Bát - BX Phía Tây" at bounding box center [212, 69] width 276 height 24
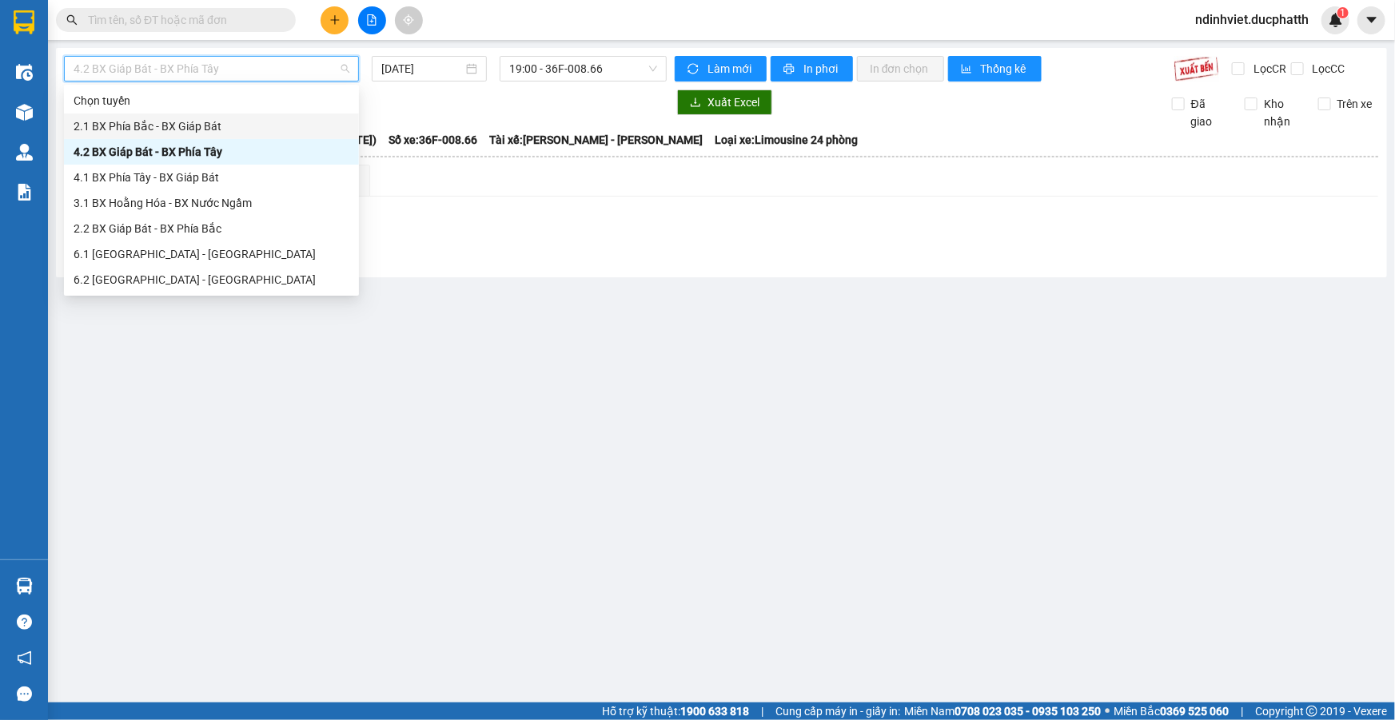
scroll to position [128, 0]
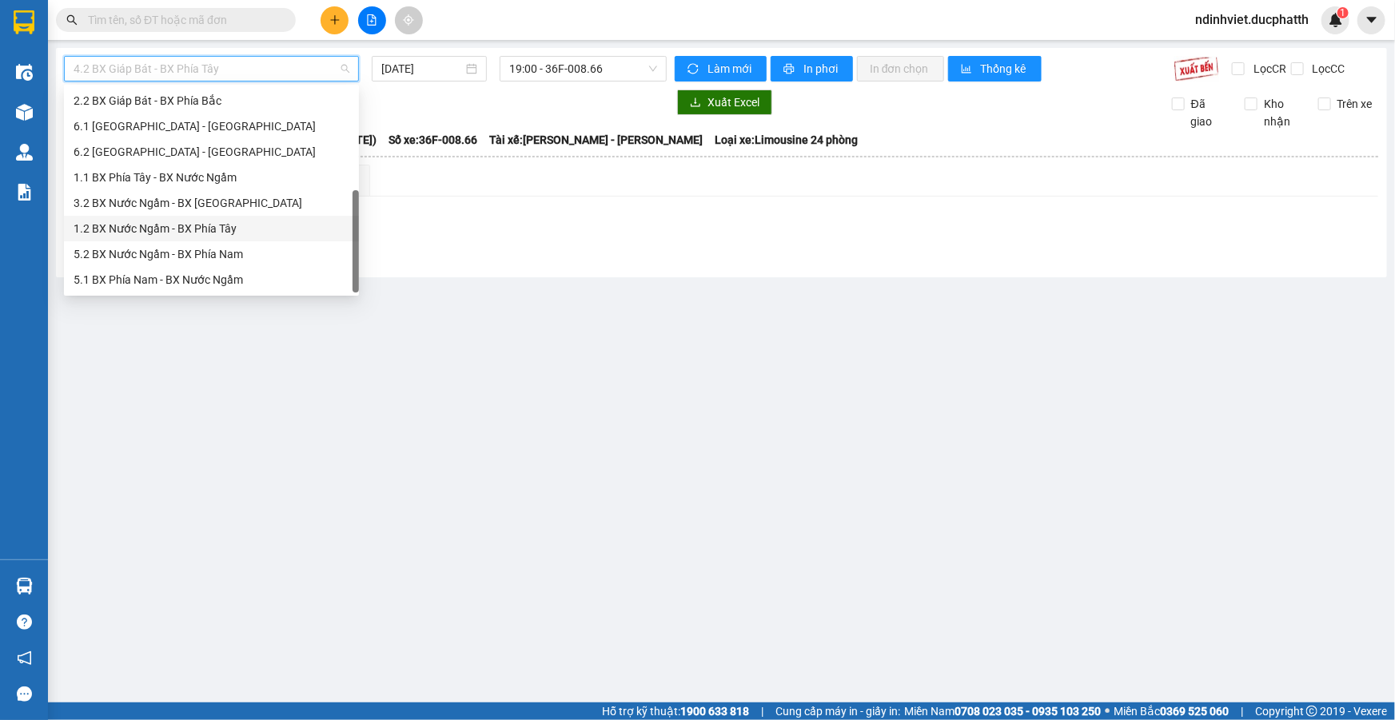
click at [168, 233] on div "1.2 BX Nước Ngầm - BX Phía Tây" at bounding box center [212, 229] width 276 height 18
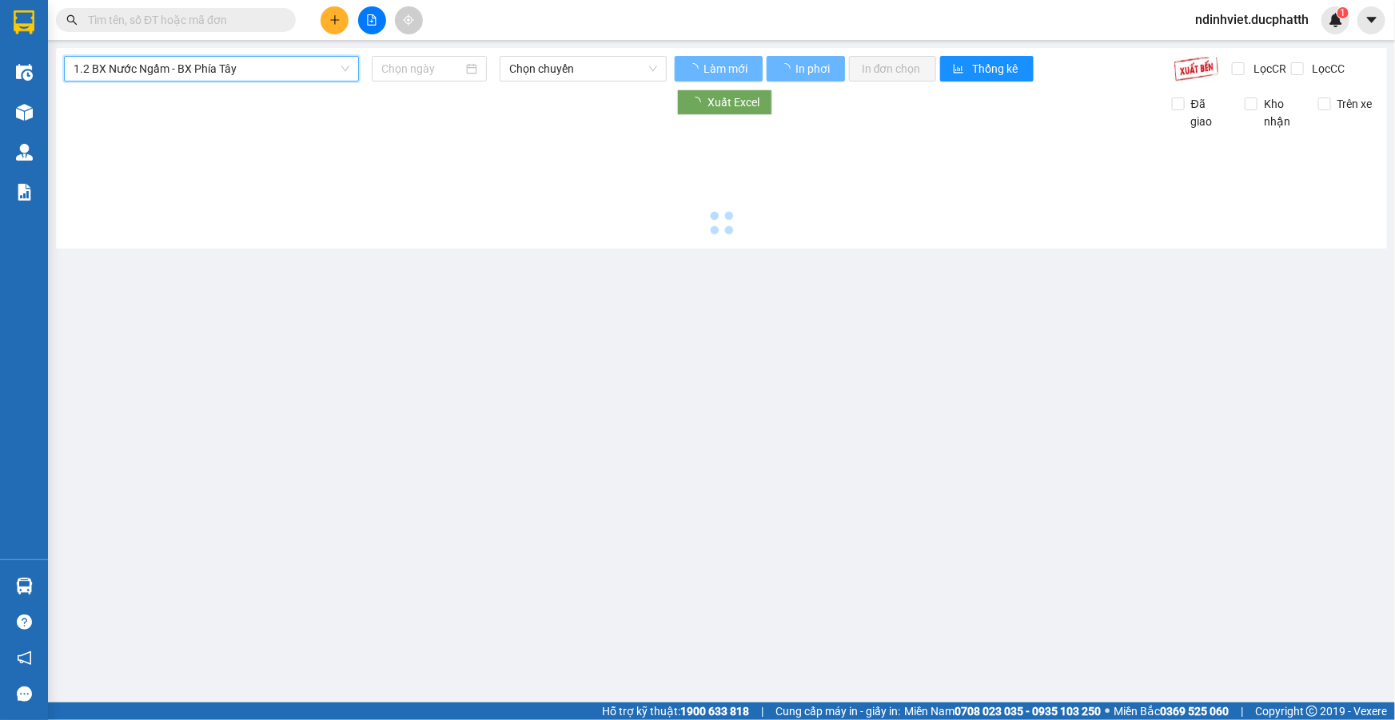
type input "[DATE]"
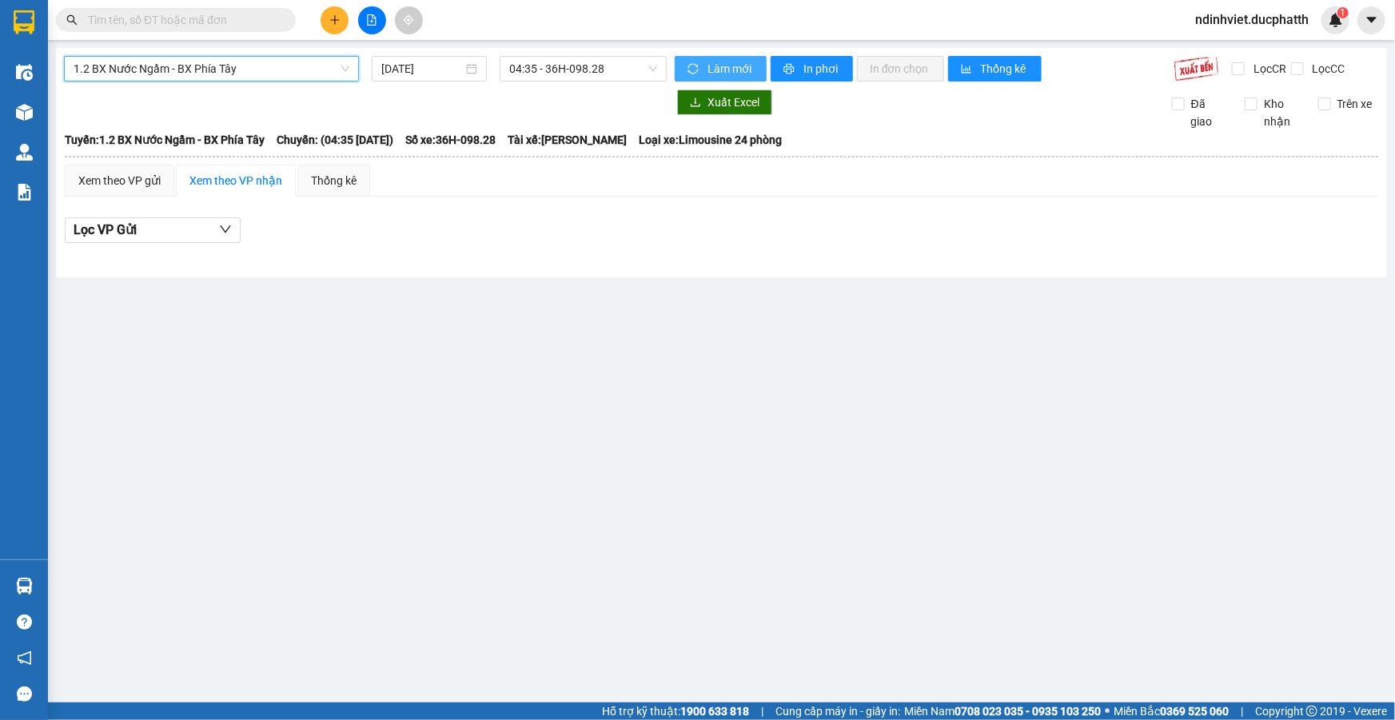
click at [717, 70] on span "Làm mới" at bounding box center [731, 69] width 46 height 18
click at [224, 232] on icon "down" at bounding box center [225, 229] width 13 height 13
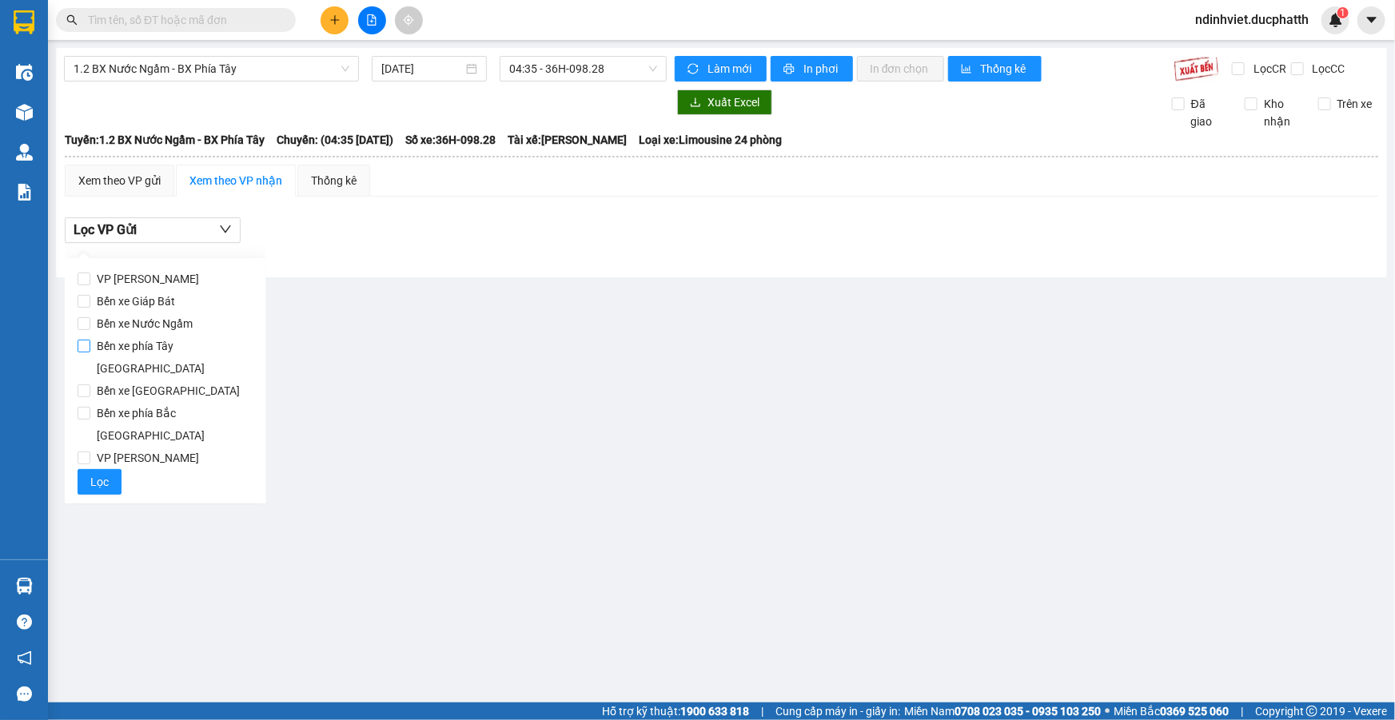
click at [81, 351] on input "Bến xe phía Tây [GEOGRAPHIC_DATA]" at bounding box center [84, 346] width 13 height 13
checkbox input "true"
click at [102, 473] on span "Lọc" at bounding box center [99, 482] width 18 height 18
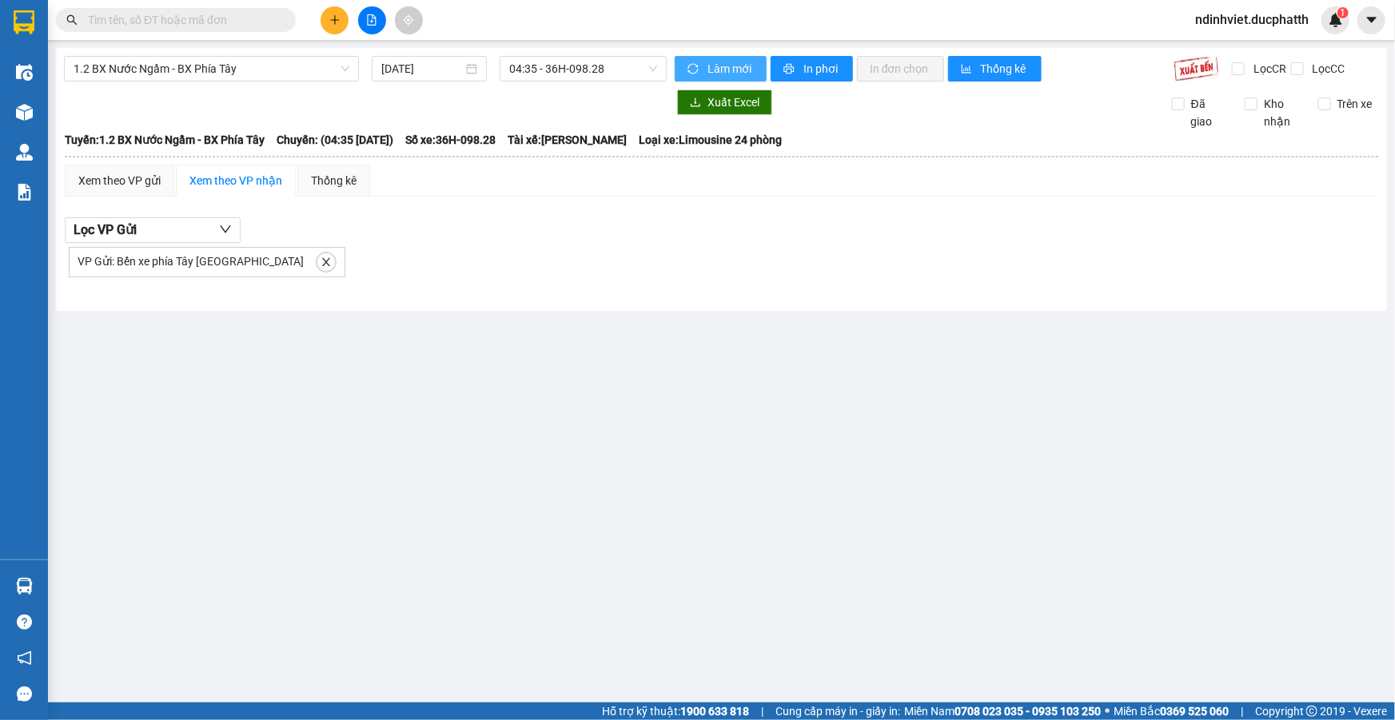
click at [715, 72] on span "Làm mới" at bounding box center [731, 69] width 46 height 18
click at [436, 60] on input "[DATE]" at bounding box center [422, 69] width 82 height 18
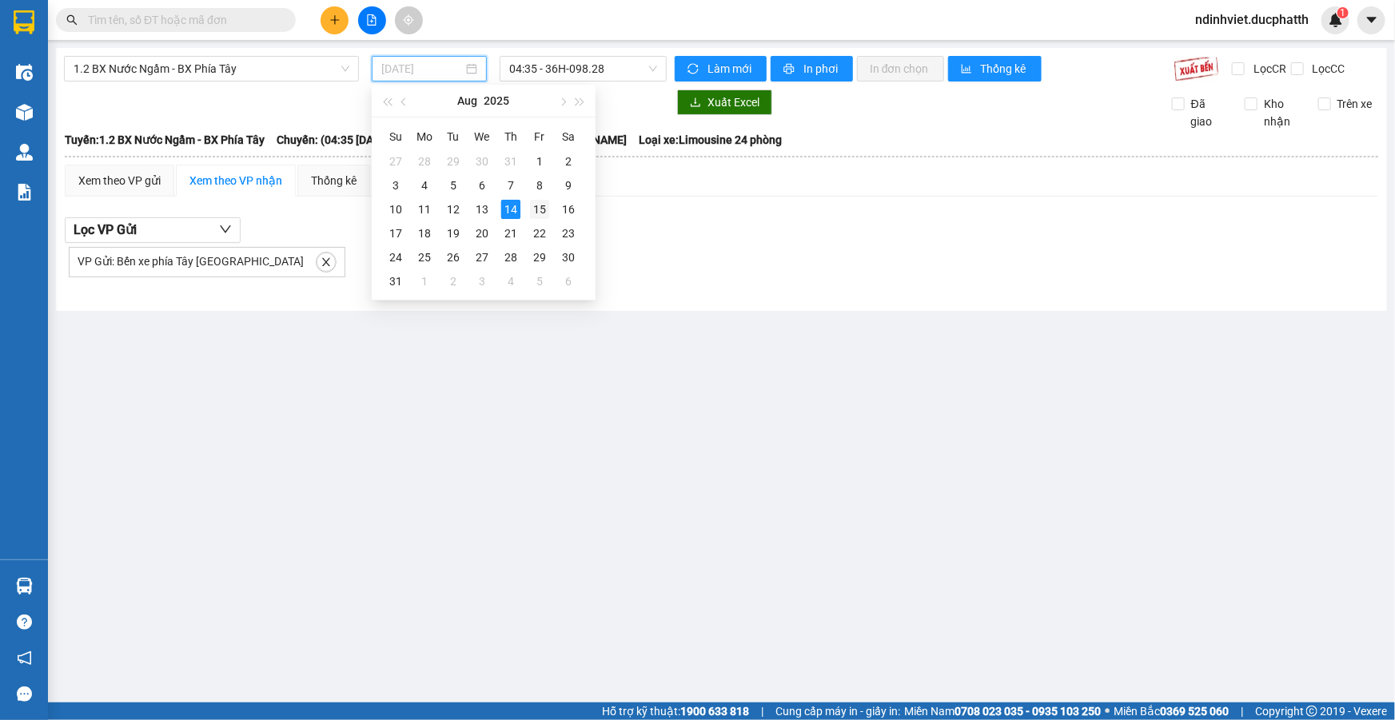
click at [533, 212] on div "15" at bounding box center [539, 209] width 19 height 19
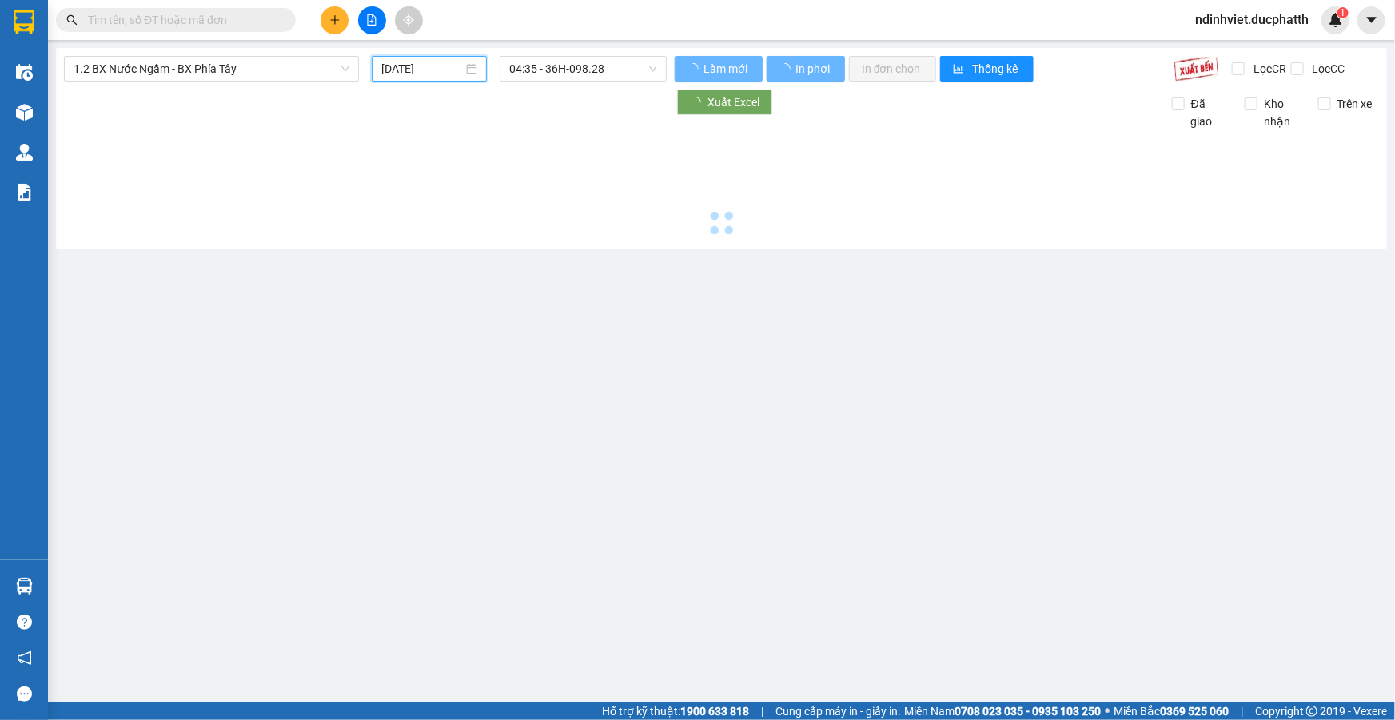
type input "[DATE]"
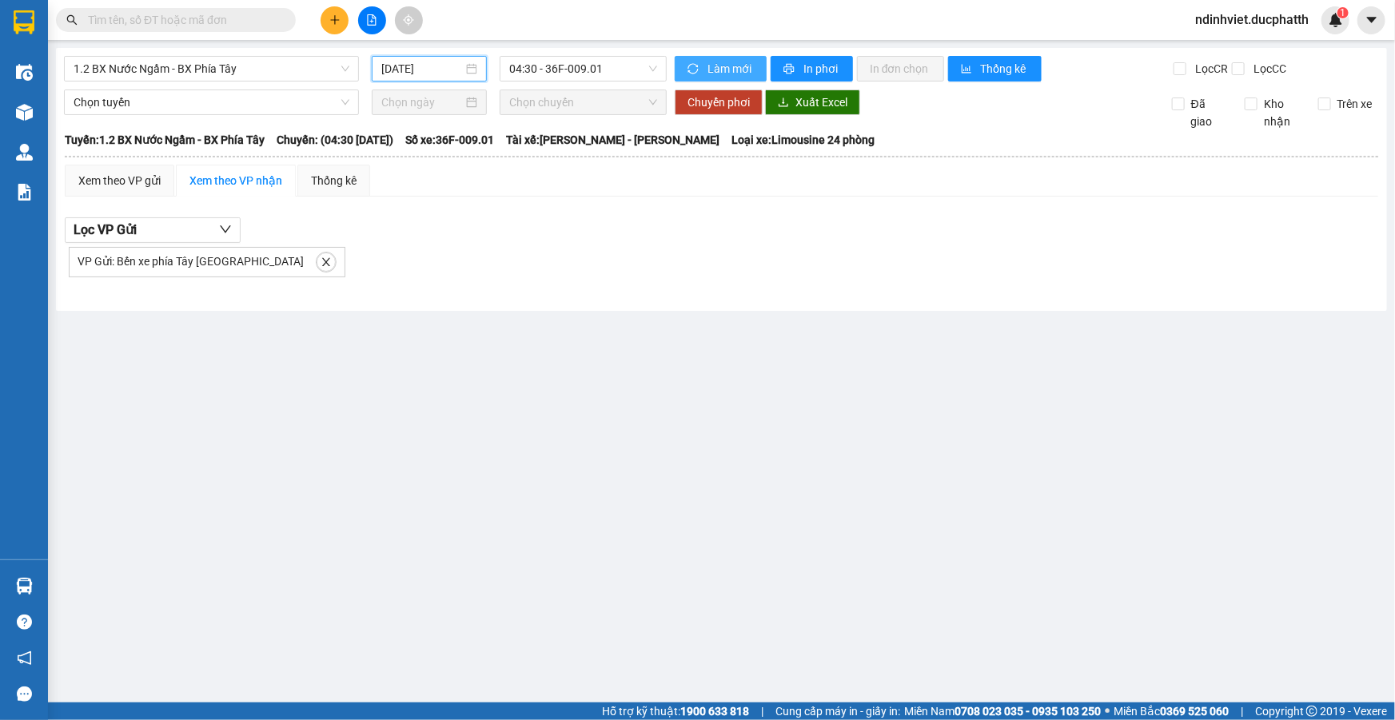
click at [711, 62] on span "Làm mới" at bounding box center [731, 69] width 46 height 18
click at [711, 56] on button "Làm mới" at bounding box center [721, 69] width 92 height 26
click at [712, 70] on span "Làm mới" at bounding box center [731, 69] width 46 height 18
click at [248, 70] on span "1.2 BX Nước Ngầm - BX Phía Tây" at bounding box center [212, 69] width 276 height 24
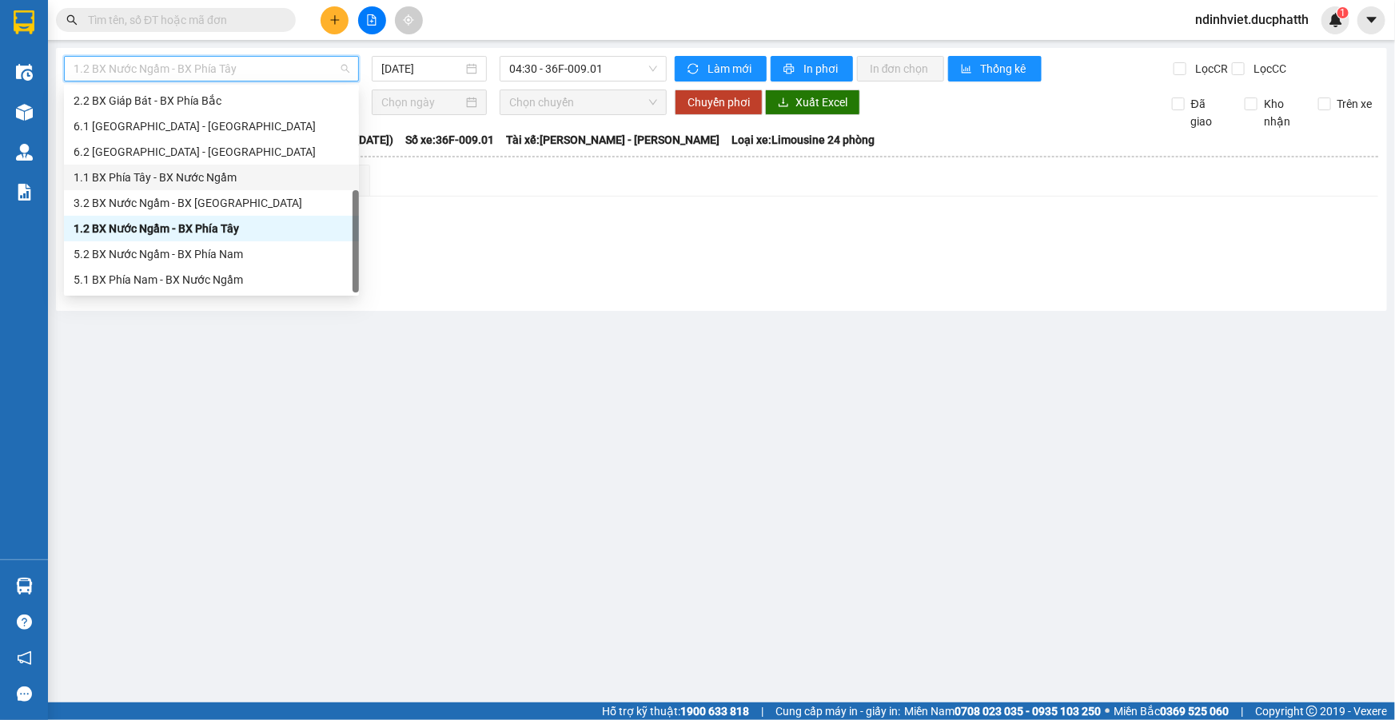
click at [191, 180] on div "1.1 BX Phía Tây - BX Nước Ngầm" at bounding box center [212, 178] width 276 height 18
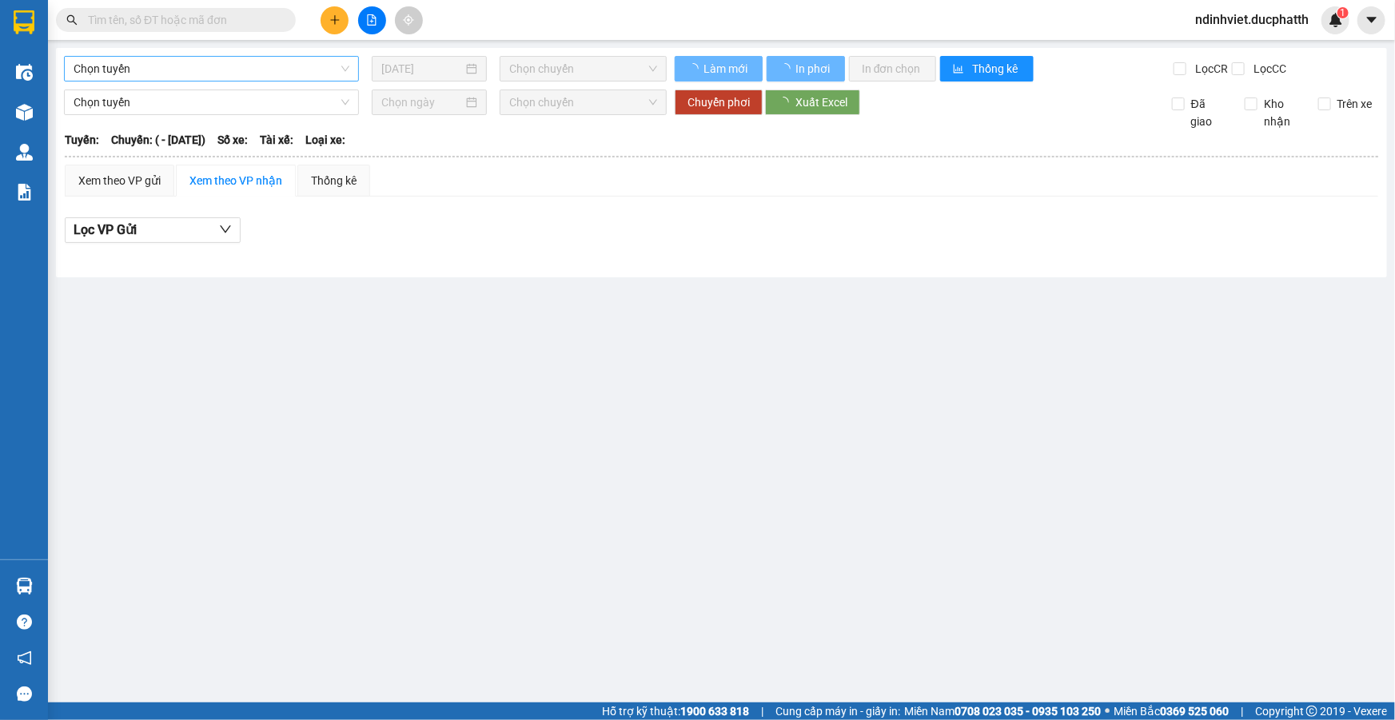
click at [182, 66] on span "Chọn tuyến" at bounding box center [212, 69] width 276 height 24
type input "[DATE]"
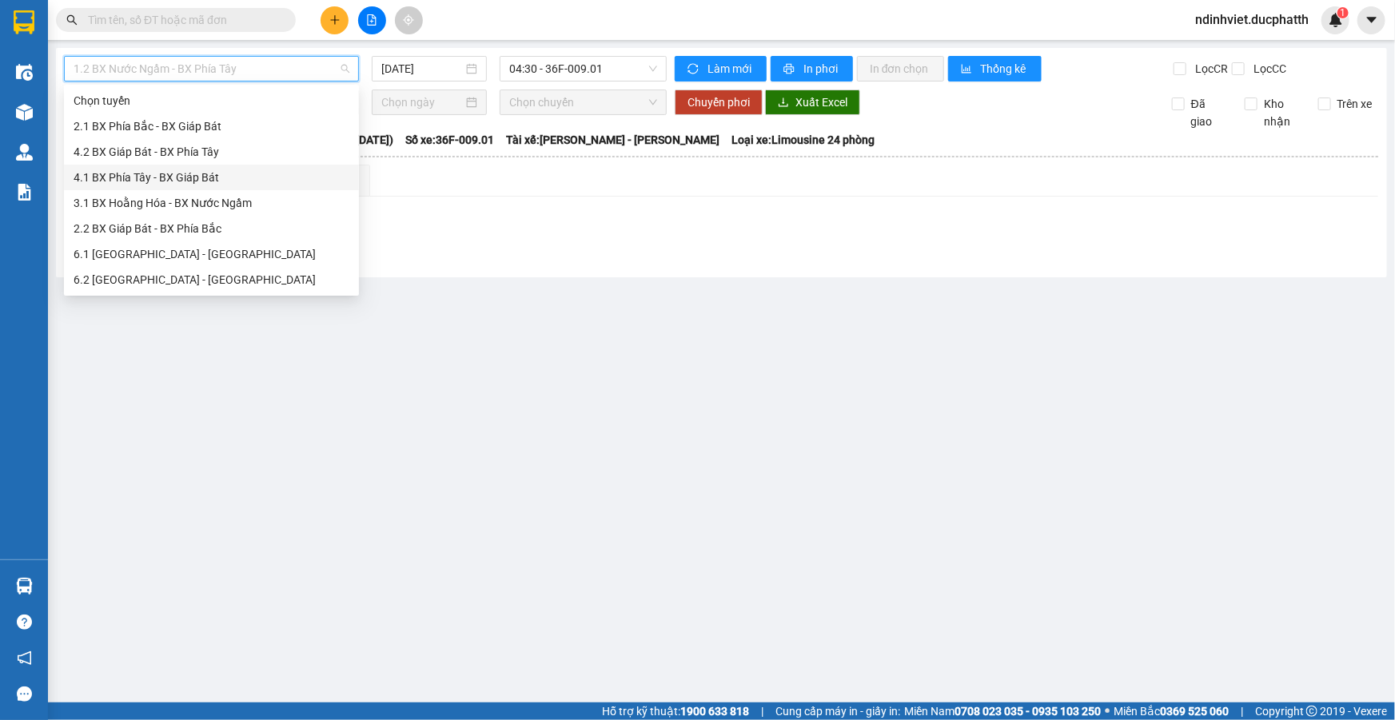
scroll to position [128, 0]
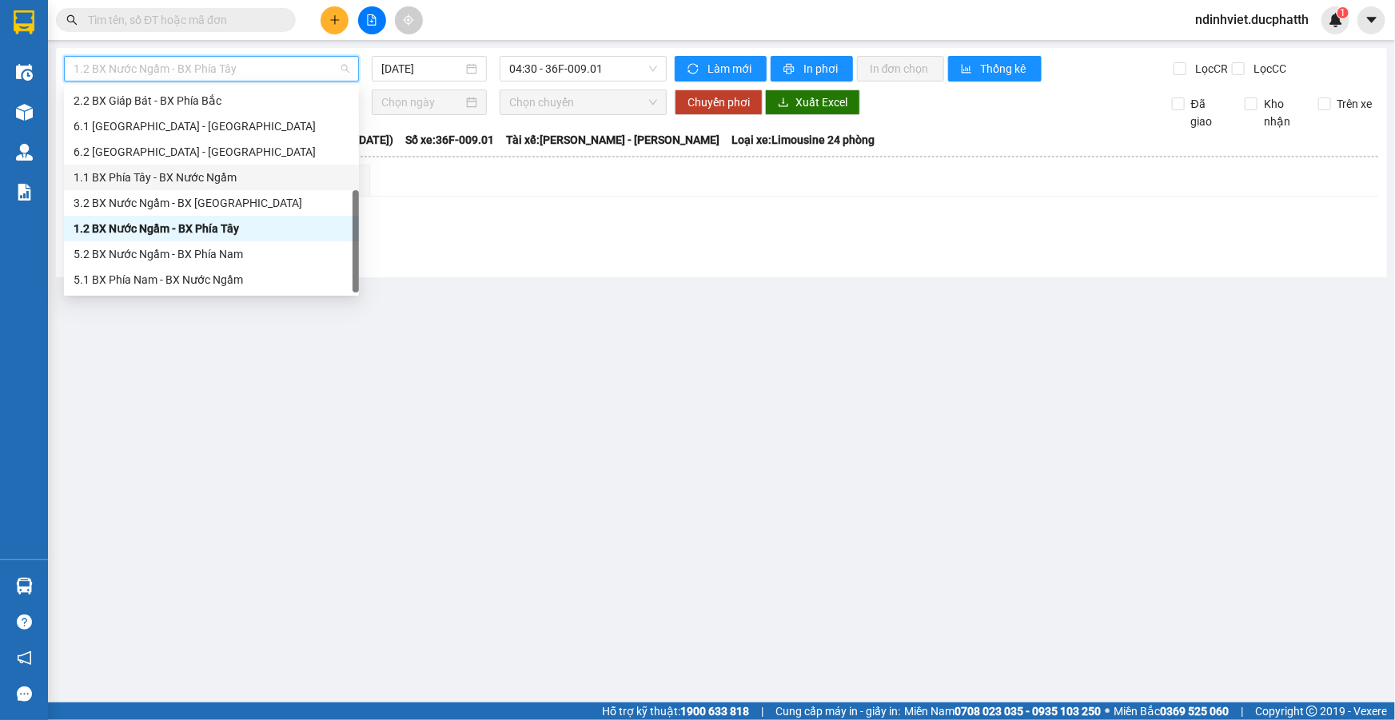
click at [198, 188] on div "1.1 BX Phía Tây - BX Nước Ngầm" at bounding box center [211, 178] width 295 height 26
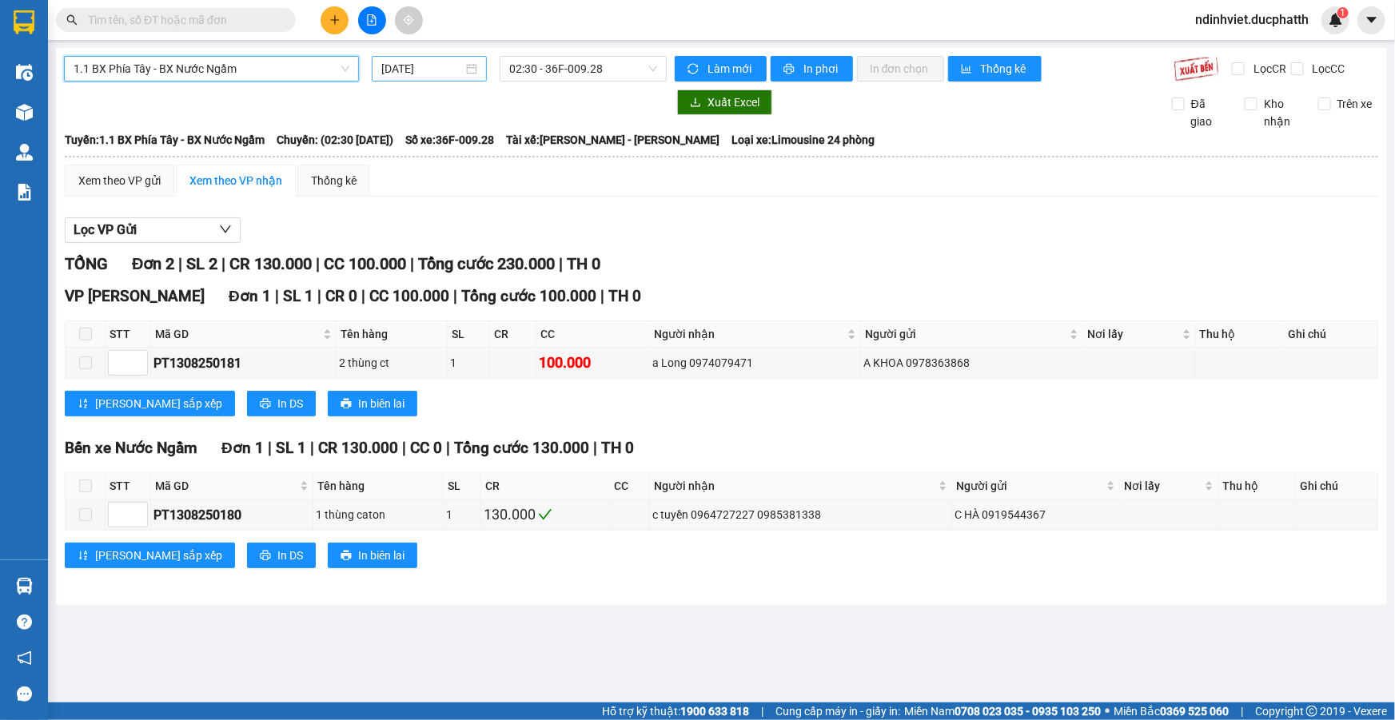
click at [448, 72] on input "[DATE]" at bounding box center [422, 69] width 82 height 18
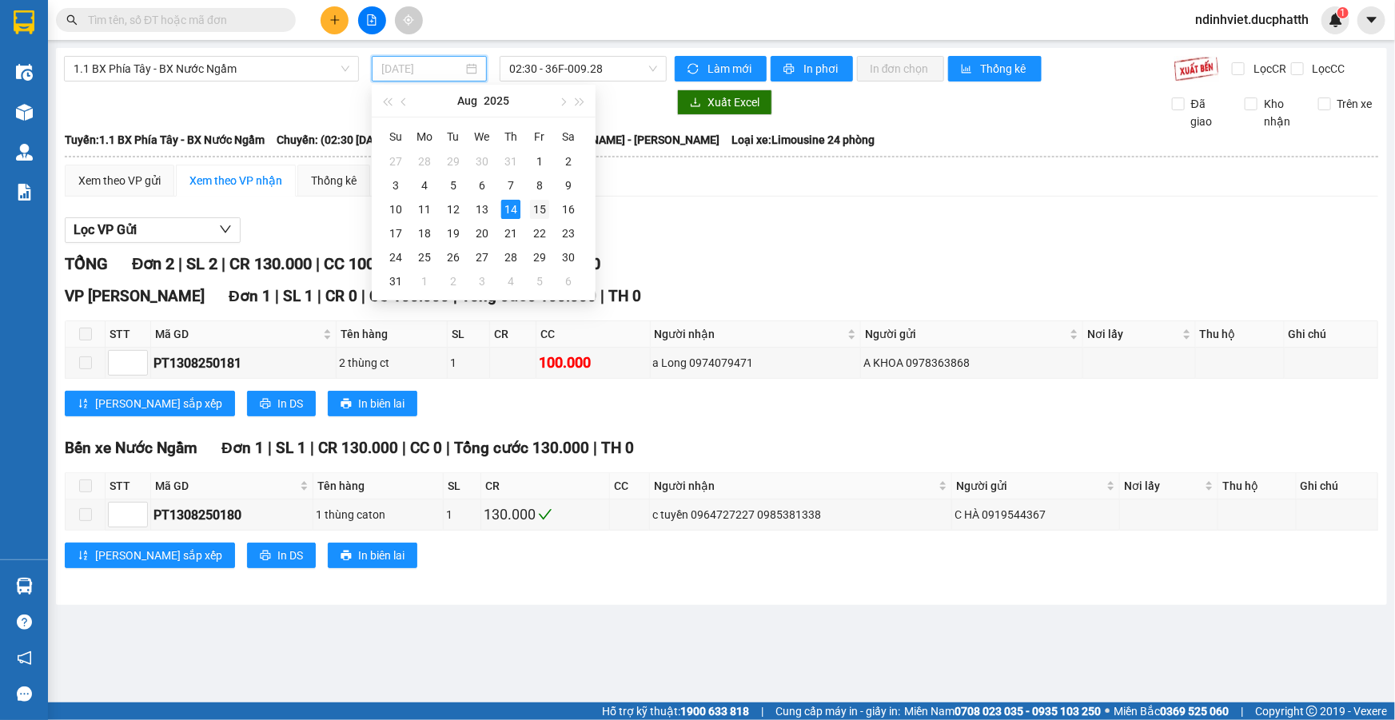
click at [536, 209] on div "15" at bounding box center [539, 209] width 19 height 19
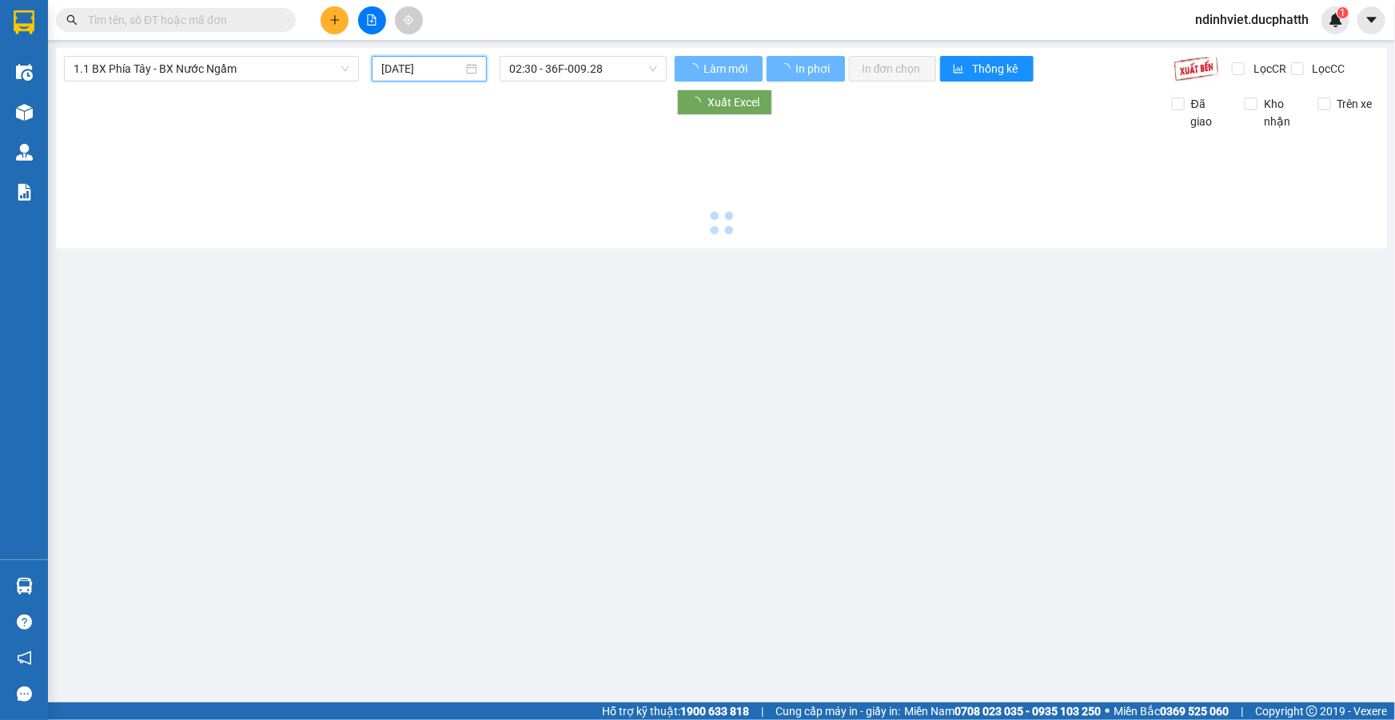
type input "[DATE]"
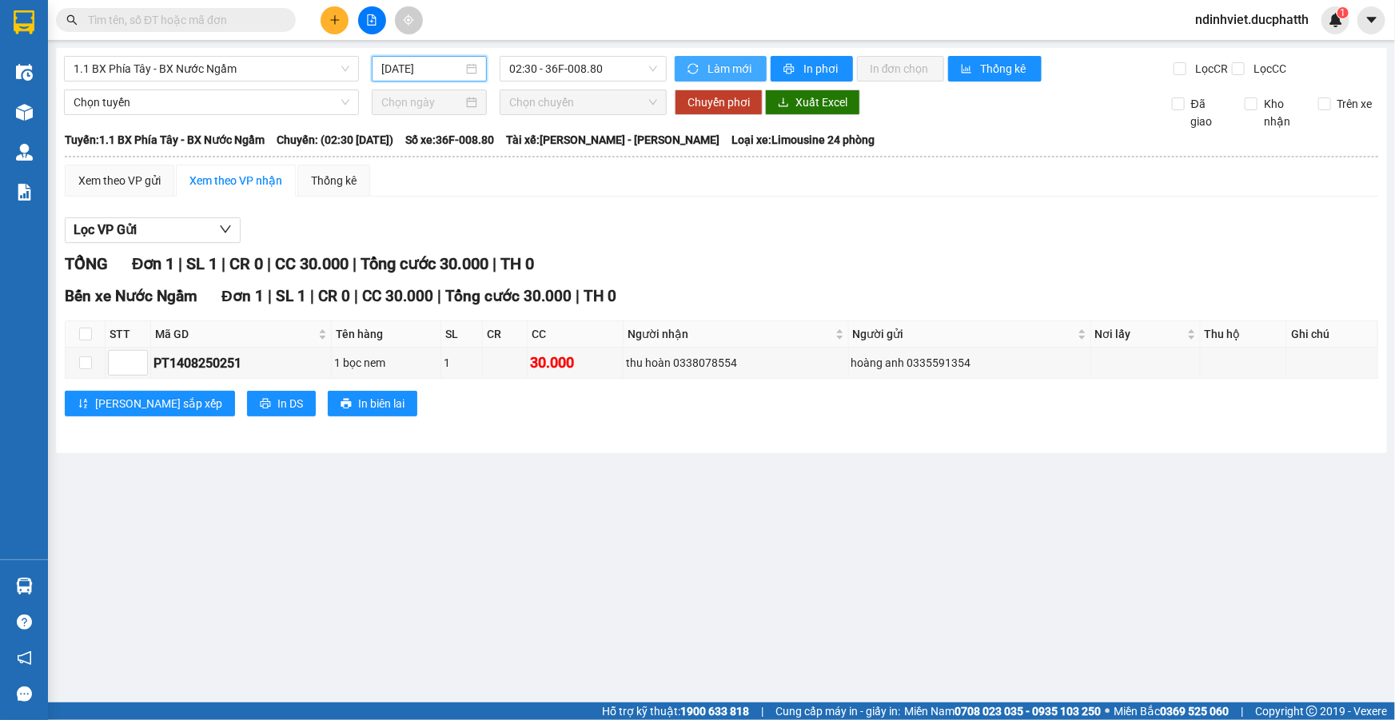
click at [696, 65] on icon "sync" at bounding box center [693, 68] width 10 height 10
click at [589, 388] on div "Bến xe Nước Ngầm Đơn 1 | SL 1 | CR 0 | CC 30.000 | Tổng cước 30.000 | TH 0 STT …" at bounding box center [722, 357] width 1314 height 144
